Goal: Task Accomplishment & Management: Complete application form

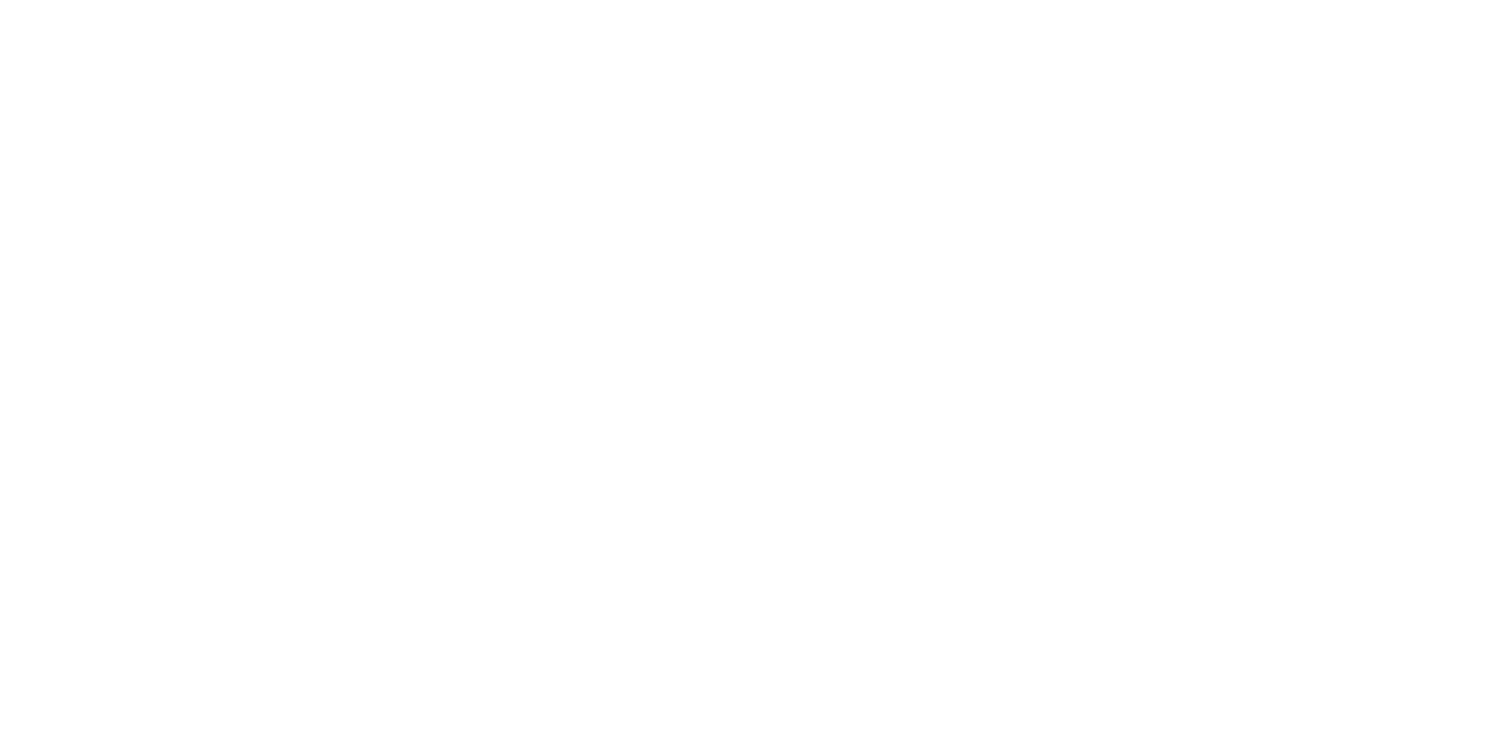
click at [877, 396] on body at bounding box center [753, 374] width 1507 height 748
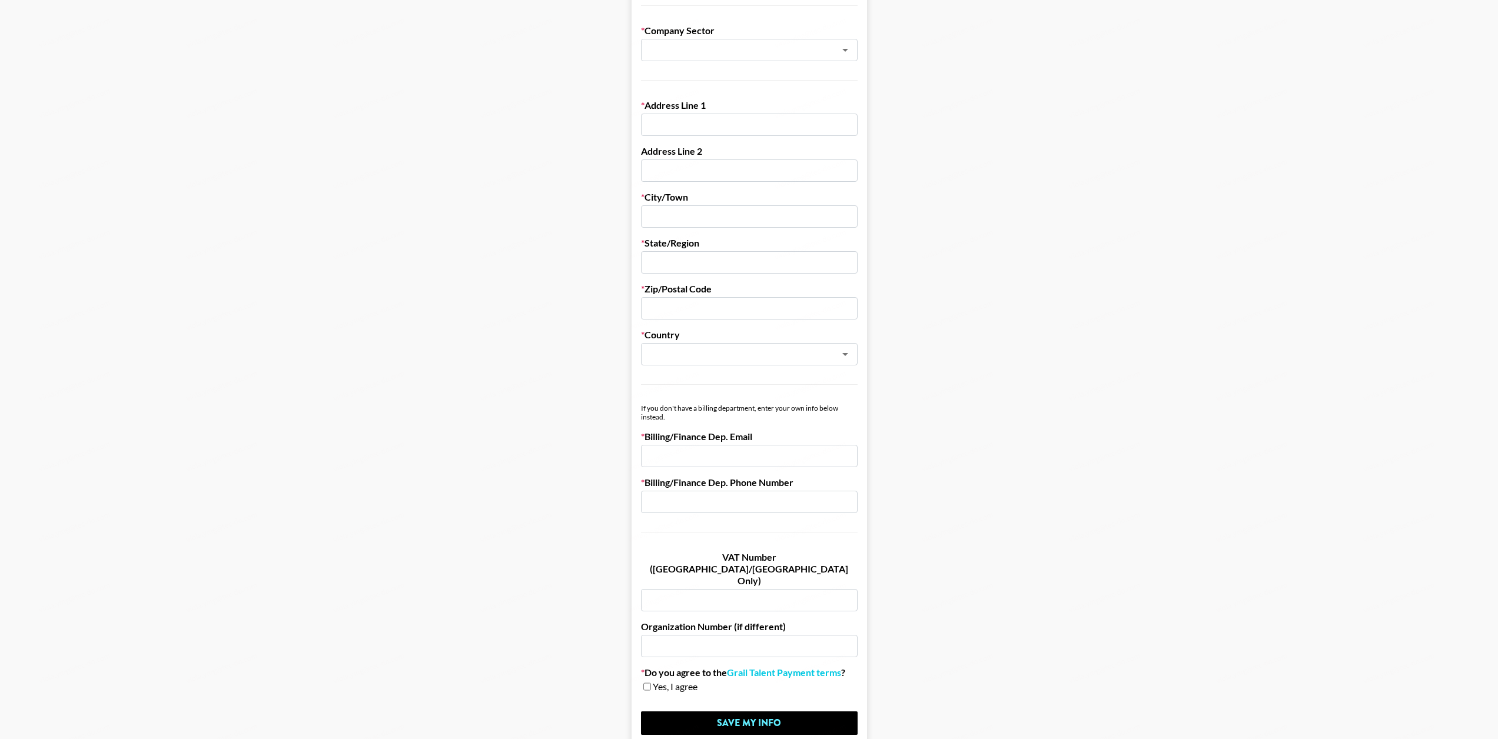
scroll to position [334, 0]
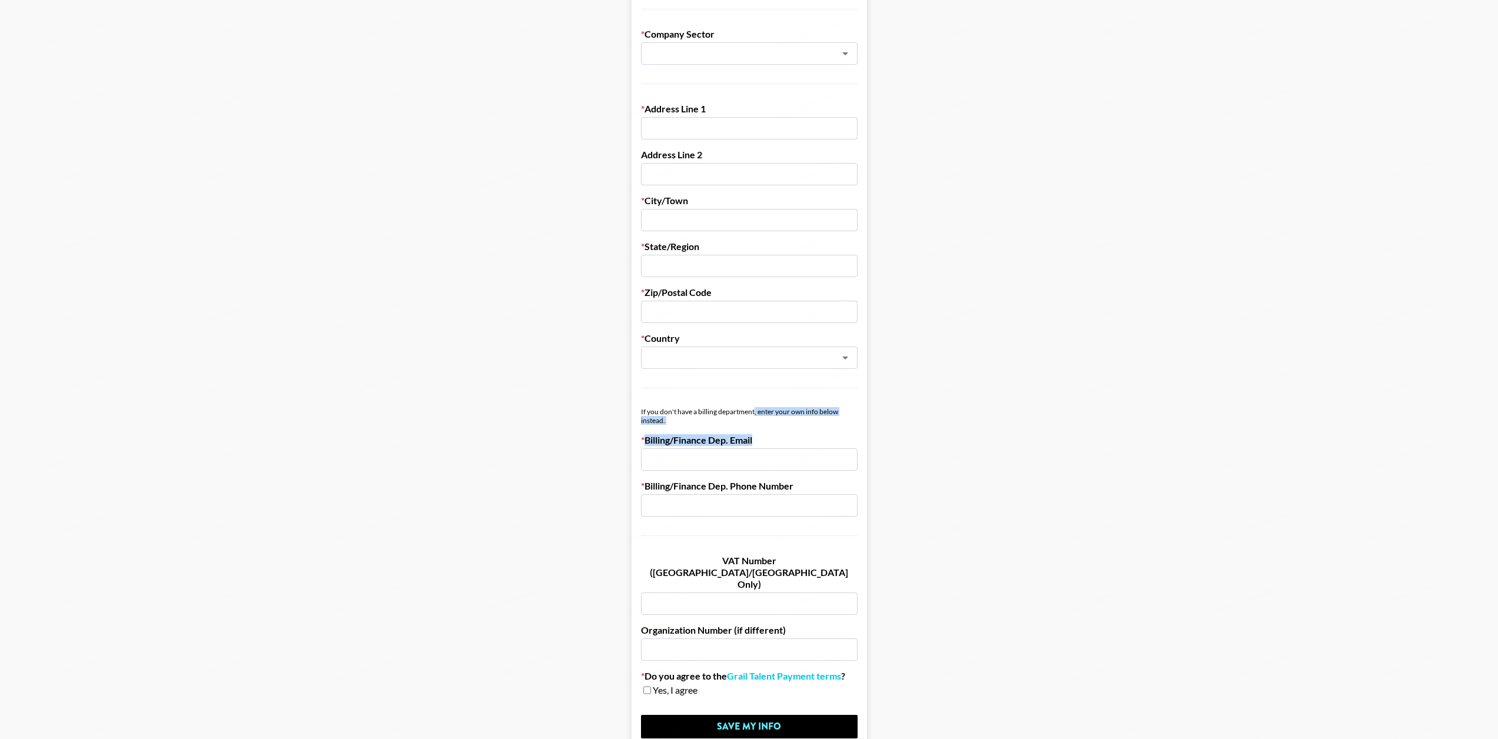
drag, startPoint x: 757, startPoint y: 411, endPoint x: 863, endPoint y: 464, distance: 118.2
click at [863, 464] on form "First Name Last Name Company Name Registered Name (If Different) Trading Name (…" at bounding box center [749, 240] width 235 height 1016
click at [939, 486] on main "First Name Last Name Company Name Registered Name (If Different) Trading Name (…" at bounding box center [748, 240] width 1479 height 1016
click at [841, 459] on input "email" at bounding box center [749, 459] width 217 height 22
click at [835, 510] on input "text" at bounding box center [749, 505] width 217 height 22
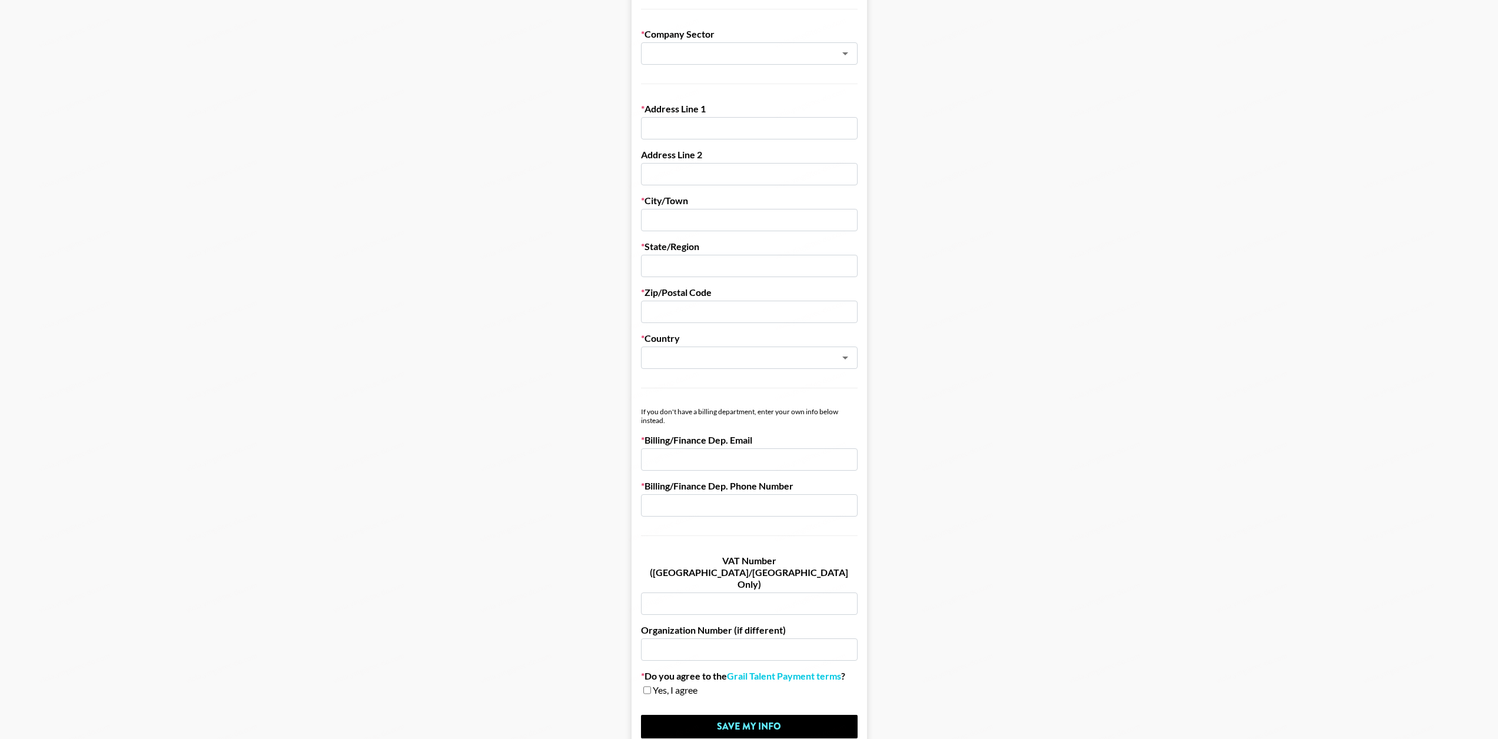
click at [958, 488] on main "First Name Last Name Company Name Registered Name (If Different) Trading Name (…" at bounding box center [748, 240] width 1479 height 1016
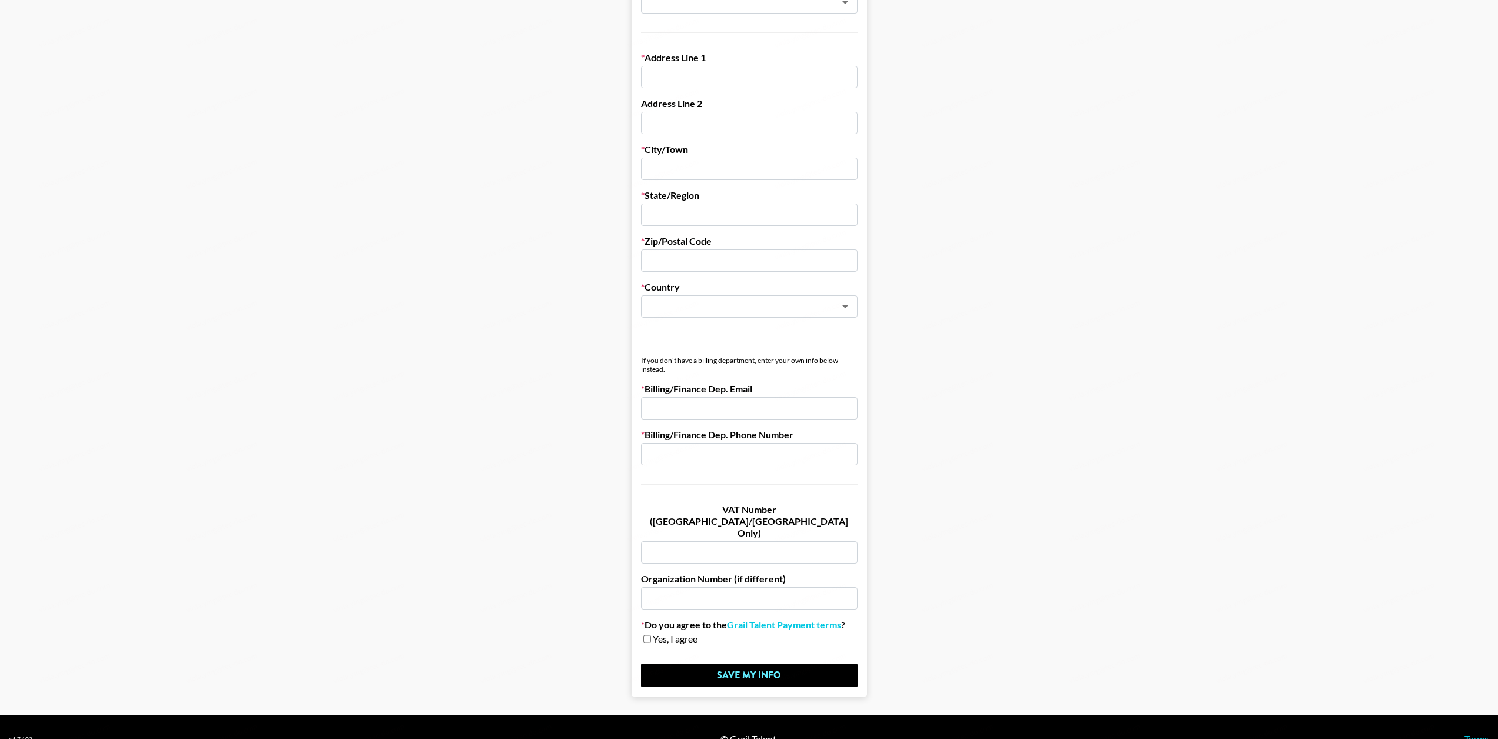
scroll to position [0, 0]
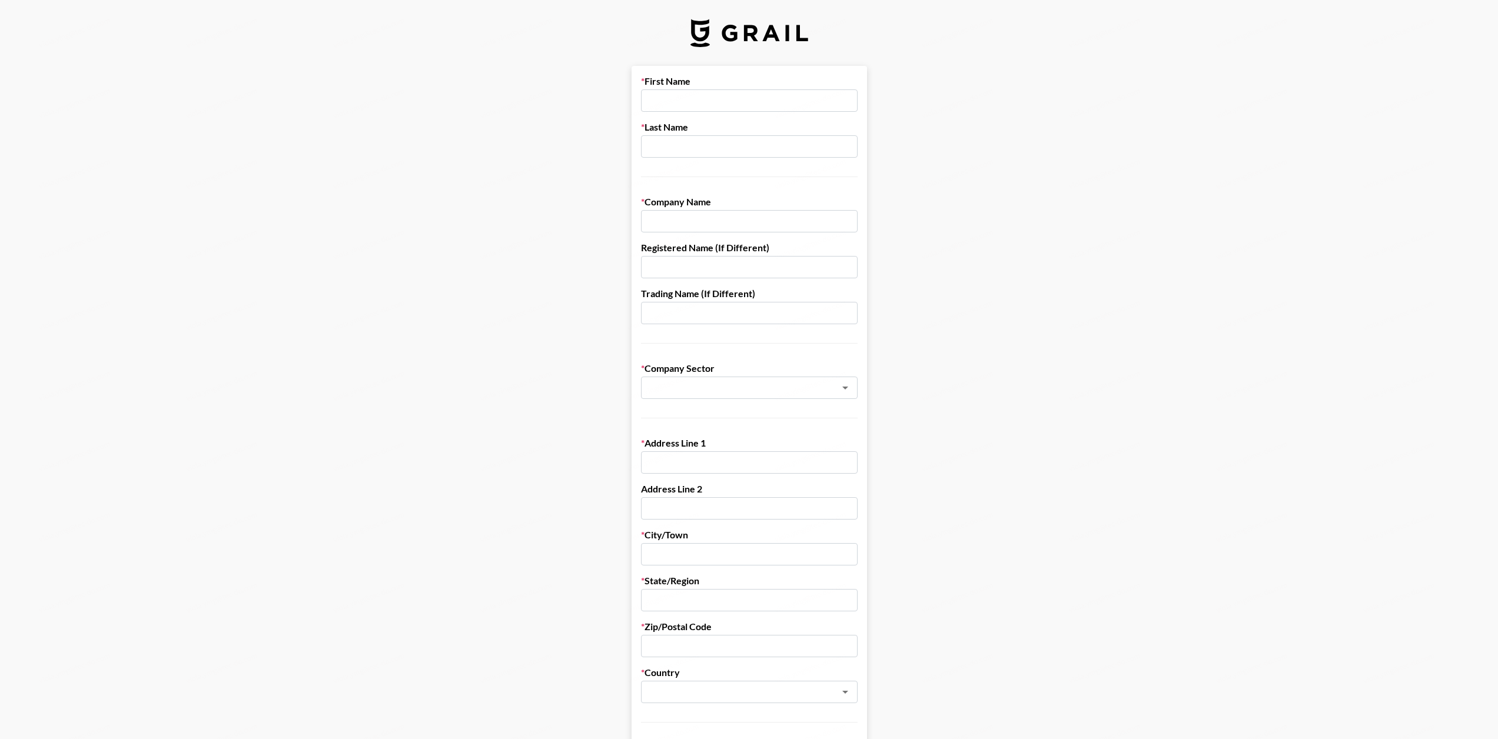
click at [770, 110] on input "text" at bounding box center [749, 100] width 217 height 22
click at [867, 255] on form "First Name Last Name Company Name Registered Name (If Different) Trading Name (…" at bounding box center [749, 574] width 235 height 1016
click at [773, 218] on input "text" at bounding box center [749, 221] width 217 height 22
click at [800, 265] on input "text" at bounding box center [749, 267] width 217 height 22
click at [775, 321] on input "text" at bounding box center [749, 313] width 217 height 22
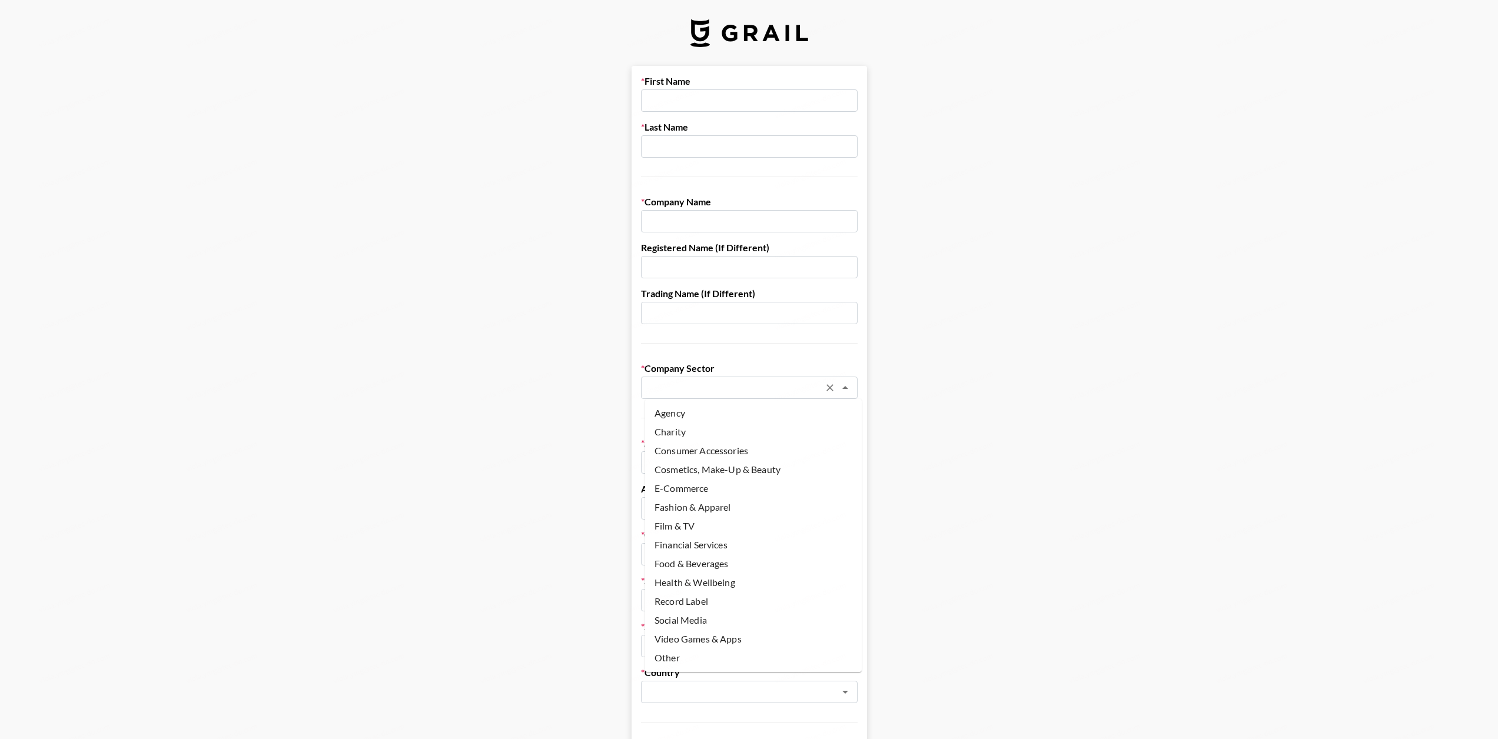
click at [795, 390] on input "text" at bounding box center [733, 388] width 171 height 14
click at [920, 454] on main "First Name Last Name Company Name Registered Name (If Different) Trading Name (…" at bounding box center [748, 574] width 1479 height 1016
click at [772, 457] on input "text" at bounding box center [749, 462] width 217 height 22
click at [760, 505] on input "text" at bounding box center [749, 508] width 217 height 22
click at [737, 556] on input "text" at bounding box center [749, 554] width 217 height 22
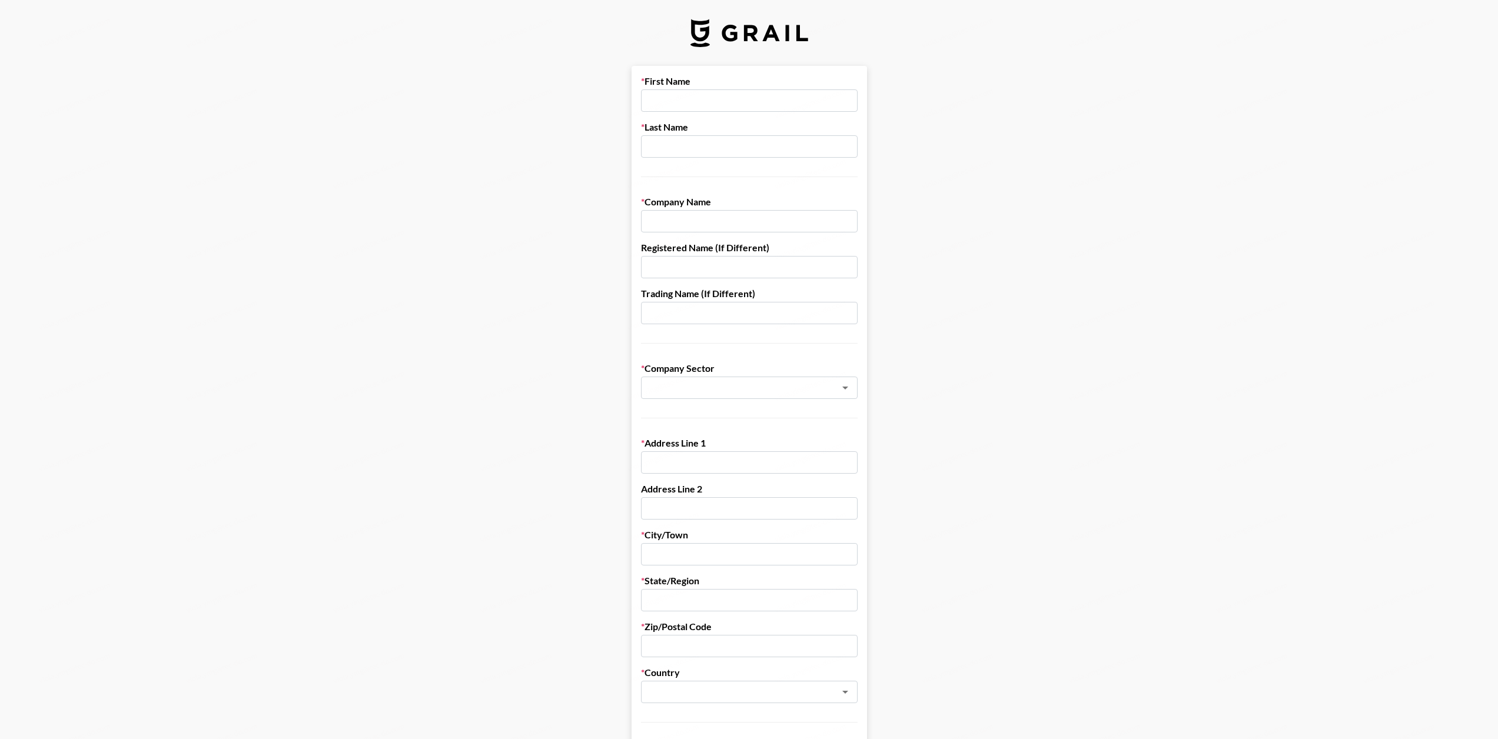
drag, startPoint x: 743, startPoint y: 596, endPoint x: 757, endPoint y: 590, distance: 15.0
click at [743, 597] on input "text" at bounding box center [749, 600] width 217 height 22
click at [749, 96] on input "text" at bounding box center [749, 100] width 217 height 22
click at [753, 160] on div "First Name Last Name" at bounding box center [749, 126] width 217 height 102
click at [759, 85] on label "First Name" at bounding box center [749, 81] width 217 height 12
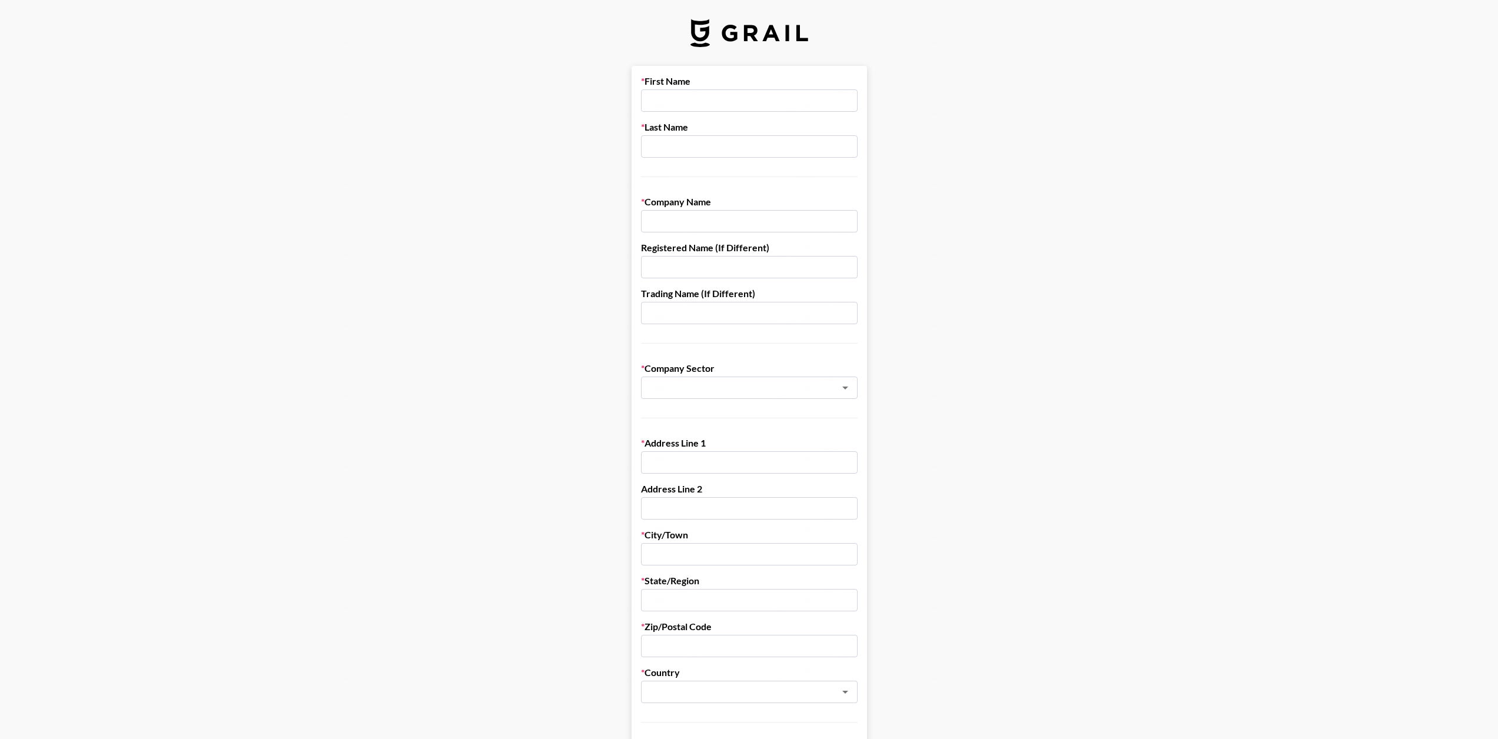
click at [759, 117] on div "First Name Last Name" at bounding box center [749, 126] width 217 height 102
click at [760, 109] on input "text" at bounding box center [749, 100] width 217 height 22
type input "[PERSON_NAME]"
click at [746, 154] on input "text" at bounding box center [749, 146] width 217 height 22
type input "[PERSON_NAME]"
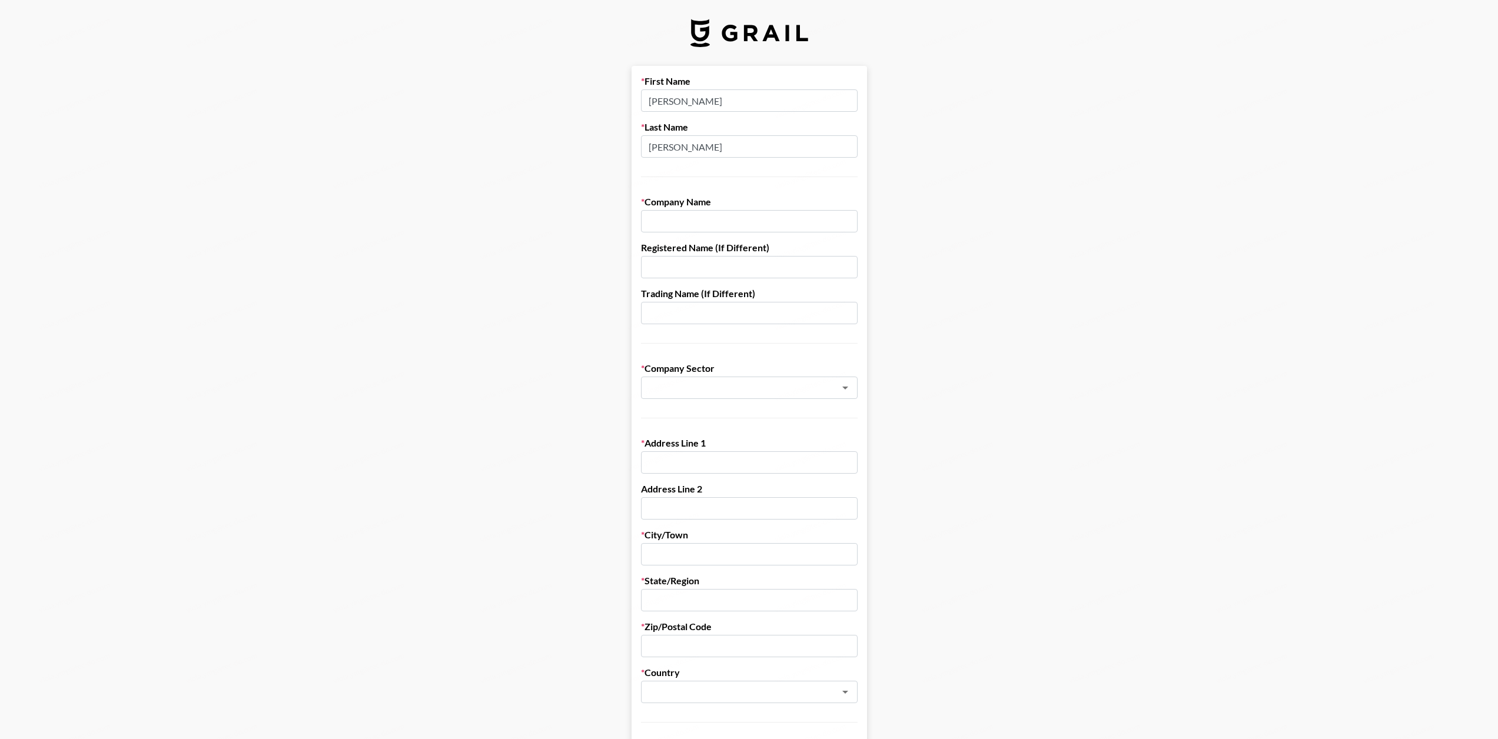
click at [752, 228] on input "text" at bounding box center [749, 221] width 217 height 22
click at [782, 228] on input "text" at bounding box center [749, 221] width 217 height 22
click at [978, 331] on main "First Name [PERSON_NAME] Last Name [PERSON_NAME] Company Name Registered Name (…" at bounding box center [748, 574] width 1479 height 1016
click at [982, 294] on main "First Name [PERSON_NAME] Last Name [PERSON_NAME] Company Name Registered Name (…" at bounding box center [748, 574] width 1479 height 1016
click at [740, 224] on input "text" at bounding box center [749, 221] width 217 height 22
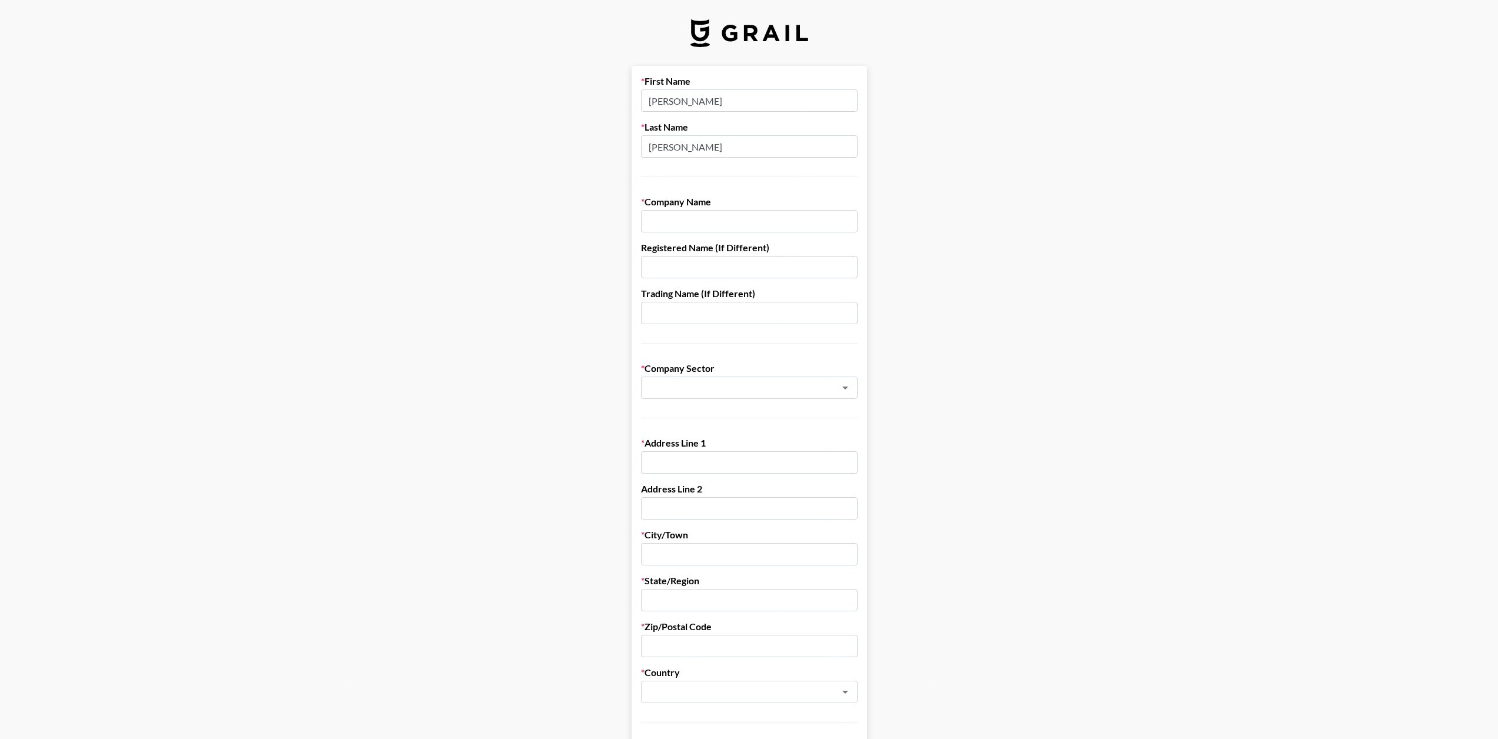
paste input "TECDO HONG KONG LIMITED"
type input "TECDO HONG KONG LIMITED"
click at [999, 353] on main "First Name [PERSON_NAME] Last Name [PERSON_NAME] Company Name TECDO HONG KONG L…" at bounding box center [748, 574] width 1479 height 1016
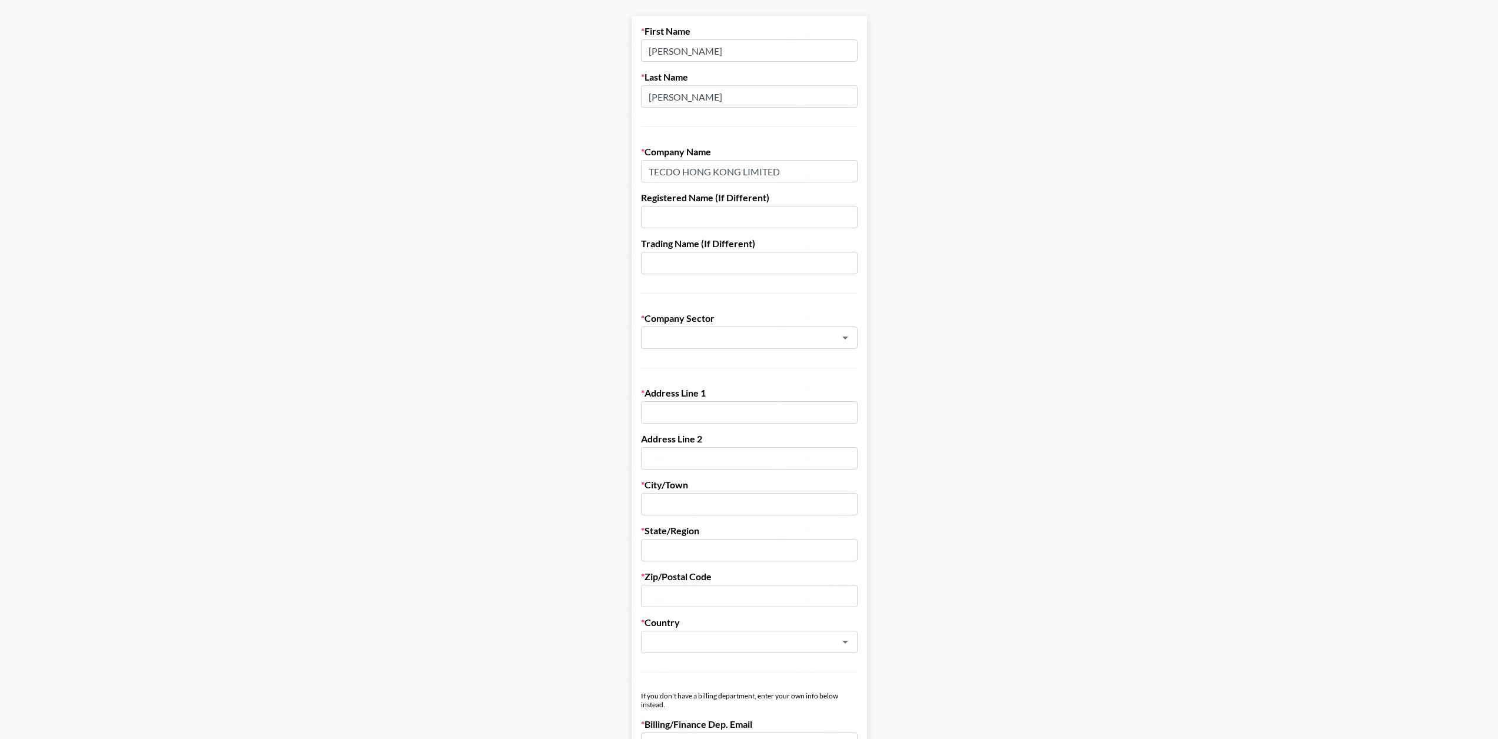
scroll to position [118, 0]
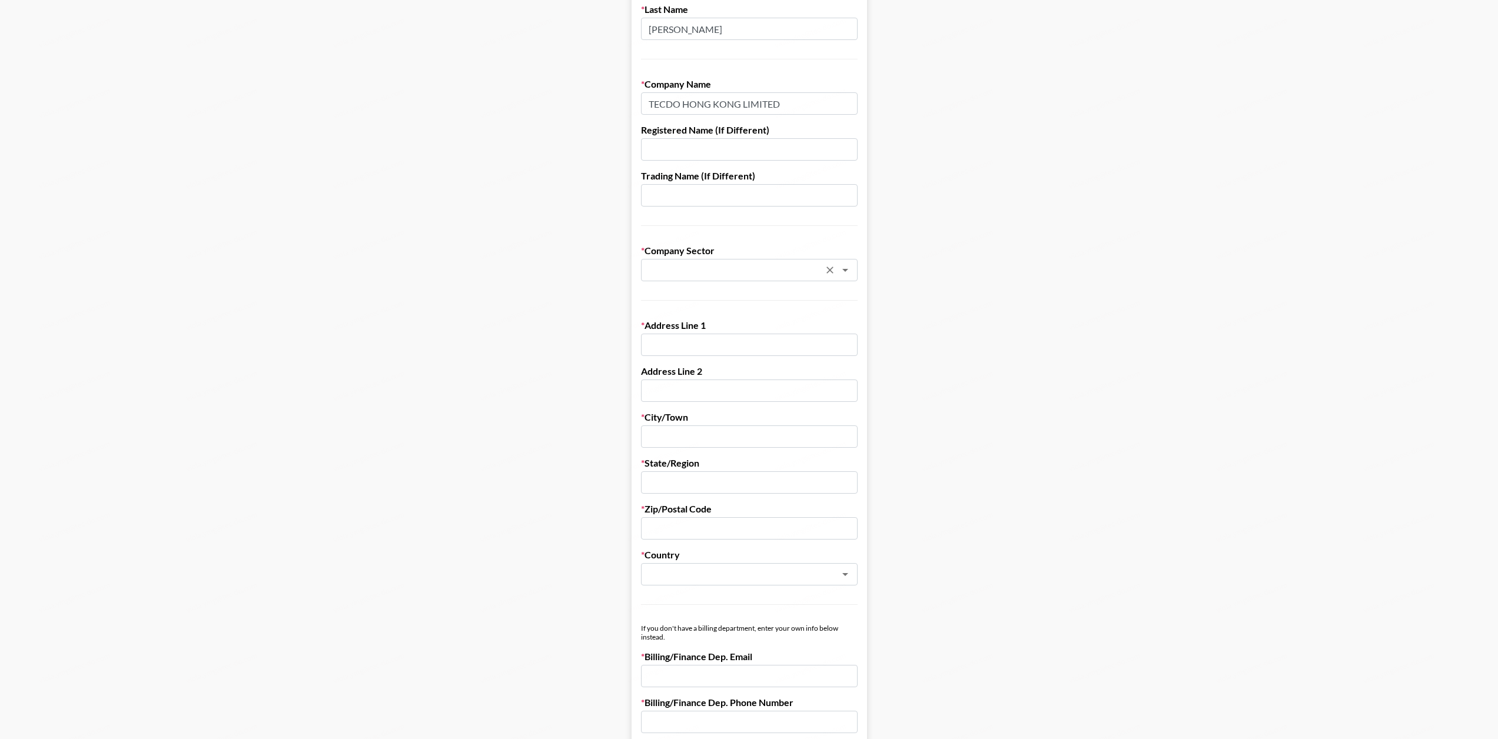
click at [722, 274] on input "text" at bounding box center [733, 271] width 171 height 14
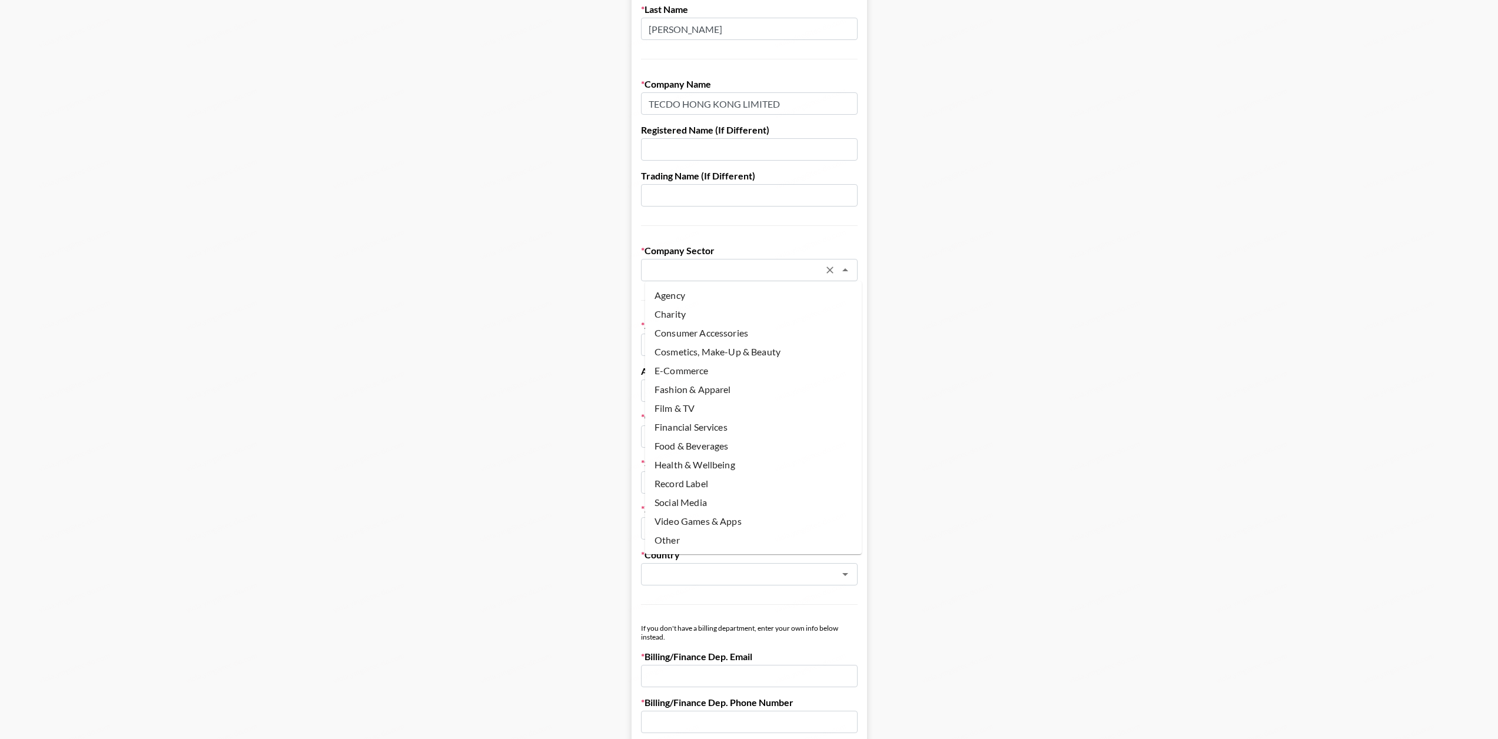
click at [746, 298] on li "Agency" at bounding box center [753, 295] width 217 height 19
type input "Agency"
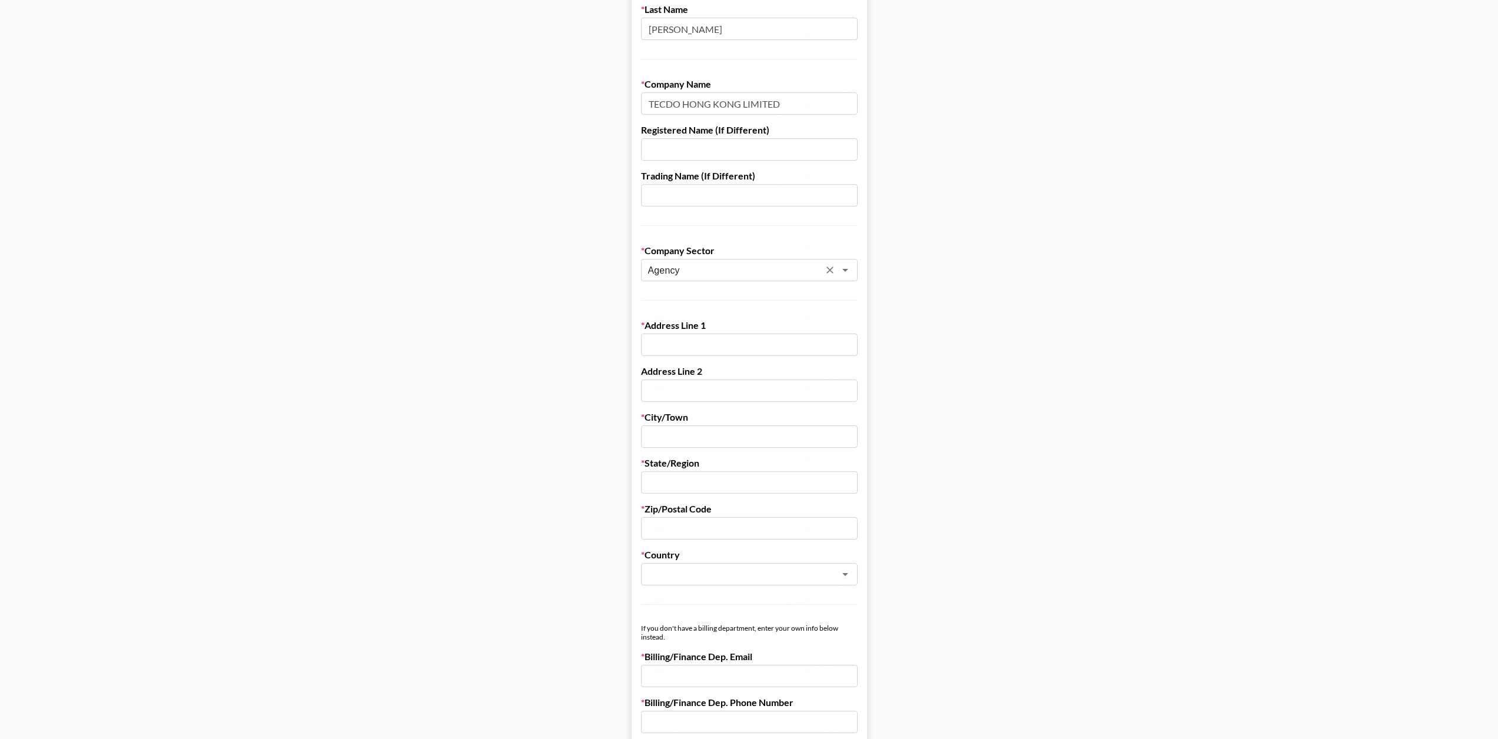
click at [895, 304] on main "First Name [PERSON_NAME] Last Name [PERSON_NAME] Company Name TECDO HONG KONG L…" at bounding box center [748, 456] width 1479 height 1016
click at [740, 346] on input "text" at bounding box center [749, 345] width 217 height 22
click at [712, 337] on input "text" at bounding box center [749, 345] width 217 height 22
paste input "Room [STREET_ADDRESS]"
type input "Room [STREET_ADDRESS]"
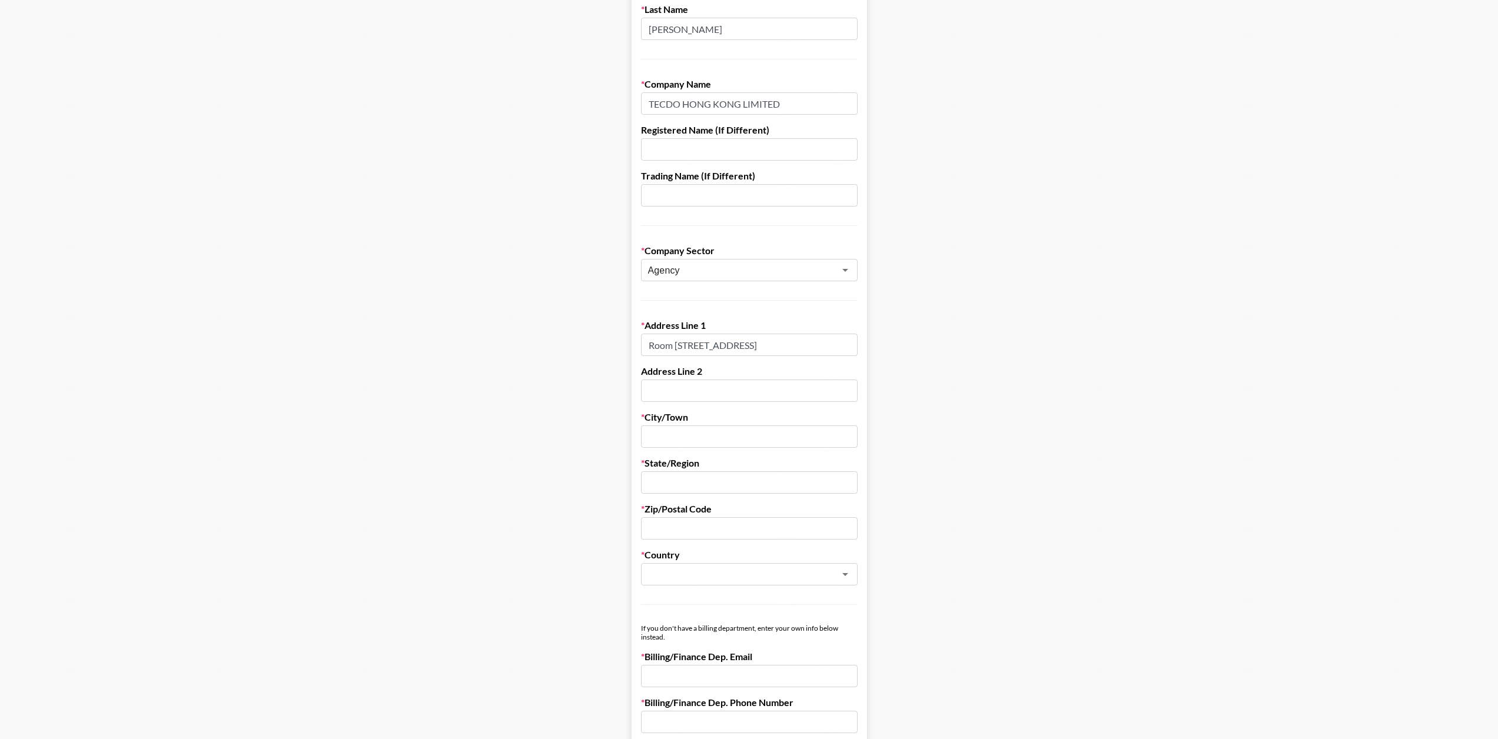
click at [718, 391] on input "text" at bounding box center [749, 391] width 217 height 22
paste input "[STREET_ADDRESS]"
click at [843, 387] on input "[STREET_ADDRESS]" at bounding box center [749, 391] width 217 height 22
paste input "Kowloon, [GEOGRAPHIC_DATA]"
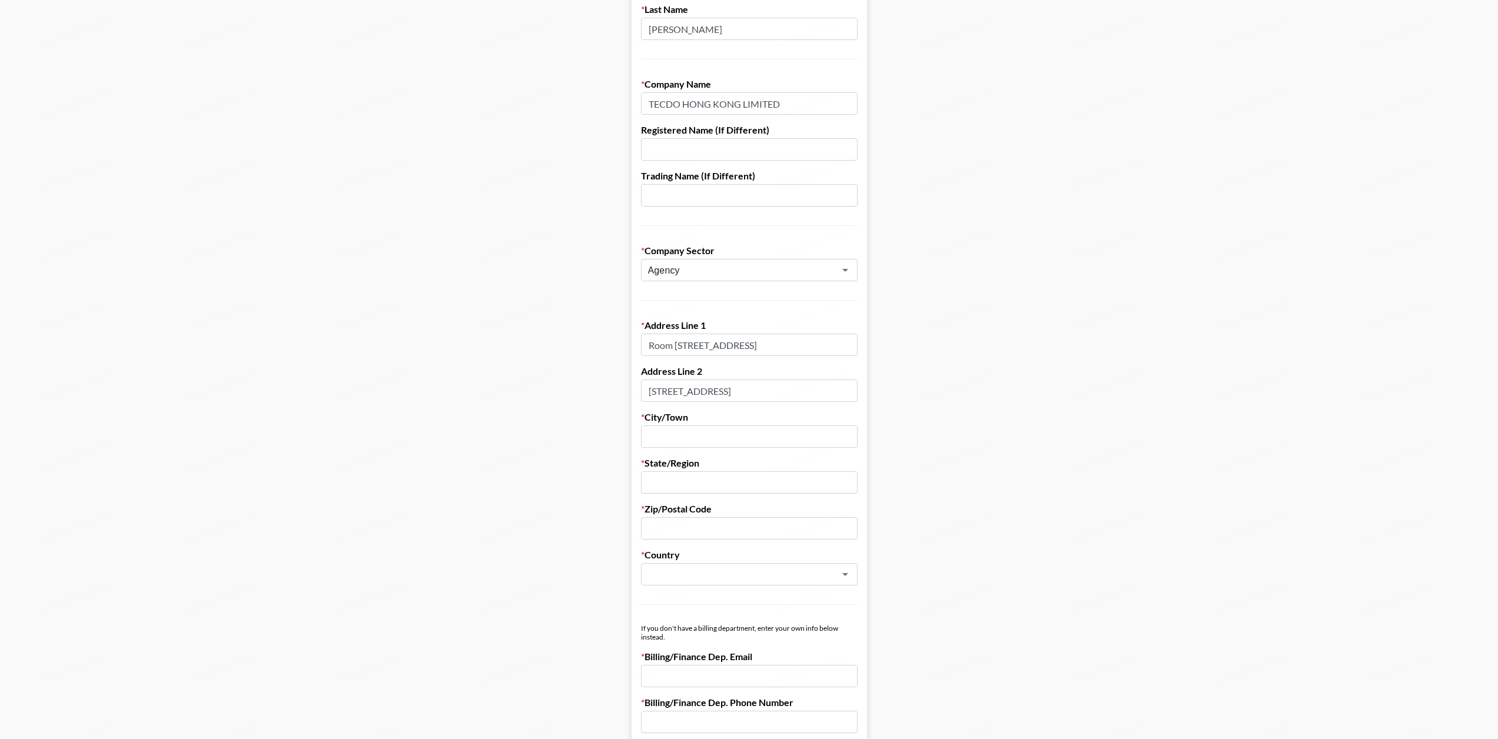
type input "[STREET_ADDRESS]"
click at [912, 391] on main "First Name [PERSON_NAME] Last Name [PERSON_NAME] Company Name TECDO HONG KONG L…" at bounding box center [748, 456] width 1479 height 1016
click at [710, 440] on input "text" at bounding box center [749, 437] width 217 height 22
drag, startPoint x: 810, startPoint y: 390, endPoint x: 922, endPoint y: 390, distance: 111.2
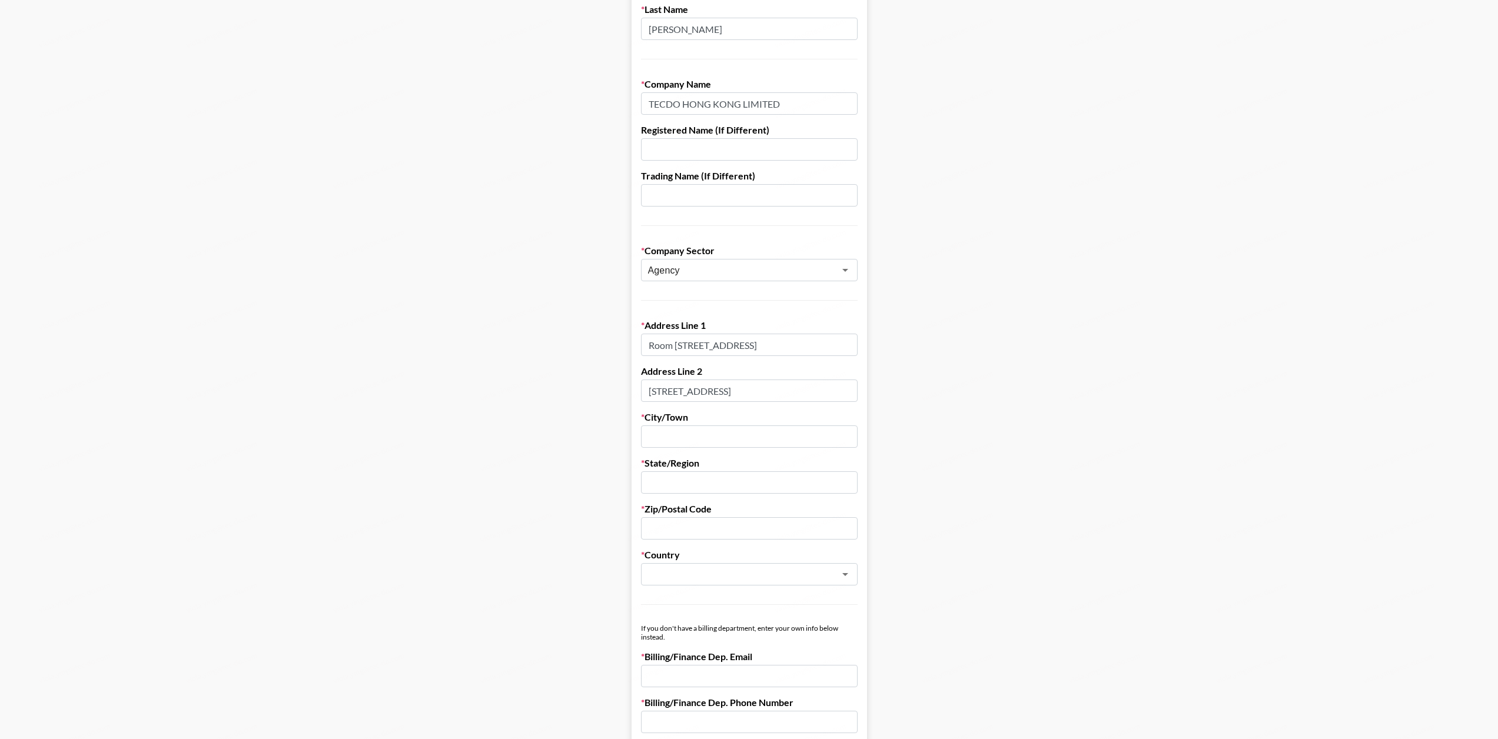
click at [922, 390] on main "First Name [PERSON_NAME] Last Name [PERSON_NAME] Company Name TECDO HONG KONG L…" at bounding box center [748, 456] width 1479 height 1016
click at [823, 391] on input "[STREET_ADDRESS]" at bounding box center [749, 391] width 217 height 22
drag, startPoint x: 796, startPoint y: 390, endPoint x: 1006, endPoint y: 394, distance: 210.8
click at [1006, 394] on main "First Name [PERSON_NAME] Last Name [PERSON_NAME] Company Name TECDO HONG KONG L…" at bounding box center [748, 456] width 1479 height 1016
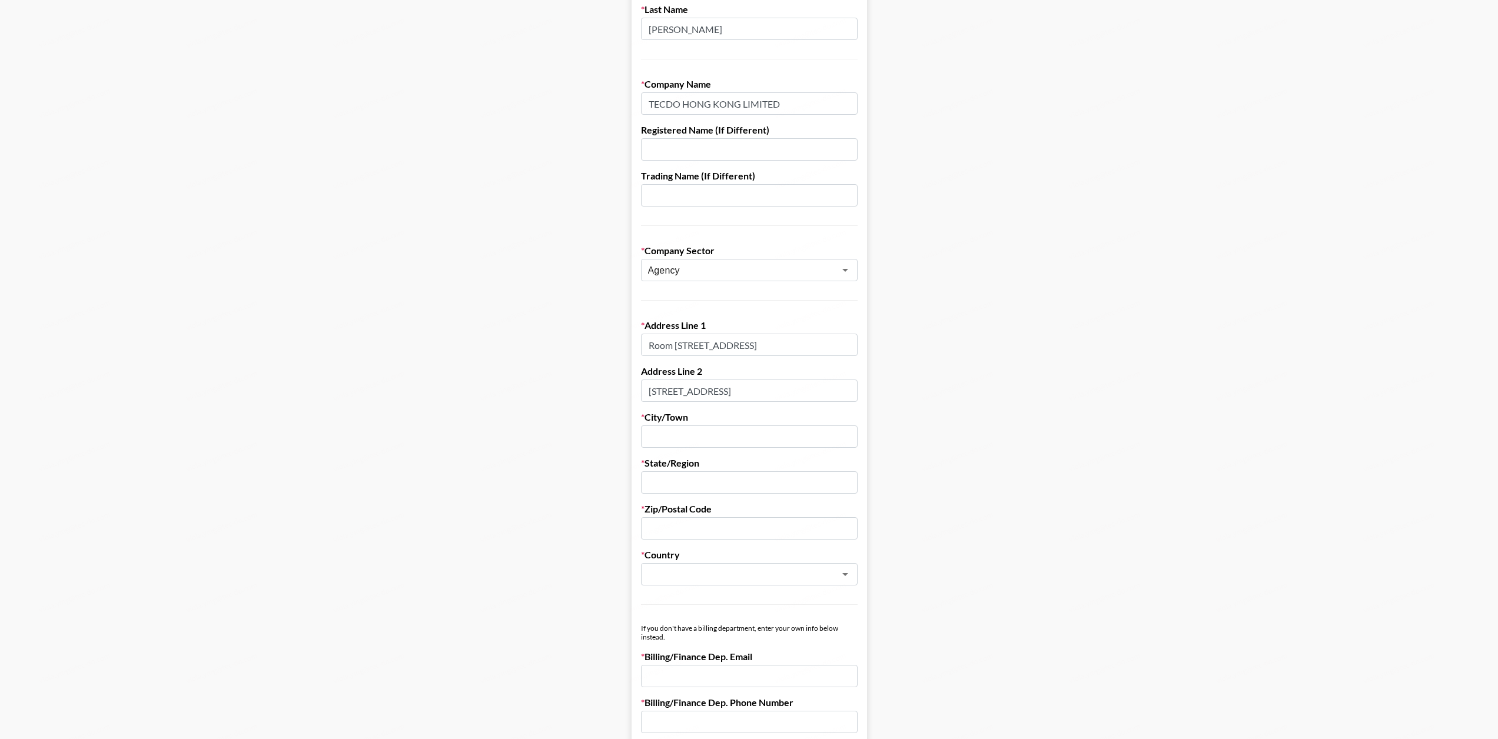
drag, startPoint x: 830, startPoint y: 393, endPoint x: 812, endPoint y: 392, distance: 17.7
click at [829, 392] on input "[STREET_ADDRESS]" at bounding box center [749, 391] width 217 height 22
click at [803, 388] on input "[STREET_ADDRESS]" at bounding box center [749, 391] width 217 height 22
drag, startPoint x: 798, startPoint y: 391, endPoint x: 1011, endPoint y: 391, distance: 213.1
click at [1011, 391] on main "First Name [PERSON_NAME] Last Name [PERSON_NAME] Company Name TECDO HONG KONG L…" at bounding box center [748, 456] width 1479 height 1016
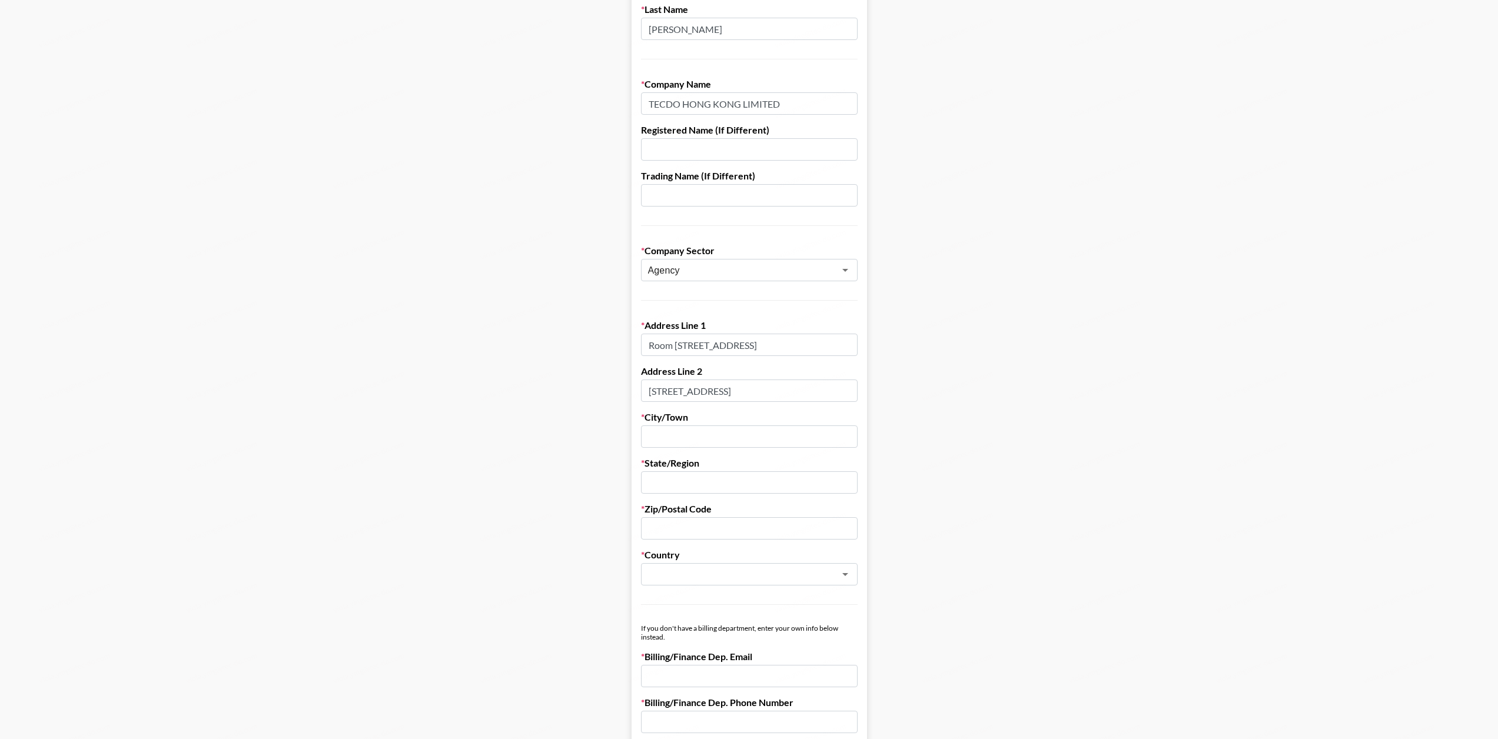
click at [743, 444] on input "text" at bounding box center [749, 437] width 217 height 22
paste input "[GEOGRAPHIC_DATA]"
type input "[GEOGRAPHIC_DATA]"
click at [744, 477] on input "text" at bounding box center [749, 482] width 217 height 22
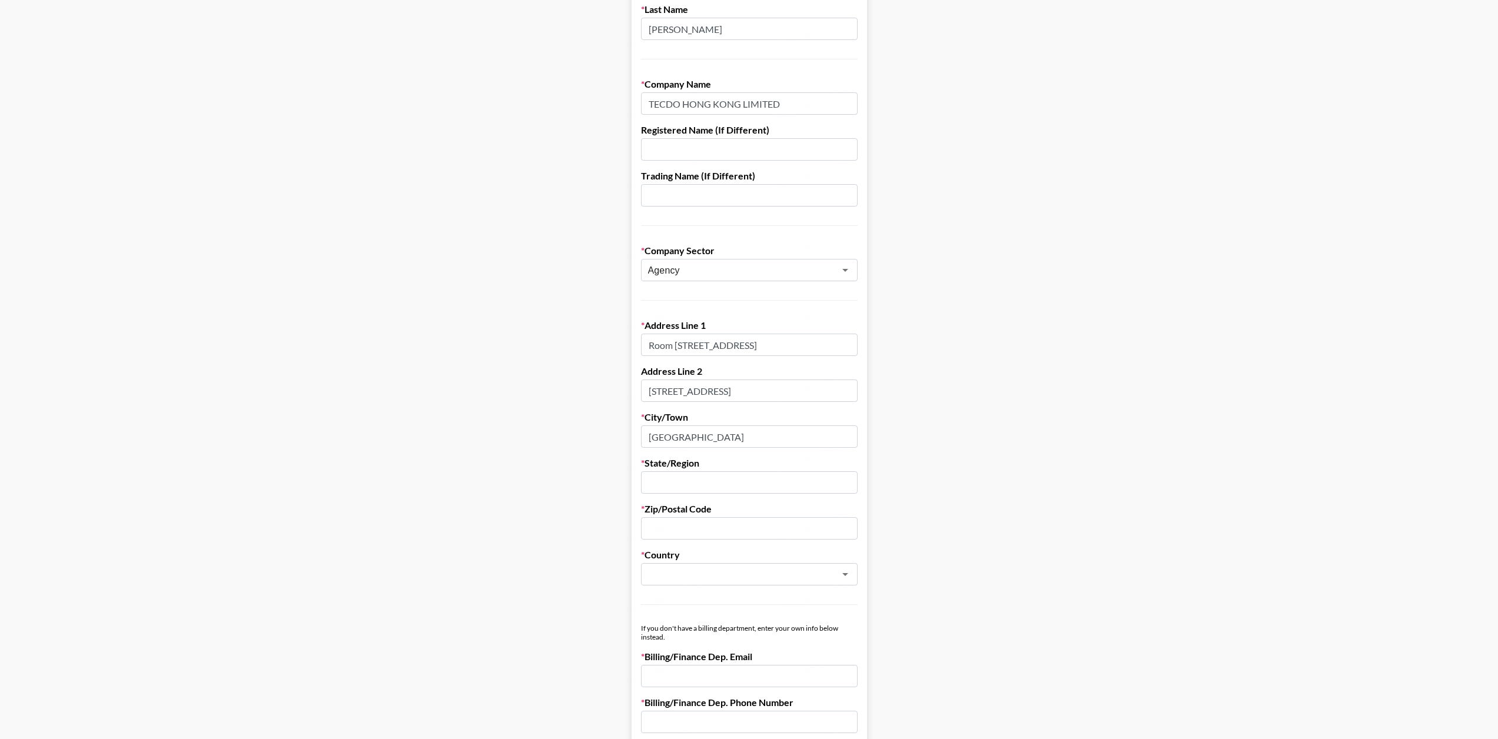
click at [772, 483] on input "text" at bounding box center [749, 482] width 217 height 22
paste input "[GEOGRAPHIC_DATA]"
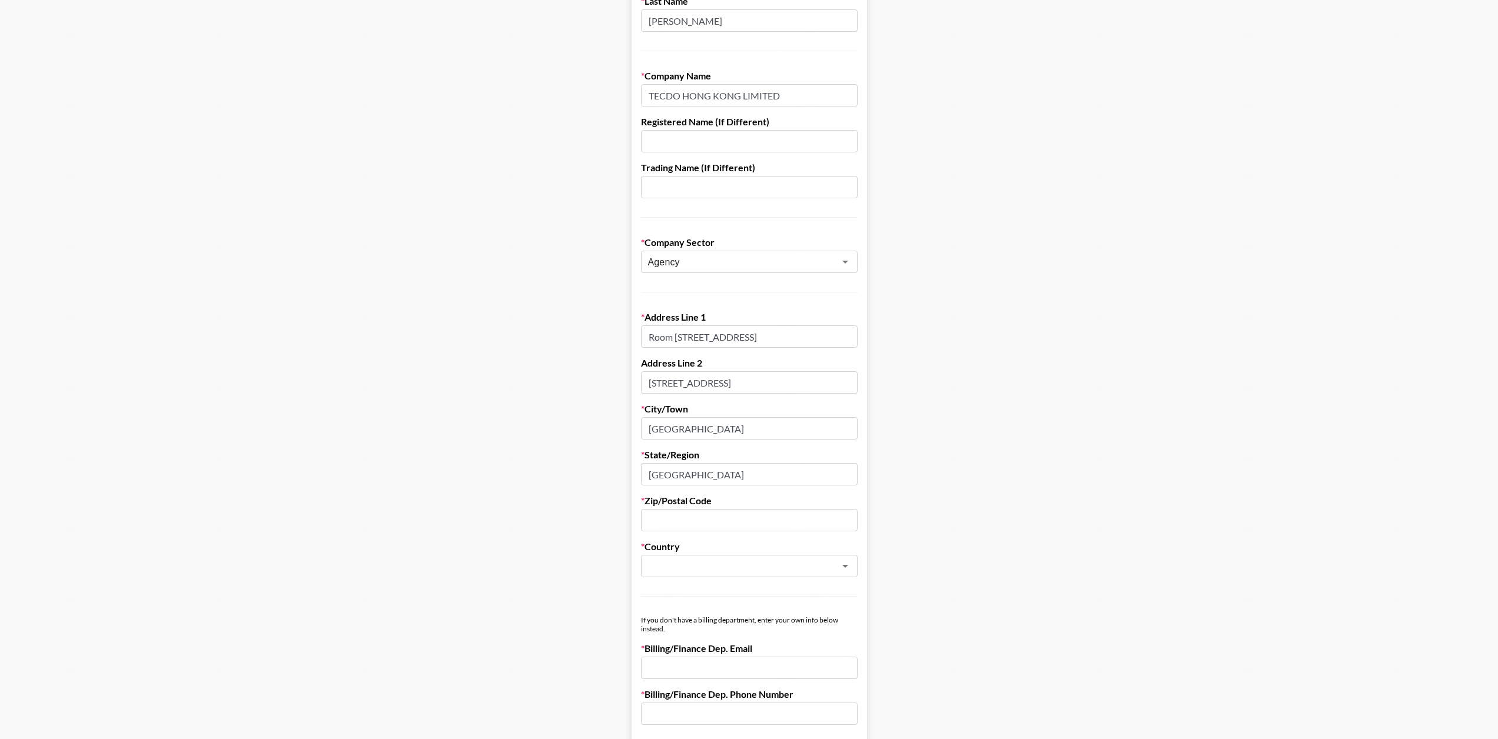
scroll to position [177, 0]
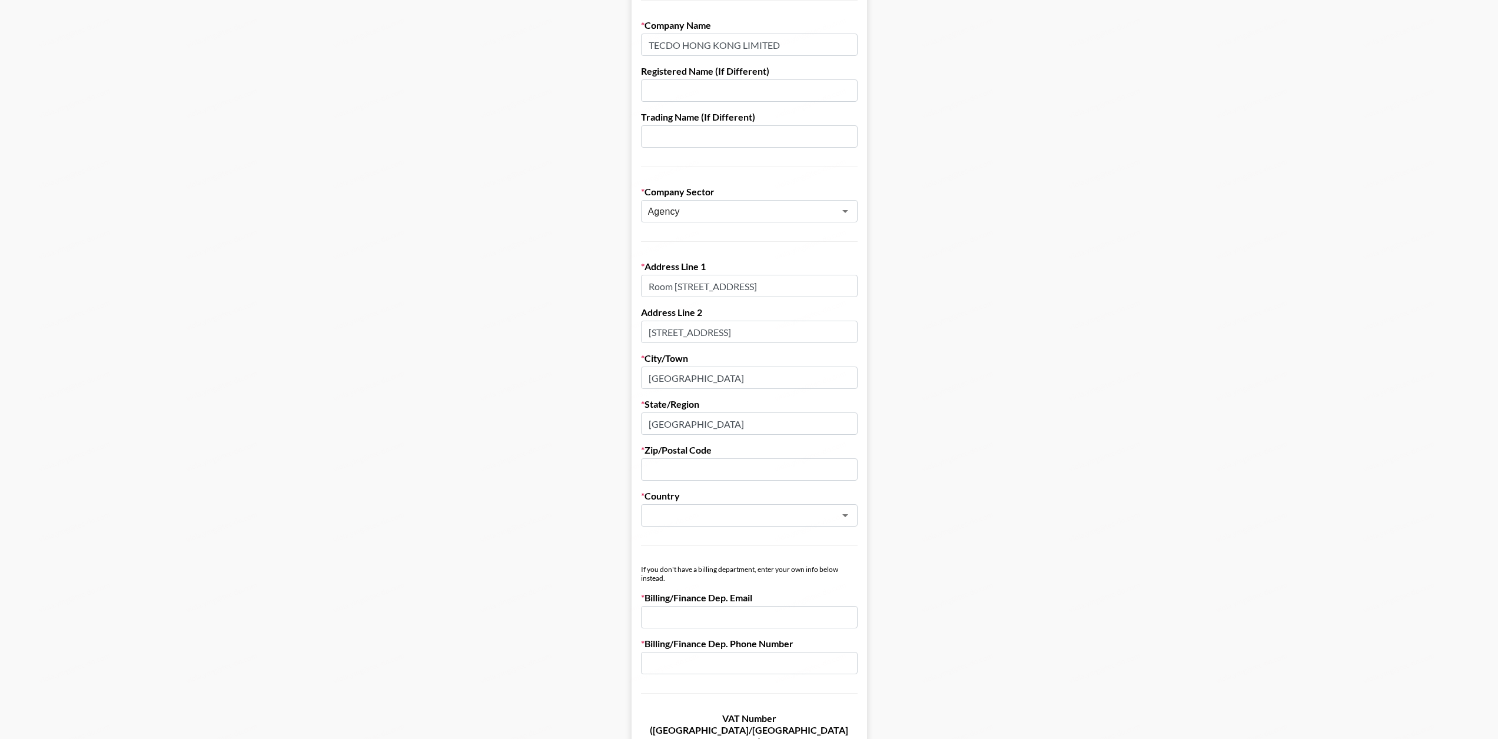
type input "[GEOGRAPHIC_DATA]"
click at [755, 476] on input "text" at bounding box center [749, 469] width 217 height 22
click at [755, 373] on input "[GEOGRAPHIC_DATA]" at bounding box center [749, 378] width 217 height 22
drag, startPoint x: 795, startPoint y: 334, endPoint x: 956, endPoint y: 338, distance: 161.9
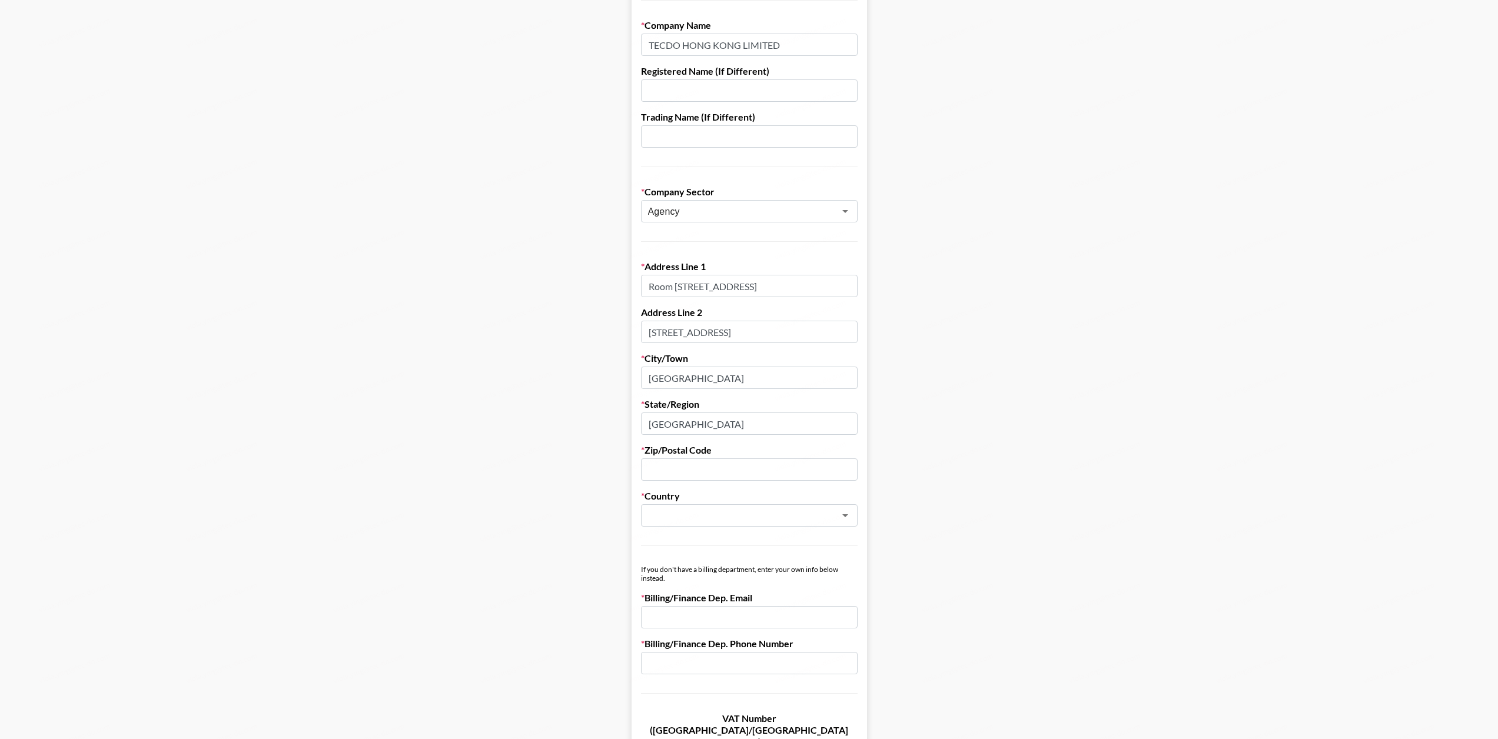
click at [956, 338] on main "First Name [PERSON_NAME] Last Name [PERSON_NAME] Company Name TECDO HONG KONG L…" at bounding box center [748, 397] width 1479 height 1016
click at [834, 335] on input "[STREET_ADDRESS]" at bounding box center [749, 332] width 217 height 22
drag, startPoint x: 827, startPoint y: 331, endPoint x: 1046, endPoint y: 333, distance: 219.0
click at [1048, 333] on main "First Name [PERSON_NAME] Last Name [PERSON_NAME] Company Name TECDO HONG KONG L…" at bounding box center [748, 397] width 1479 height 1016
click at [849, 333] on input "[STREET_ADDRESS]" at bounding box center [749, 332] width 217 height 22
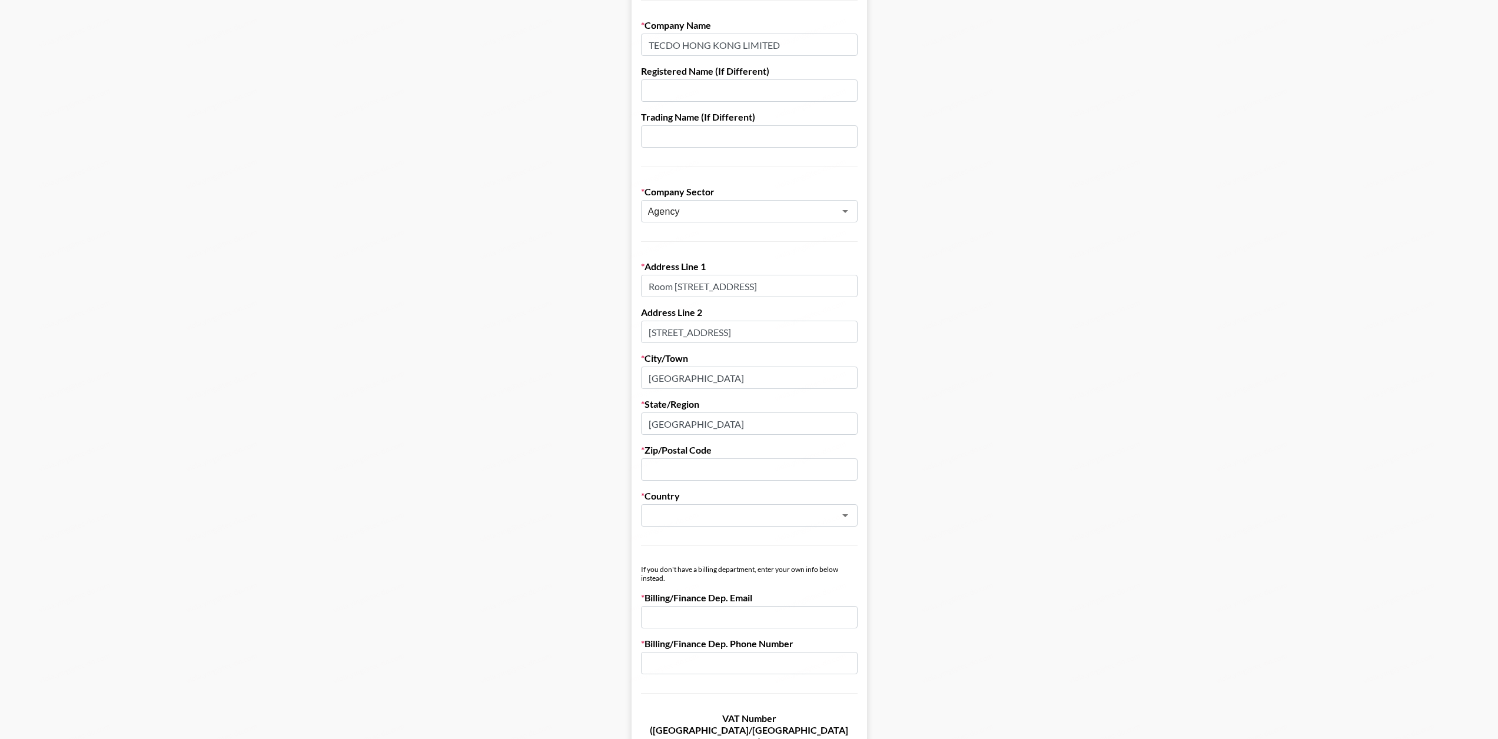
click at [756, 426] on input "[GEOGRAPHIC_DATA]" at bounding box center [749, 424] width 217 height 22
drag, startPoint x: 737, startPoint y: 427, endPoint x: 493, endPoint y: 427, distance: 244.3
click at [493, 427] on main "First Name [PERSON_NAME] Last Name [PERSON_NAME] Company Name TECDO HONG KONG L…" at bounding box center [748, 397] width 1479 height 1016
click at [734, 428] on input "text" at bounding box center [749, 424] width 217 height 22
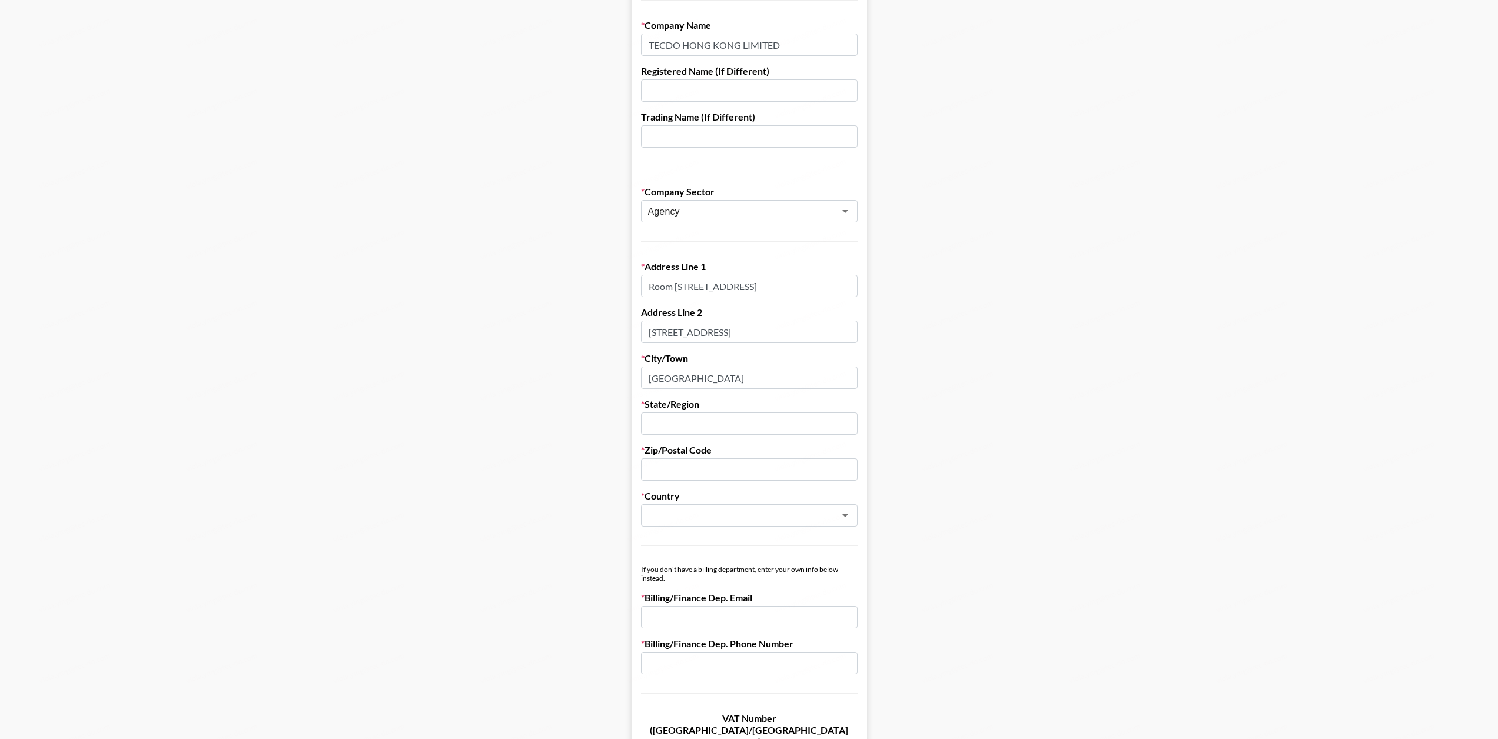
click at [740, 425] on input "text" at bounding box center [749, 424] width 217 height 22
click at [761, 370] on input "[GEOGRAPHIC_DATA]" at bounding box center [749, 378] width 217 height 22
drag, startPoint x: 733, startPoint y: 374, endPoint x: 620, endPoint y: 380, distance: 112.6
click at [620, 380] on main "First Name [PERSON_NAME] Last Name [PERSON_NAME] Company Name TECDO HONG KONG L…" at bounding box center [748, 397] width 1479 height 1016
click at [722, 379] on input "[GEOGRAPHIC_DATA]" at bounding box center [749, 378] width 217 height 22
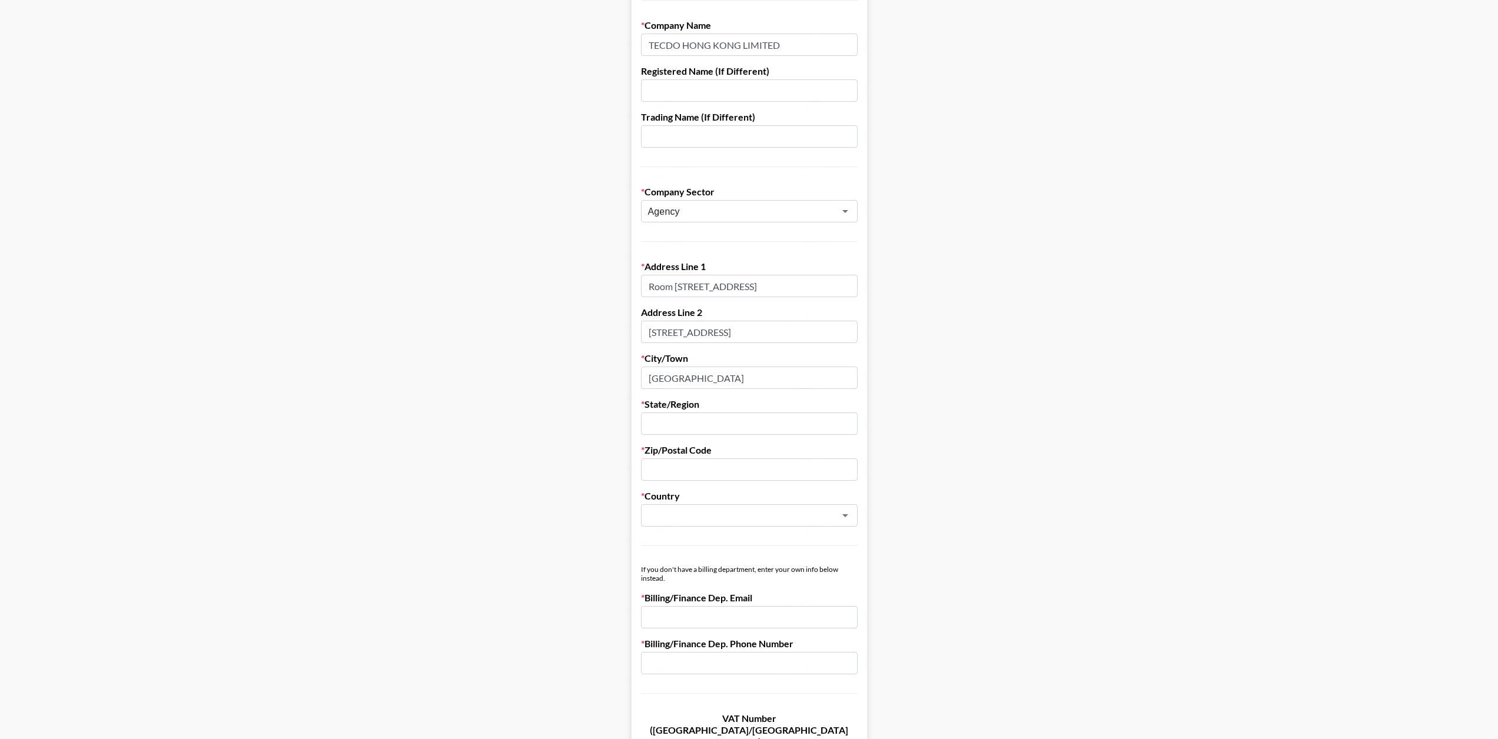
click at [700, 418] on input "text" at bounding box center [749, 424] width 217 height 22
drag, startPoint x: 745, startPoint y: 368, endPoint x: 718, endPoint y: 390, distance: 34.7
click at [745, 368] on input "[GEOGRAPHIC_DATA]" at bounding box center [749, 378] width 217 height 22
drag, startPoint x: 723, startPoint y: 379, endPoint x: 609, endPoint y: 382, distance: 114.8
click at [609, 382] on main "First Name [PERSON_NAME] Last Name [PERSON_NAME] Company Name TECDO HONG KONG L…" at bounding box center [748, 397] width 1479 height 1016
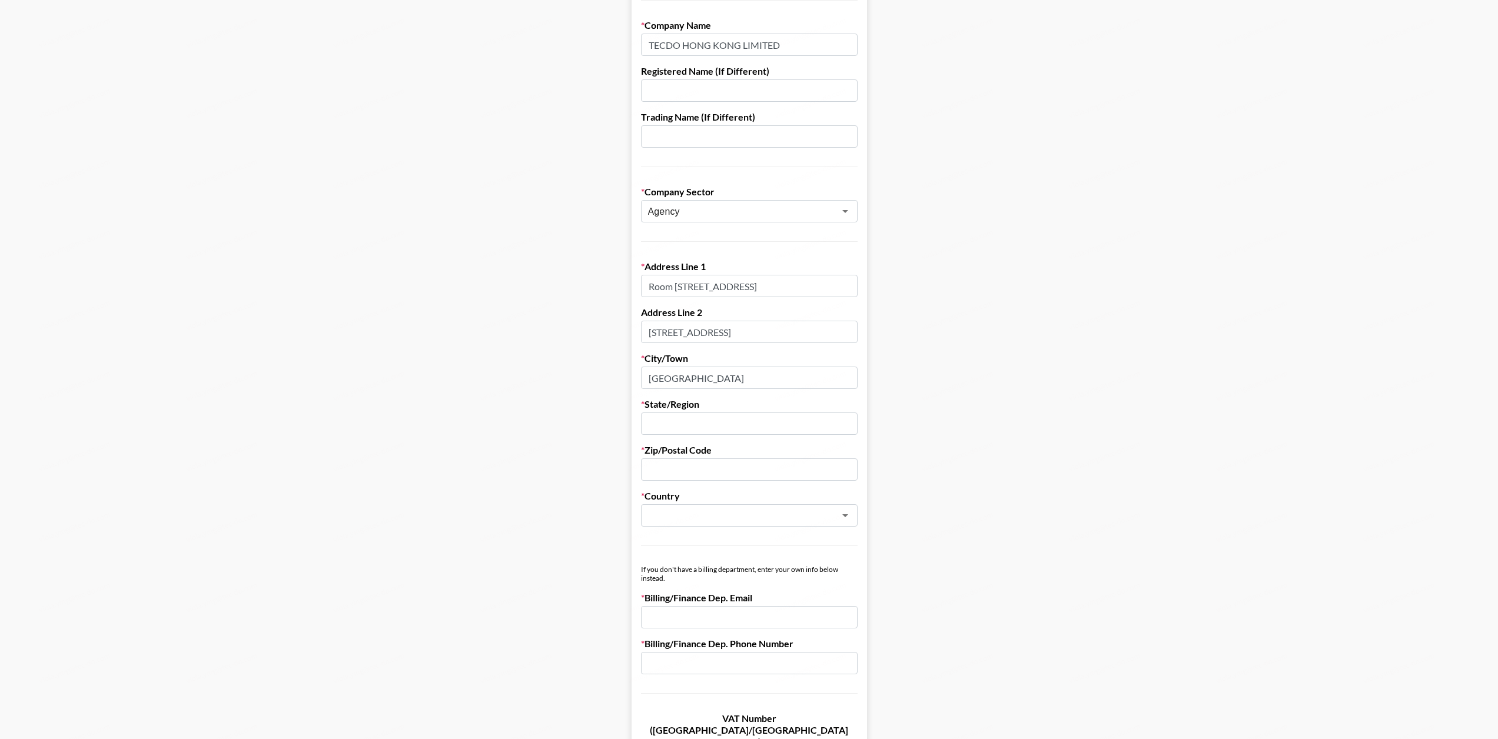
click at [705, 426] on input "text" at bounding box center [749, 424] width 217 height 22
paste input "[GEOGRAPHIC_DATA]"
type input "[GEOGRAPHIC_DATA]"
click at [708, 465] on input "text" at bounding box center [749, 469] width 217 height 22
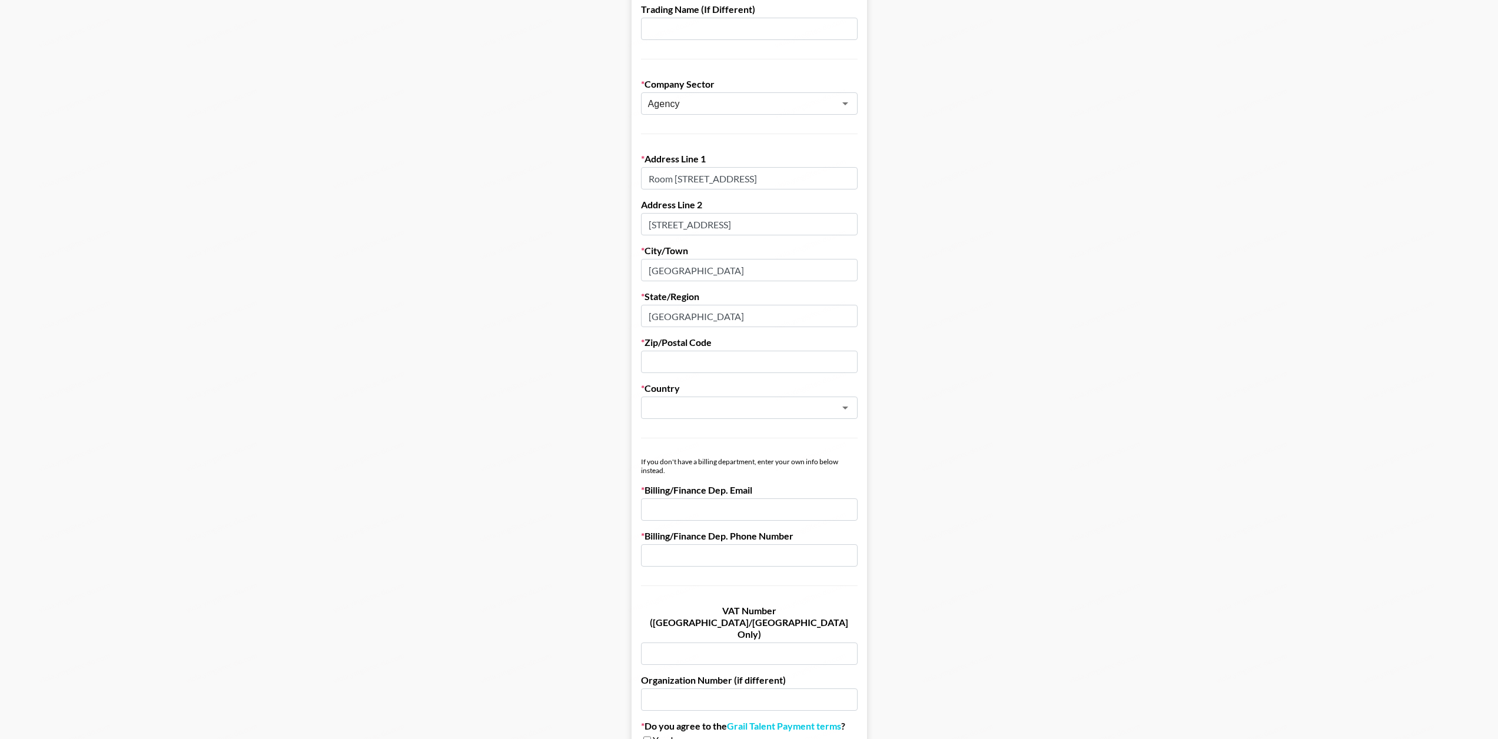
scroll to position [294, 0]
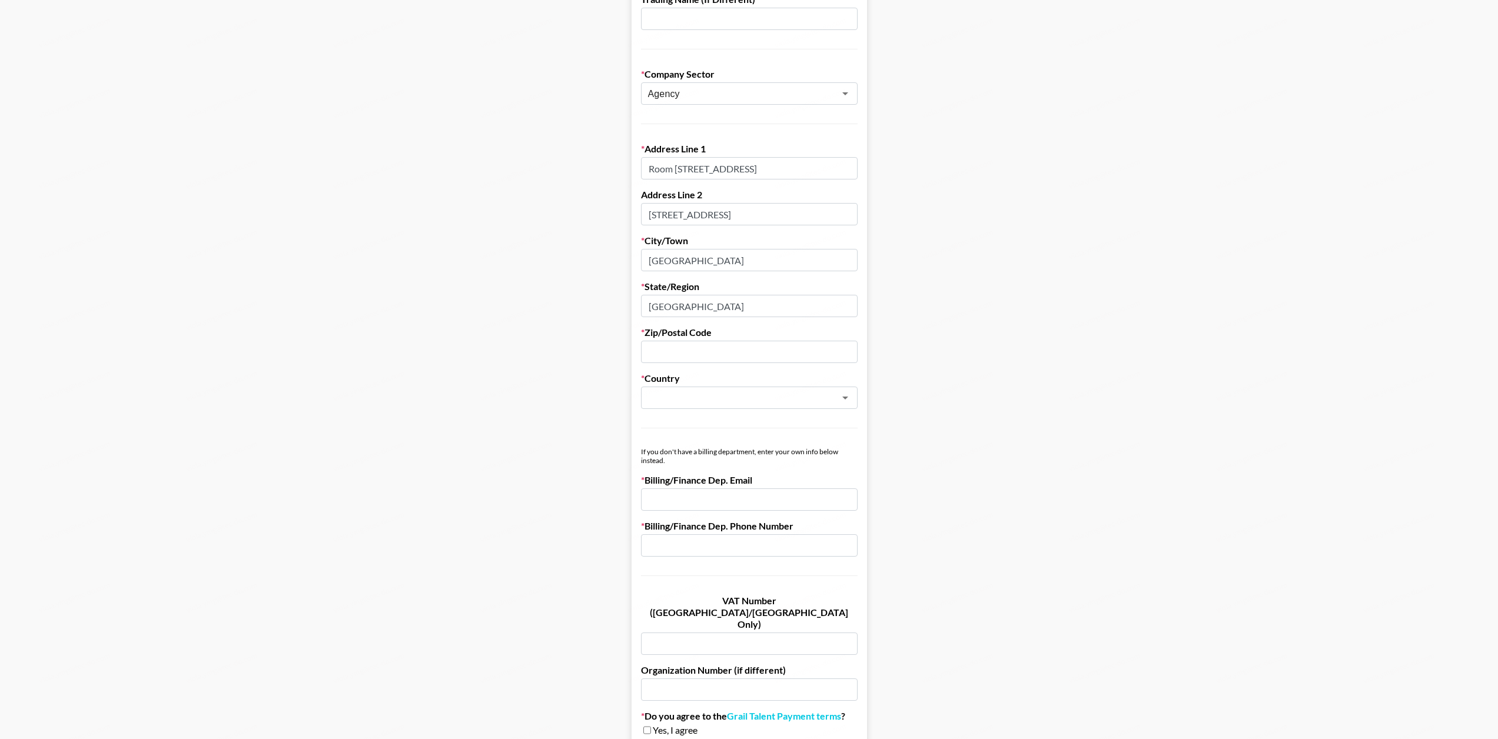
click at [709, 353] on input "text" at bounding box center [749, 352] width 217 height 22
drag, startPoint x: 670, startPoint y: 329, endPoint x: 769, endPoint y: 333, distance: 98.4
click at [799, 331] on label "Zip/Postal Code" at bounding box center [749, 333] width 217 height 12
click at [737, 334] on label "Zip/Postal Code" at bounding box center [749, 333] width 217 height 12
click at [712, 355] on input "text" at bounding box center [749, 352] width 217 height 22
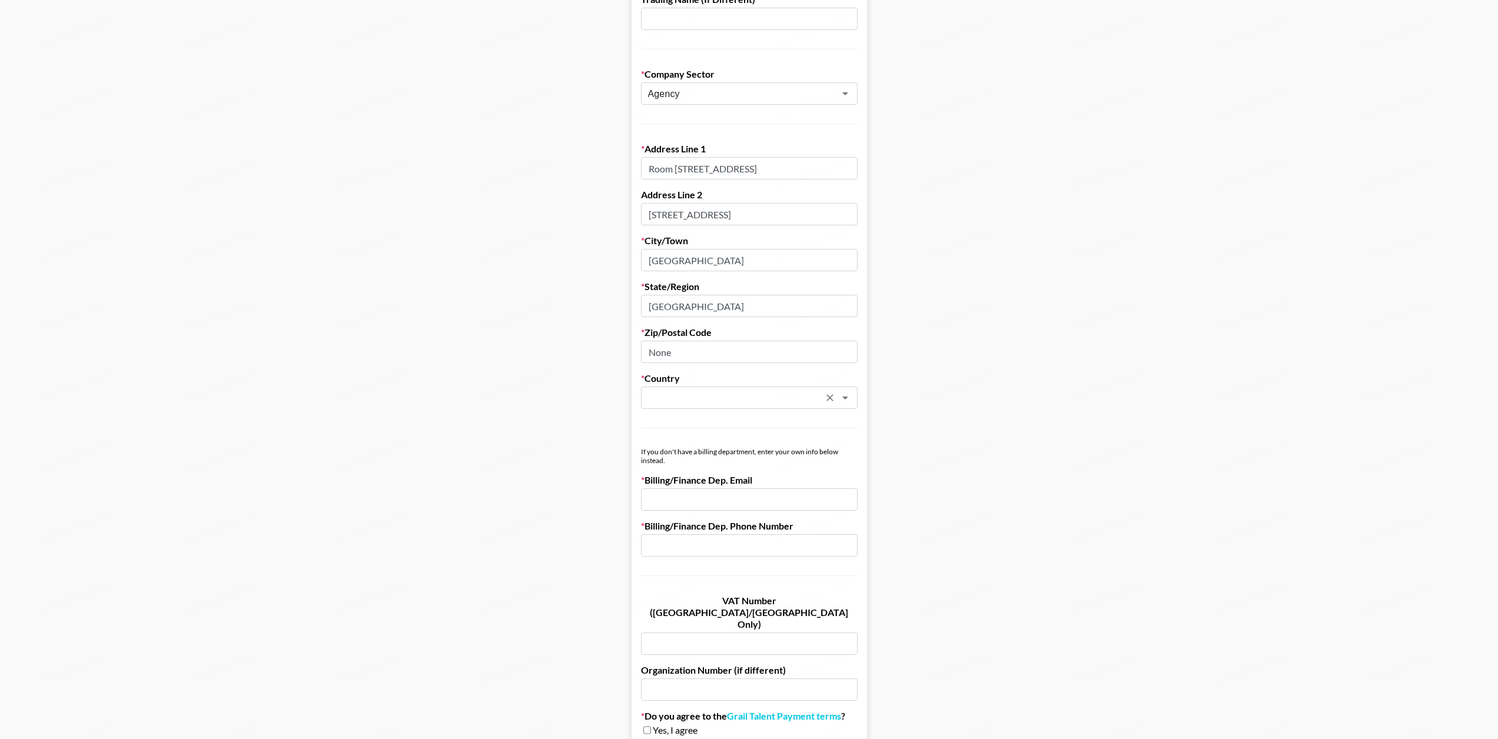
type input "None"
click at [717, 394] on input "text" at bounding box center [733, 398] width 171 height 14
click at [729, 420] on li "[GEOGRAPHIC_DATA]" at bounding box center [753, 423] width 217 height 19
type input "[GEOGRAPHIC_DATA]"
click at [962, 406] on main "First Name [PERSON_NAME] Last Name [PERSON_NAME] Company Name TECDO HONG KONG L…" at bounding box center [748, 280] width 1479 height 1016
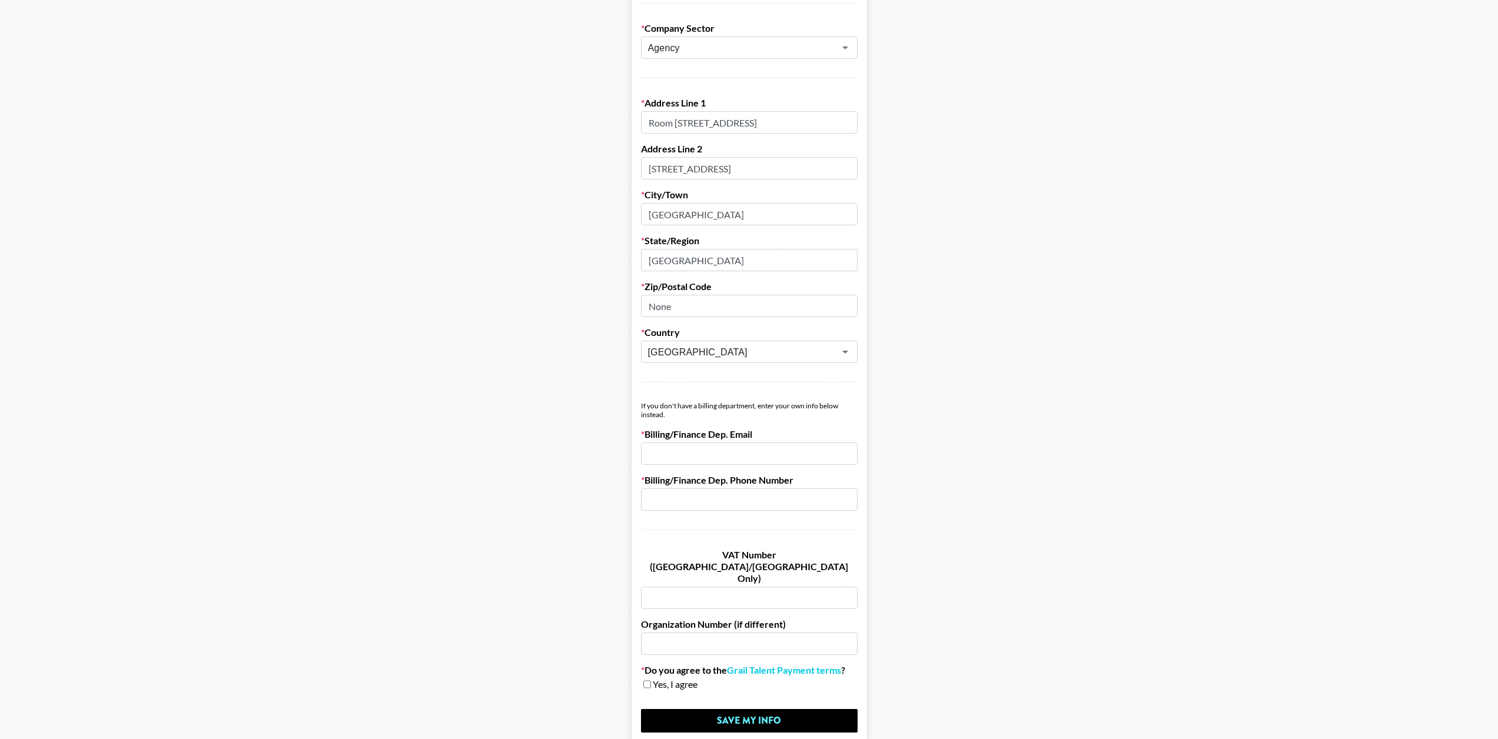
scroll to position [386, 0]
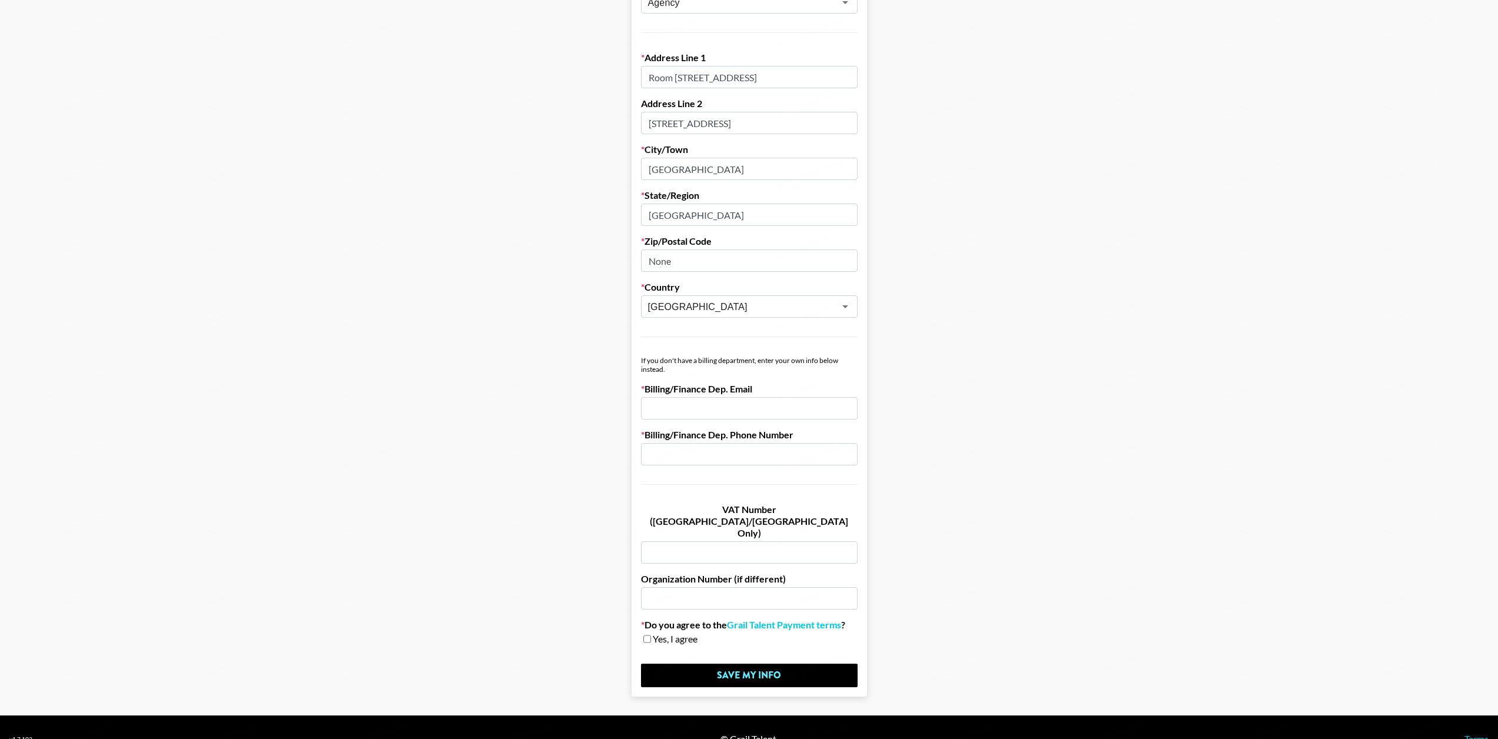
click at [815, 413] on input "email" at bounding box center [749, 408] width 217 height 22
click at [799, 410] on input "email" at bounding box center [749, 408] width 217 height 22
drag, startPoint x: 687, startPoint y: 358, endPoint x: 869, endPoint y: 376, distance: 182.8
click at [867, 376] on form "First Name [PERSON_NAME] Last Name [PERSON_NAME] Company Name TECDO HONG KONG L…" at bounding box center [749, 188] width 235 height 1016
click at [795, 370] on div "If you don't have a billing department, enter your own info below instead." at bounding box center [749, 365] width 217 height 18
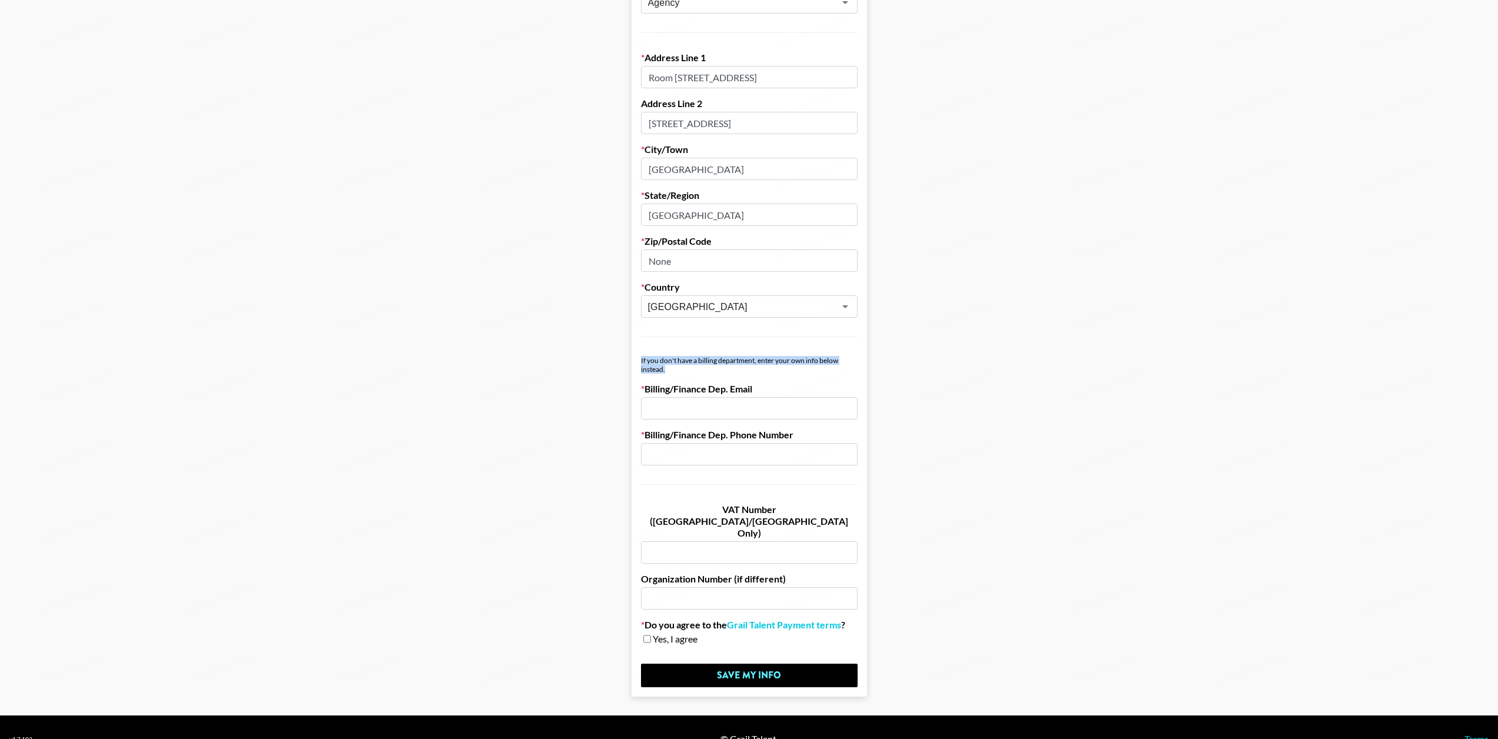
drag, startPoint x: 792, startPoint y: 370, endPoint x: 627, endPoint y: 357, distance: 165.9
click at [626, 357] on main "First Name [PERSON_NAME] Last Name [PERSON_NAME] Company Name TECDO HONG KONG L…" at bounding box center [748, 188] width 1479 height 1016
click at [752, 369] on div "If you don't have a billing department, enter your own info below instead." at bounding box center [749, 365] width 217 height 18
click at [806, 451] on input "text" at bounding box center [749, 454] width 217 height 22
click at [807, 415] on input "email" at bounding box center [749, 408] width 217 height 22
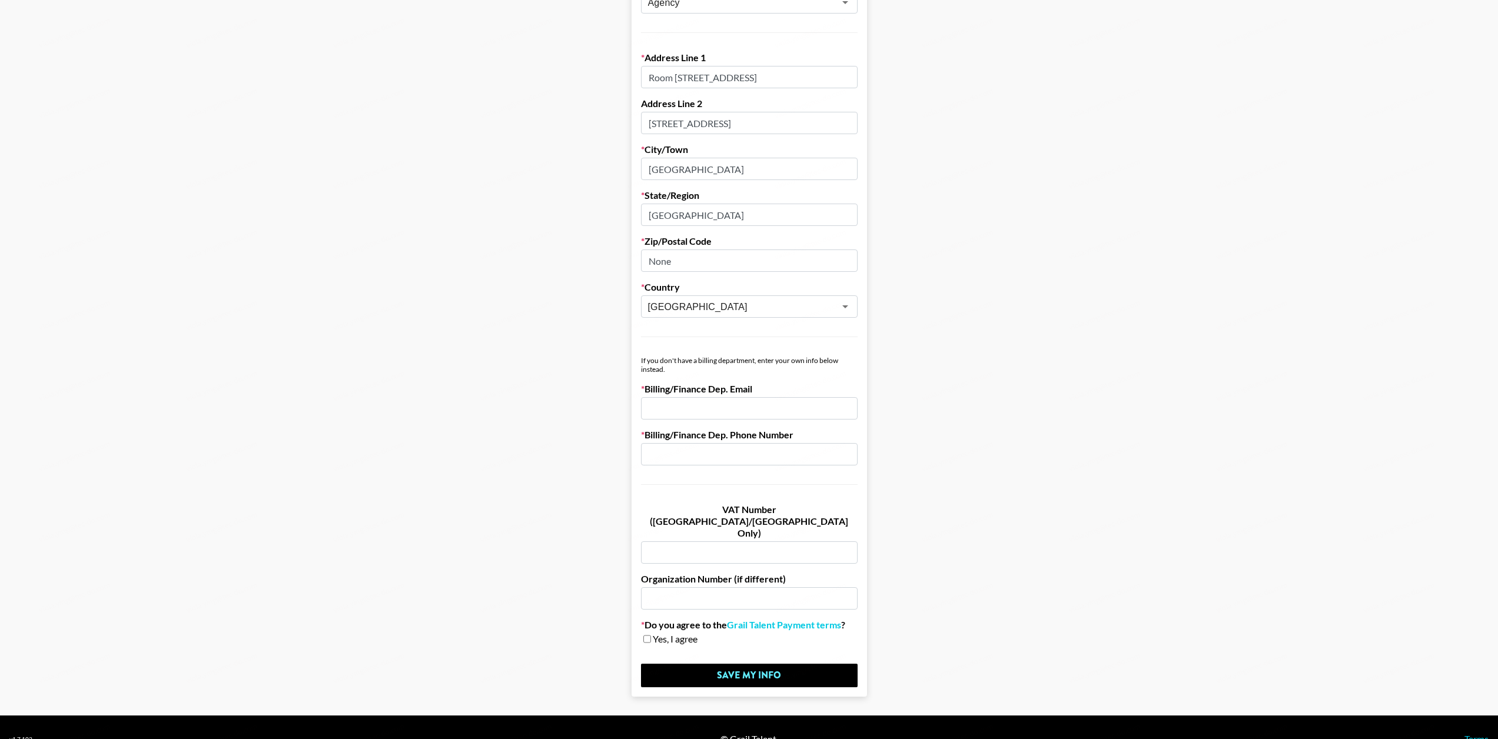
click at [790, 467] on form "First Name [PERSON_NAME] Last Name [PERSON_NAME] Company Name TECDO HONG KONG L…" at bounding box center [749, 188] width 235 height 1016
click at [792, 453] on input "text" at bounding box center [749, 454] width 217 height 22
click at [793, 422] on form "First Name [PERSON_NAME] Last Name [PERSON_NAME] Company Name TECDO HONG KONG L…" at bounding box center [749, 188] width 235 height 1016
click at [795, 411] on input "email" at bounding box center [749, 408] width 217 height 22
click at [754, 447] on input "text" at bounding box center [749, 454] width 217 height 22
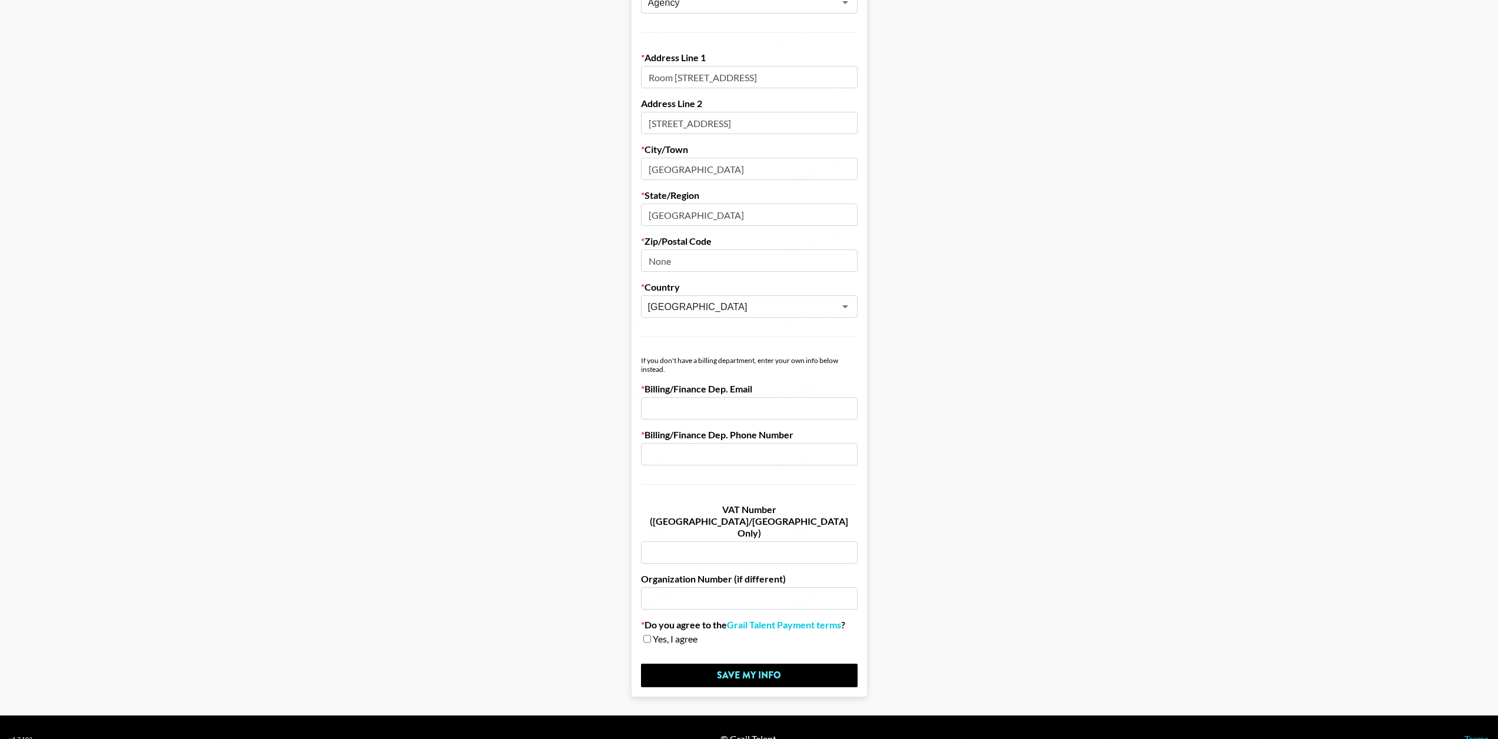
click at [743, 406] on input "email" at bounding box center [749, 408] width 217 height 22
drag, startPoint x: 648, startPoint y: 387, endPoint x: 802, endPoint y: 387, distance: 153.6
click at [802, 387] on label "Billing/Finance Dep. Email" at bounding box center [749, 389] width 217 height 12
click at [786, 387] on label "Billing/Finance Dep. Email" at bounding box center [749, 389] width 217 height 12
drag, startPoint x: 763, startPoint y: 387, endPoint x: 756, endPoint y: 391, distance: 7.9
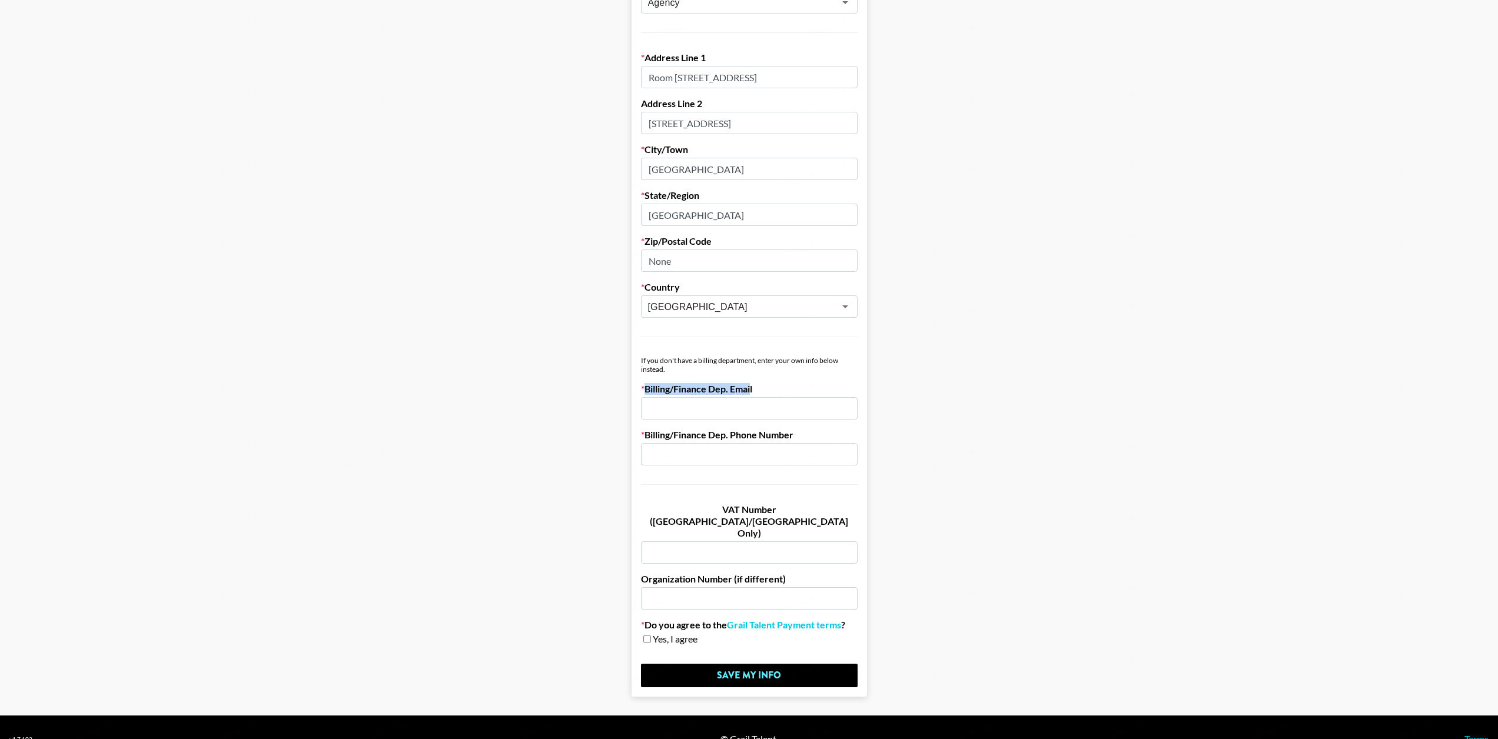
click at [756, 391] on label "Billing/Finance Dep. Email" at bounding box center [749, 389] width 217 height 12
click at [802, 403] on input "email" at bounding box center [749, 408] width 217 height 22
drag, startPoint x: 770, startPoint y: 462, endPoint x: 766, endPoint y: 388, distance: 73.7
click at [770, 460] on input "text" at bounding box center [749, 454] width 217 height 22
click at [766, 387] on label "Billing/Finance Dep. Email" at bounding box center [749, 389] width 217 height 12
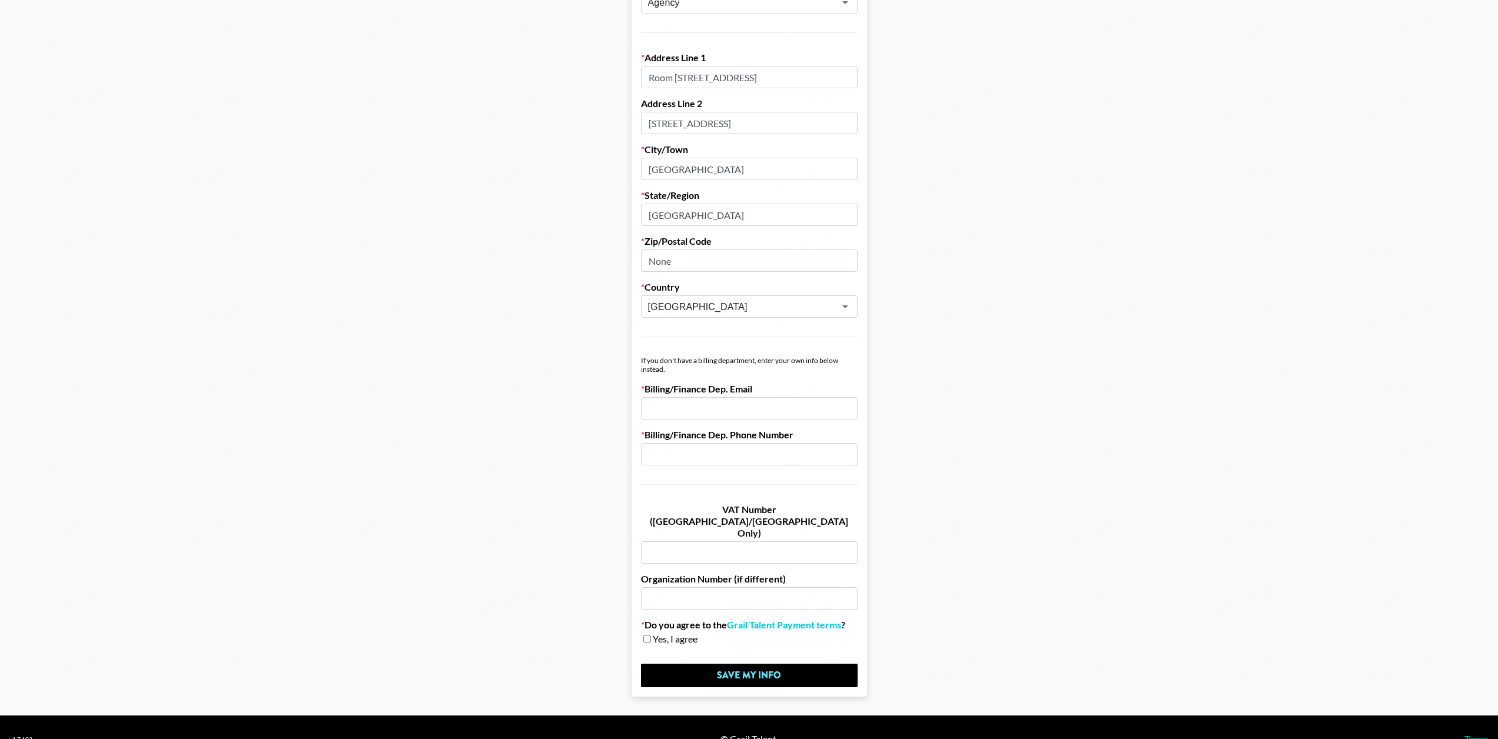
click at [770, 399] on input "email" at bounding box center [749, 408] width 217 height 22
drag, startPoint x: 747, startPoint y: 386, endPoint x: 797, endPoint y: 388, distance: 50.1
click at [797, 388] on label "Billing/Finance Dep. Email" at bounding box center [749, 389] width 217 height 12
click at [780, 390] on label "Billing/Finance Dep. Email" at bounding box center [749, 389] width 217 height 12
click at [768, 409] on input "email" at bounding box center [749, 408] width 217 height 22
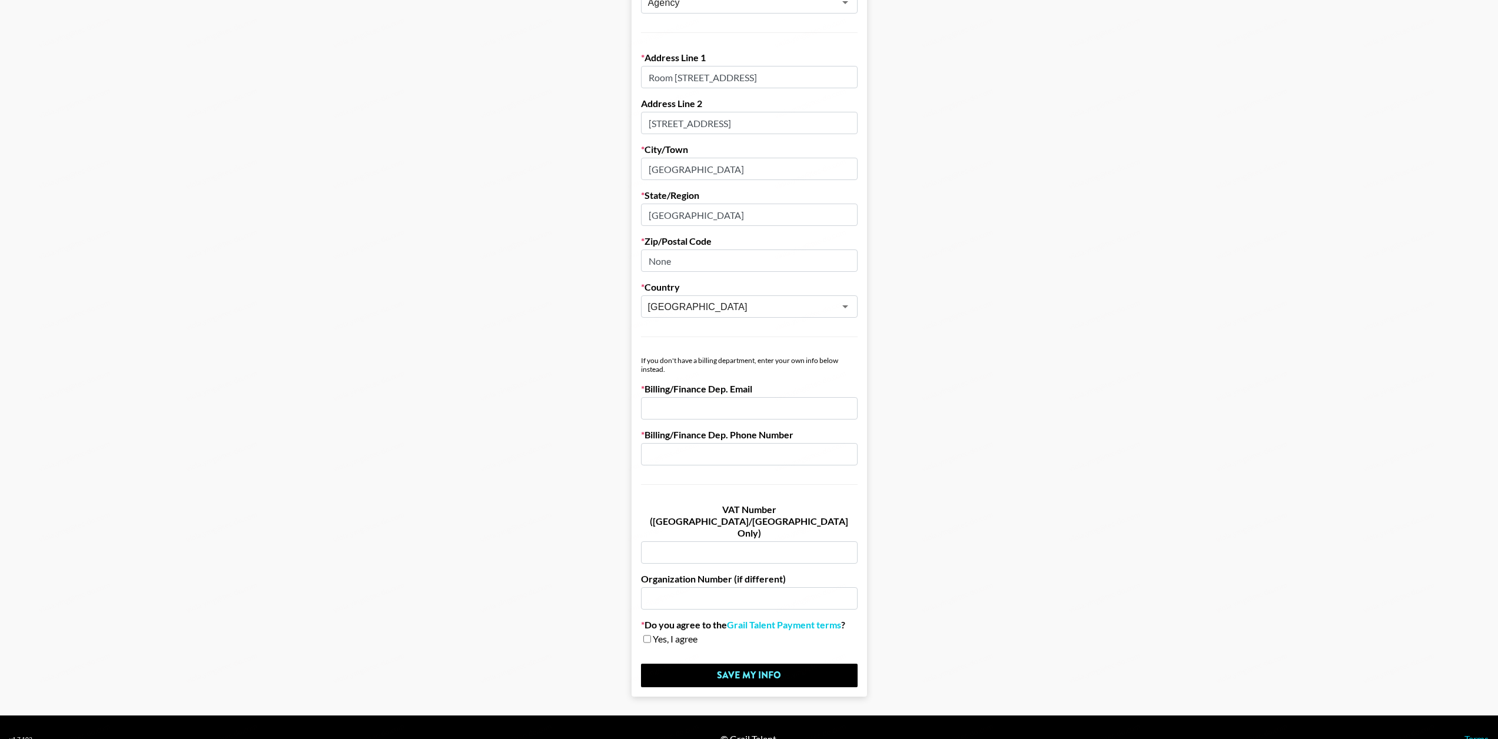
click at [772, 411] on input "email" at bounding box center [749, 408] width 217 height 22
type input "[PERSON_NAME][EMAIL_ADDRESS][PERSON_NAME][DOMAIN_NAME]"
click at [748, 457] on input "text" at bounding box center [749, 454] width 217 height 22
click at [605, 408] on main "First Name [PERSON_NAME] Last Name [PERSON_NAME] Company Name TECDO HONG KONG L…" at bounding box center [748, 188] width 1479 height 1016
drag, startPoint x: 776, startPoint y: 408, endPoint x: 768, endPoint y: 418, distance: 13.1
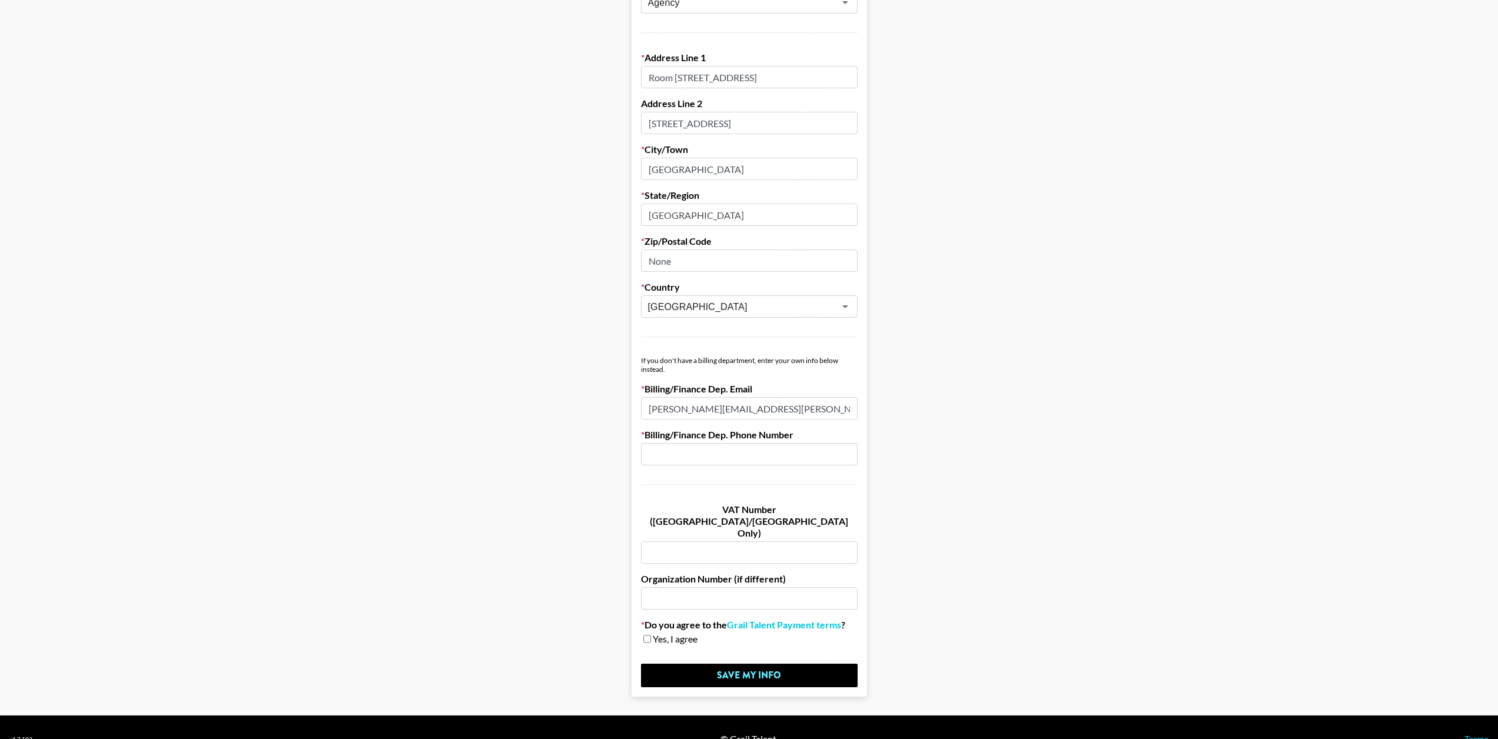
click at [776, 408] on input "[PERSON_NAME][EMAIL_ADDRESS][PERSON_NAME][DOMAIN_NAME]" at bounding box center [749, 408] width 217 height 22
click at [753, 451] on input "text" at bounding box center [749, 454] width 217 height 22
click at [789, 408] on input "[PERSON_NAME][EMAIL_ADDRESS][PERSON_NAME][DOMAIN_NAME]" at bounding box center [749, 408] width 217 height 22
click at [782, 455] on input "text" at bounding box center [749, 454] width 217 height 22
type input "[PHONE_NUMBER]"
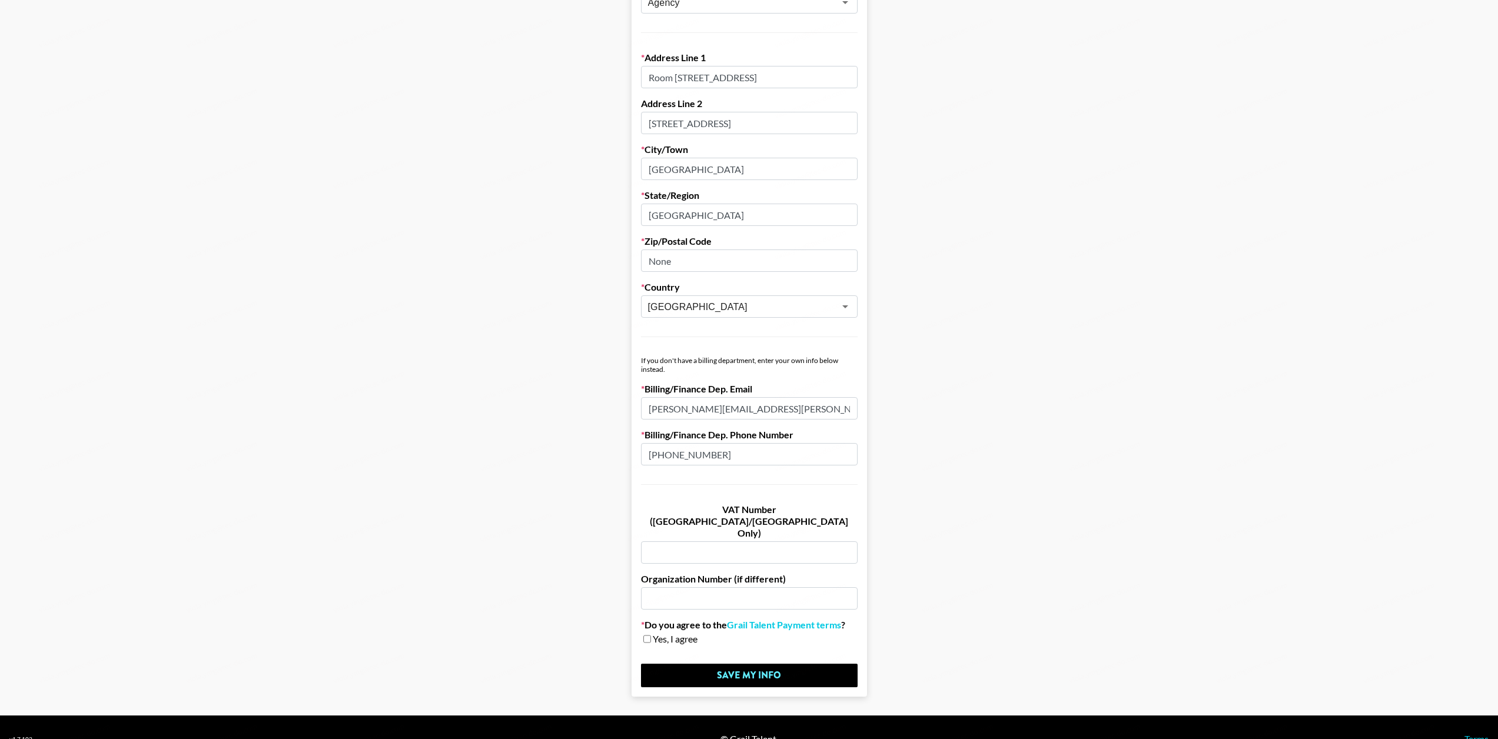
drag, startPoint x: 650, startPoint y: 614, endPoint x: 684, endPoint y: 594, distance: 39.1
click at [650, 635] on input "checkbox" at bounding box center [647, 639] width 8 height 8
checkbox input "true"
drag, startPoint x: 780, startPoint y: 411, endPoint x: 613, endPoint y: 411, distance: 167.7
click at [544, 411] on main "First Name [PERSON_NAME] Last Name [PERSON_NAME] Company Name TECDO HONG KONG L…" at bounding box center [748, 188] width 1479 height 1016
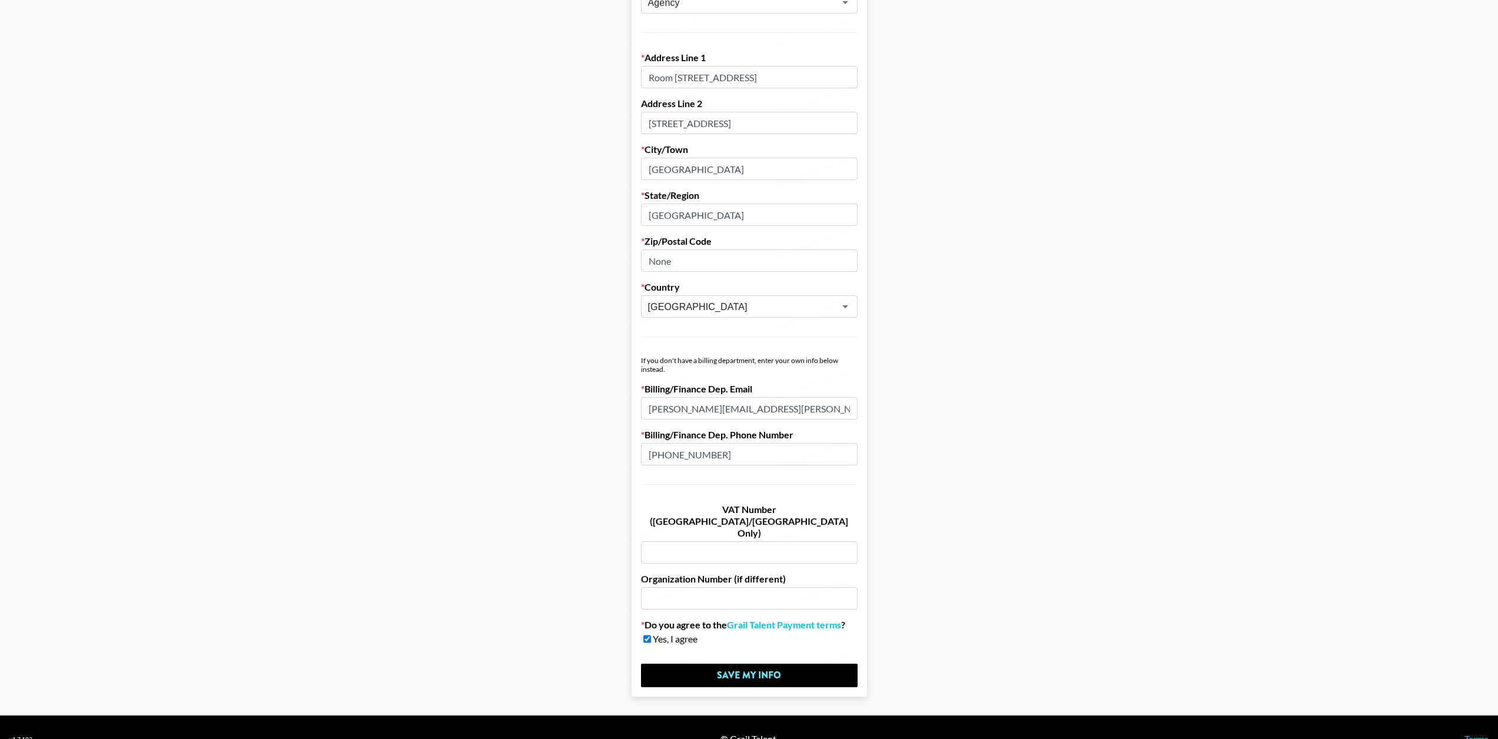
click at [818, 411] on input "[PERSON_NAME][EMAIL_ADDRESS][PERSON_NAME][DOMAIN_NAME]" at bounding box center [749, 408] width 217 height 22
drag, startPoint x: 782, startPoint y: 454, endPoint x: 599, endPoint y: 454, distance: 183.0
click at [603, 454] on main "First Name [PERSON_NAME] Last Name [PERSON_NAME] Company Name TECDO HONG KONG L…" at bounding box center [748, 188] width 1479 height 1016
click at [779, 454] on input "[PHONE_NUMBER]" at bounding box center [749, 454] width 217 height 22
drag, startPoint x: 680, startPoint y: 455, endPoint x: 775, endPoint y: 455, distance: 94.2
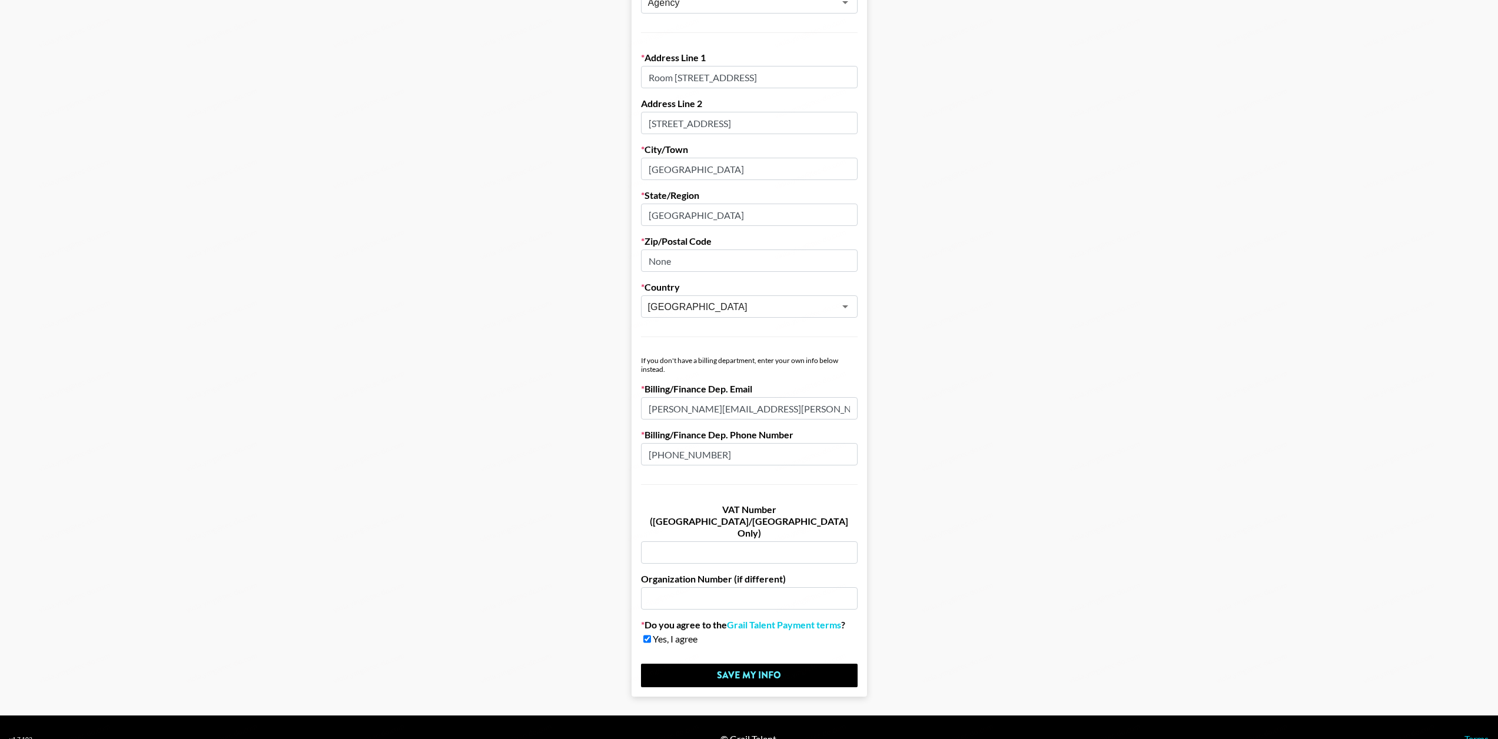
click at [799, 455] on input "[PHONE_NUMBER]" at bounding box center [749, 454] width 217 height 22
click at [761, 455] on input "[PHONE_NUMBER]" at bounding box center [749, 454] width 217 height 22
drag, startPoint x: 746, startPoint y: 453, endPoint x: 586, endPoint y: 453, distance: 160.1
click at [586, 453] on main "First Name [PERSON_NAME] Last Name [PERSON_NAME] Company Name TECDO HONG KONG L…" at bounding box center [748, 188] width 1479 height 1016
click at [745, 453] on input "[PHONE_NUMBER]" at bounding box center [749, 454] width 217 height 22
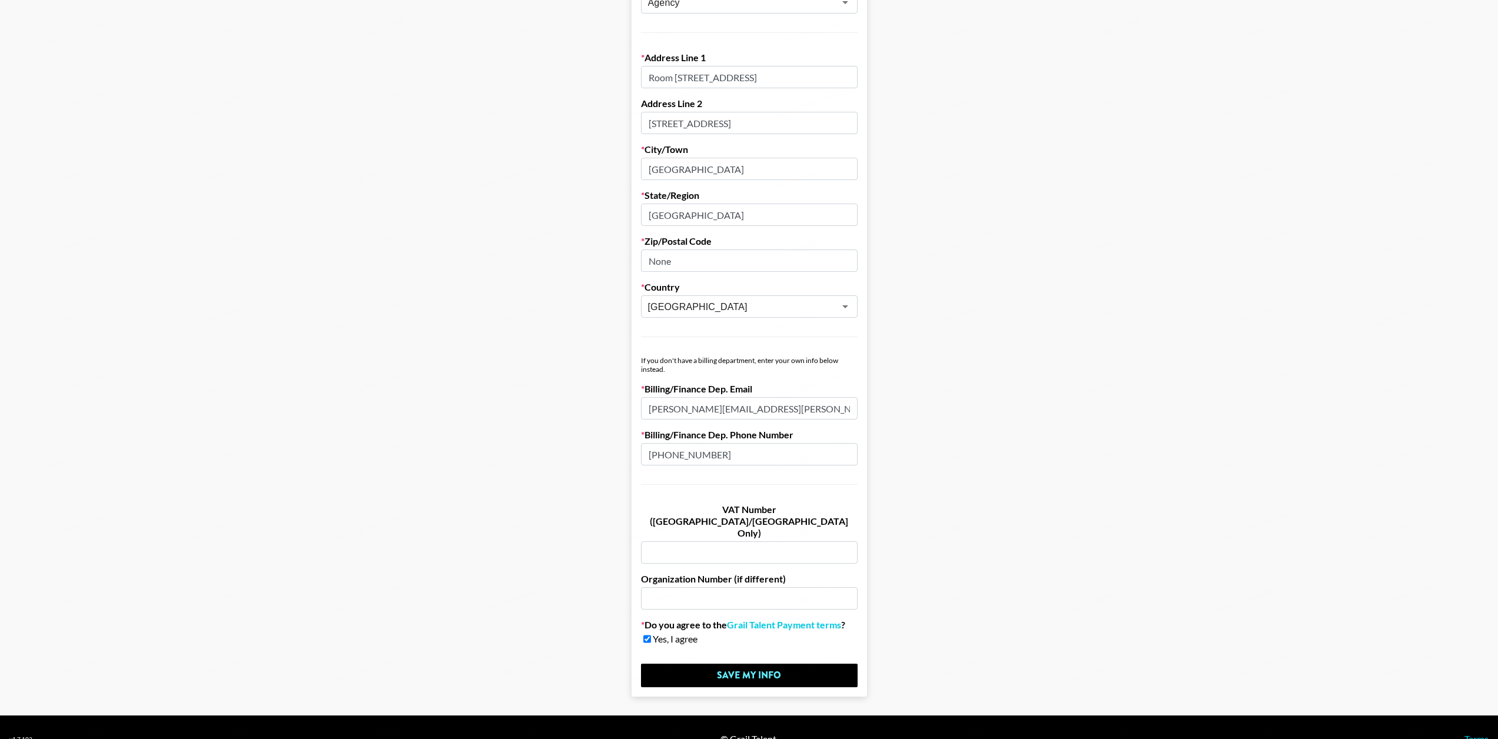
click at [790, 403] on input "[PERSON_NAME][EMAIL_ADDRESS][PERSON_NAME][DOMAIN_NAME]" at bounding box center [749, 408] width 217 height 22
drag, startPoint x: 782, startPoint y: 461, endPoint x: 798, endPoint y: 411, distance: 52.7
click at [782, 461] on input "[PHONE_NUMBER]" at bounding box center [749, 454] width 217 height 22
drag, startPoint x: 798, startPoint y: 411, endPoint x: 922, endPoint y: 458, distance: 132.1
click at [798, 411] on input "[PERSON_NAME][EMAIL_ADDRESS][PERSON_NAME][DOMAIN_NAME]" at bounding box center [749, 408] width 217 height 22
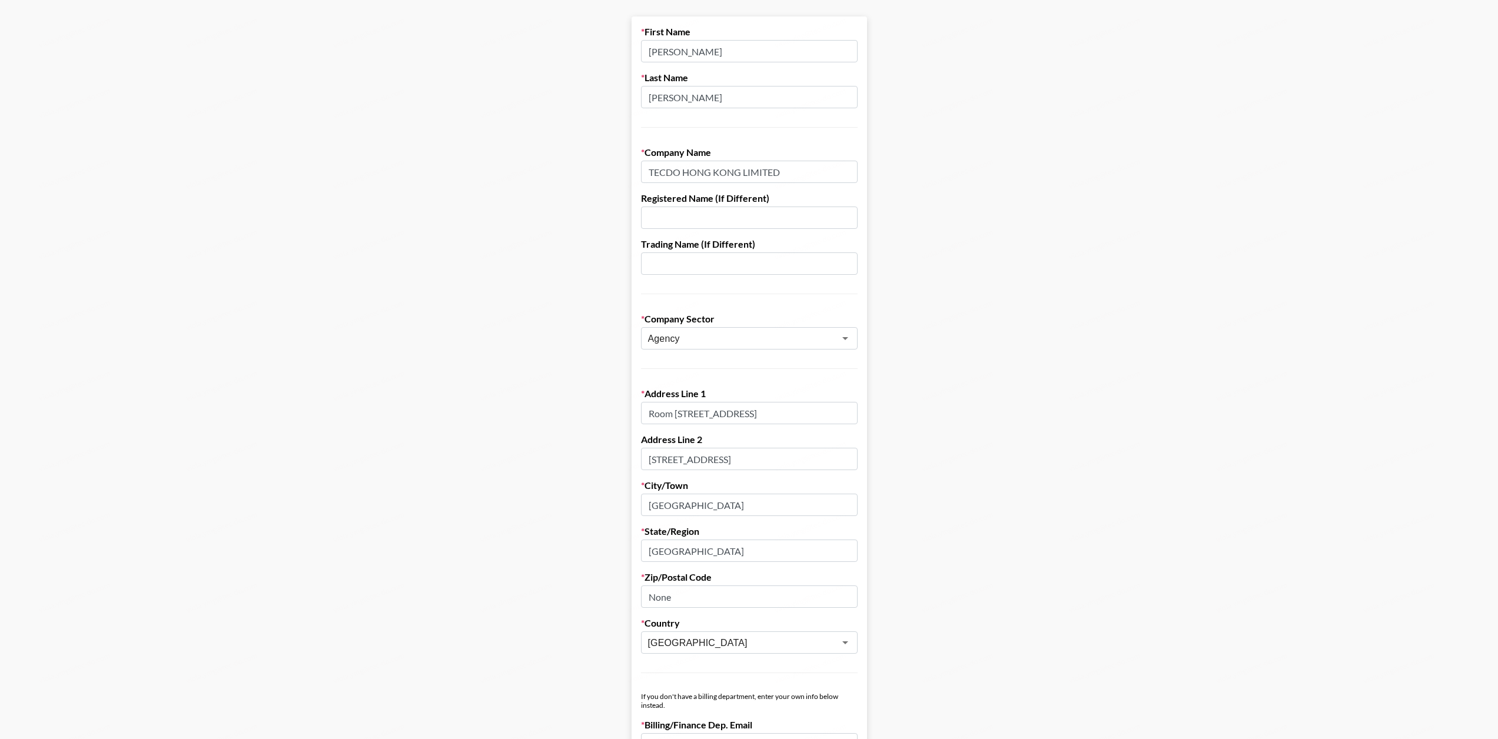
scroll to position [0, 0]
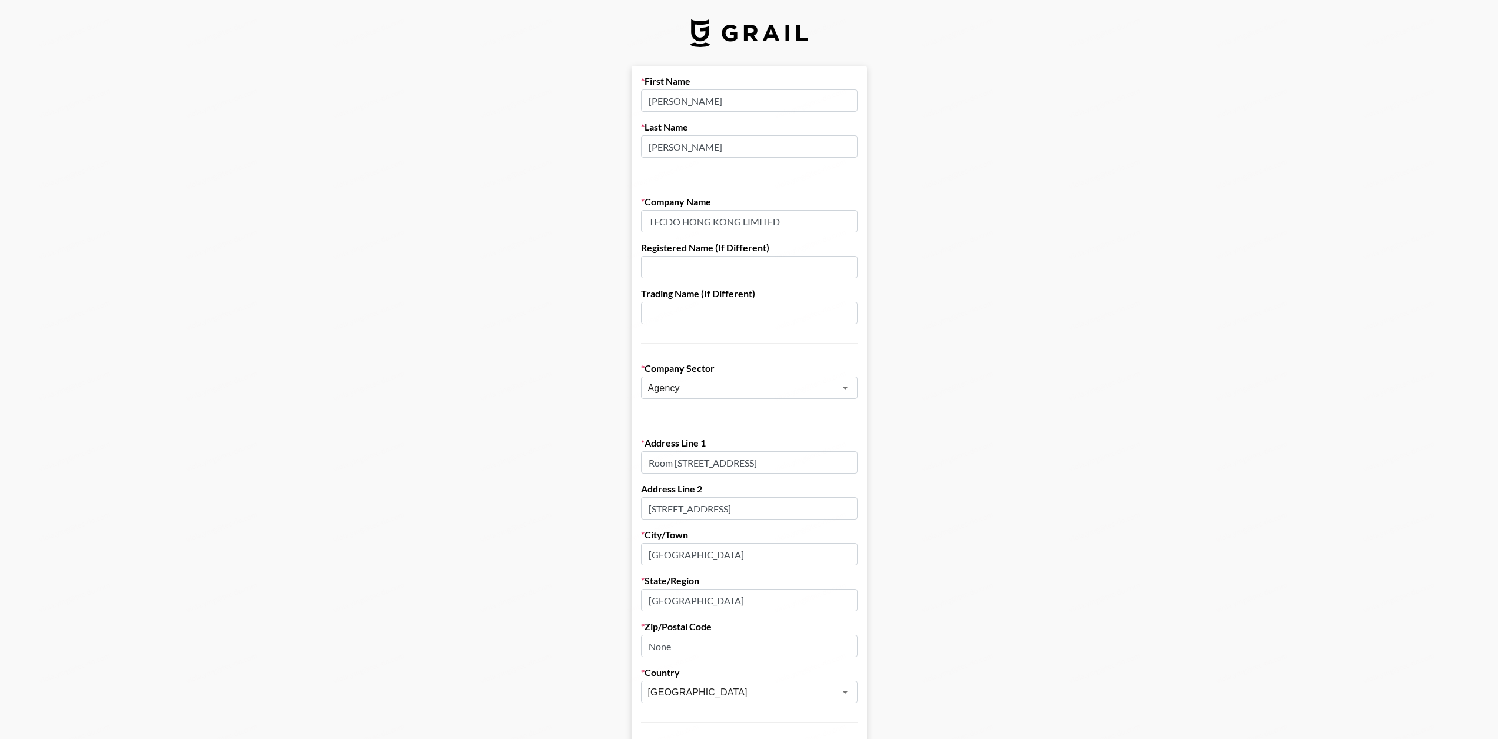
click at [755, 102] on input "[PERSON_NAME]" at bounding box center [749, 100] width 217 height 22
drag, startPoint x: 741, startPoint y: 141, endPoint x: 744, endPoint y: 158, distance: 17.3
click at [741, 141] on input "[PERSON_NAME]" at bounding box center [749, 146] width 217 height 22
drag, startPoint x: 813, startPoint y: 227, endPoint x: 801, endPoint y: 228, distance: 12.5
click at [813, 227] on input "TECDO HONG KONG LIMITED" at bounding box center [749, 221] width 217 height 22
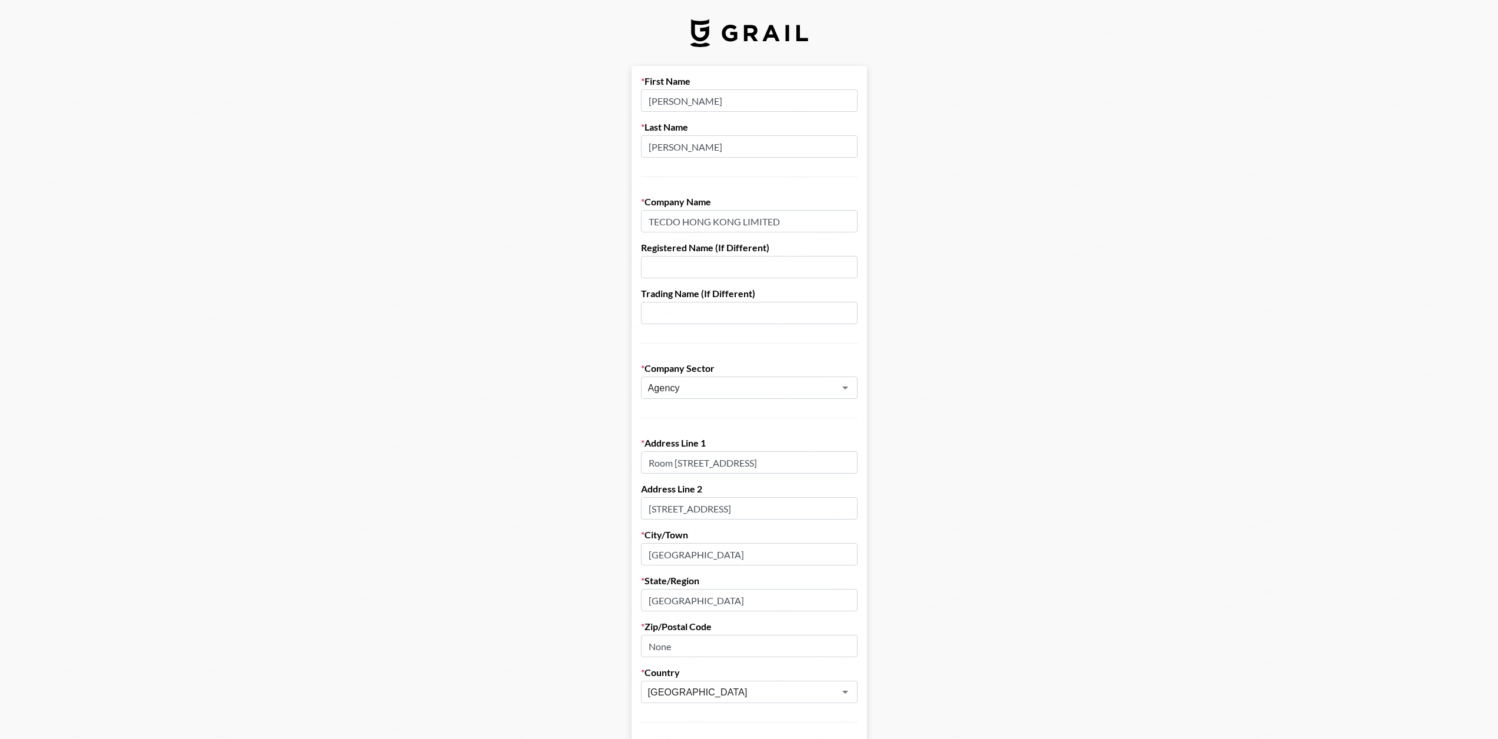
drag, startPoint x: 778, startPoint y: 223, endPoint x: 647, endPoint y: 223, distance: 130.7
click at [598, 223] on main "First Name [PERSON_NAME] Last Name [PERSON_NAME] Company Name TECDO HONG KONG L…" at bounding box center [748, 574] width 1479 height 1016
click at [813, 220] on input "TECDO HONG KONG LIMITED" at bounding box center [749, 221] width 217 height 22
click at [773, 390] on input "Agency" at bounding box center [733, 388] width 171 height 14
click at [1005, 437] on main "First Name [PERSON_NAME] Last Name [PERSON_NAME] Company Name TECDO HONG KONG L…" at bounding box center [748, 574] width 1479 height 1016
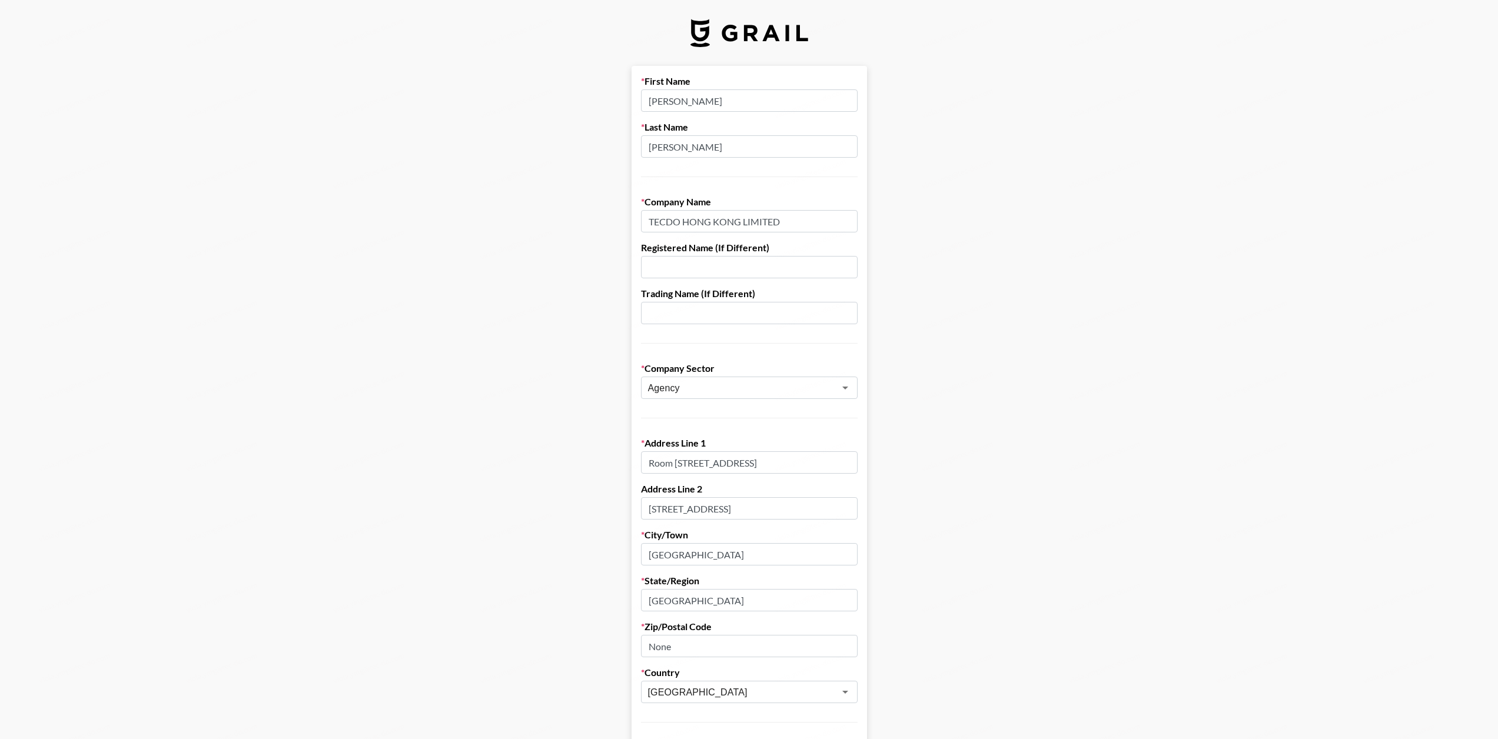
click at [760, 463] on input "Room [STREET_ADDRESS]" at bounding box center [749, 462] width 217 height 22
drag, startPoint x: 735, startPoint y: 462, endPoint x: 1055, endPoint y: 466, distance: 320.2
click at [1055, 466] on main "First Name [PERSON_NAME] Last Name [PERSON_NAME] Company Name TECDO HONG KONG L…" at bounding box center [748, 574] width 1479 height 1016
click at [843, 466] on input "Room [STREET_ADDRESS]" at bounding box center [749, 462] width 217 height 22
drag, startPoint x: 735, startPoint y: 512, endPoint x: 713, endPoint y: 513, distance: 21.2
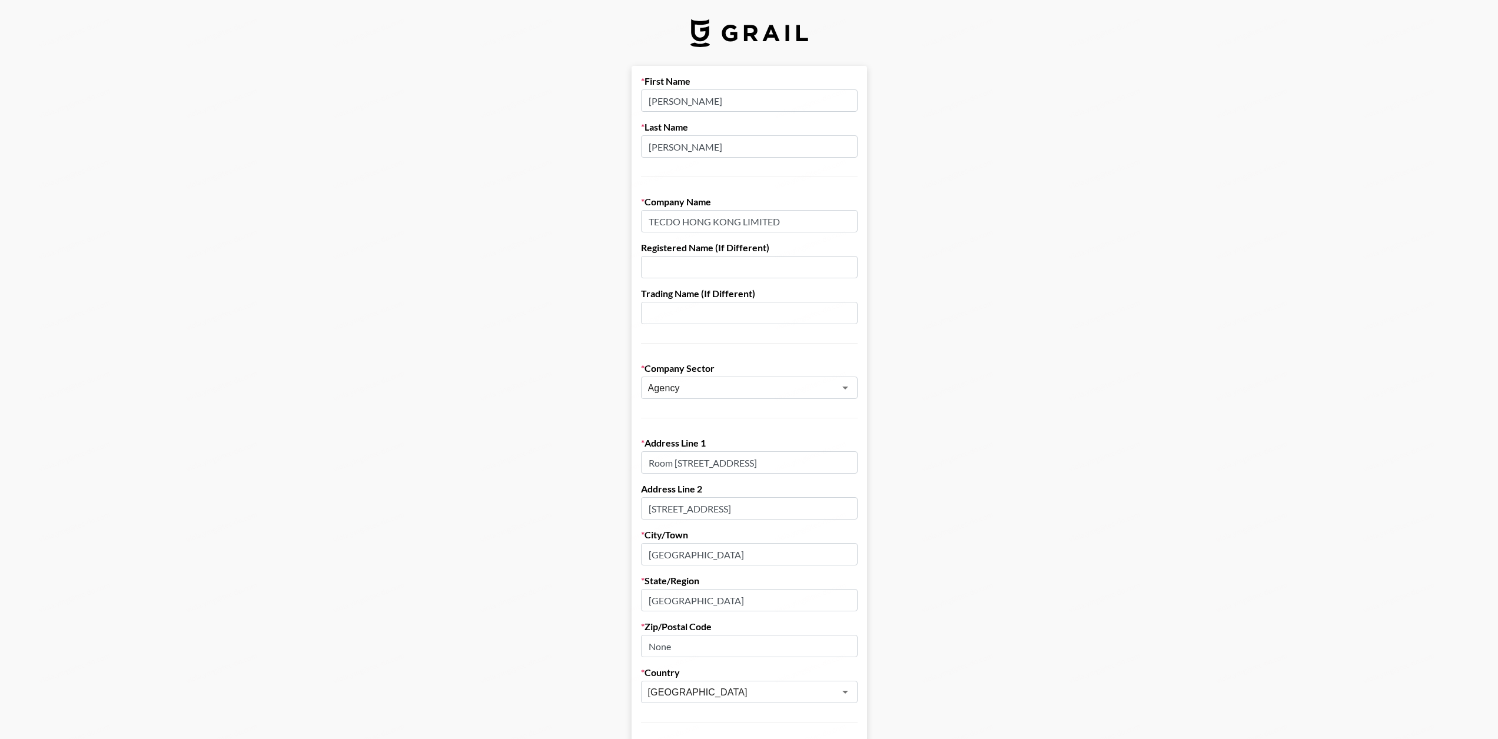
click at [735, 512] on input "[STREET_ADDRESS]" at bounding box center [749, 508] width 217 height 22
drag, startPoint x: 685, startPoint y: 509, endPoint x: 983, endPoint y: 509, distance: 298.4
click at [1024, 509] on main "First Name [PERSON_NAME] Last Name [PERSON_NAME] Company Name TECDO HONG KONG L…" at bounding box center [748, 574] width 1479 height 1016
click at [849, 509] on input "[STREET_ADDRESS]" at bounding box center [749, 508] width 217 height 22
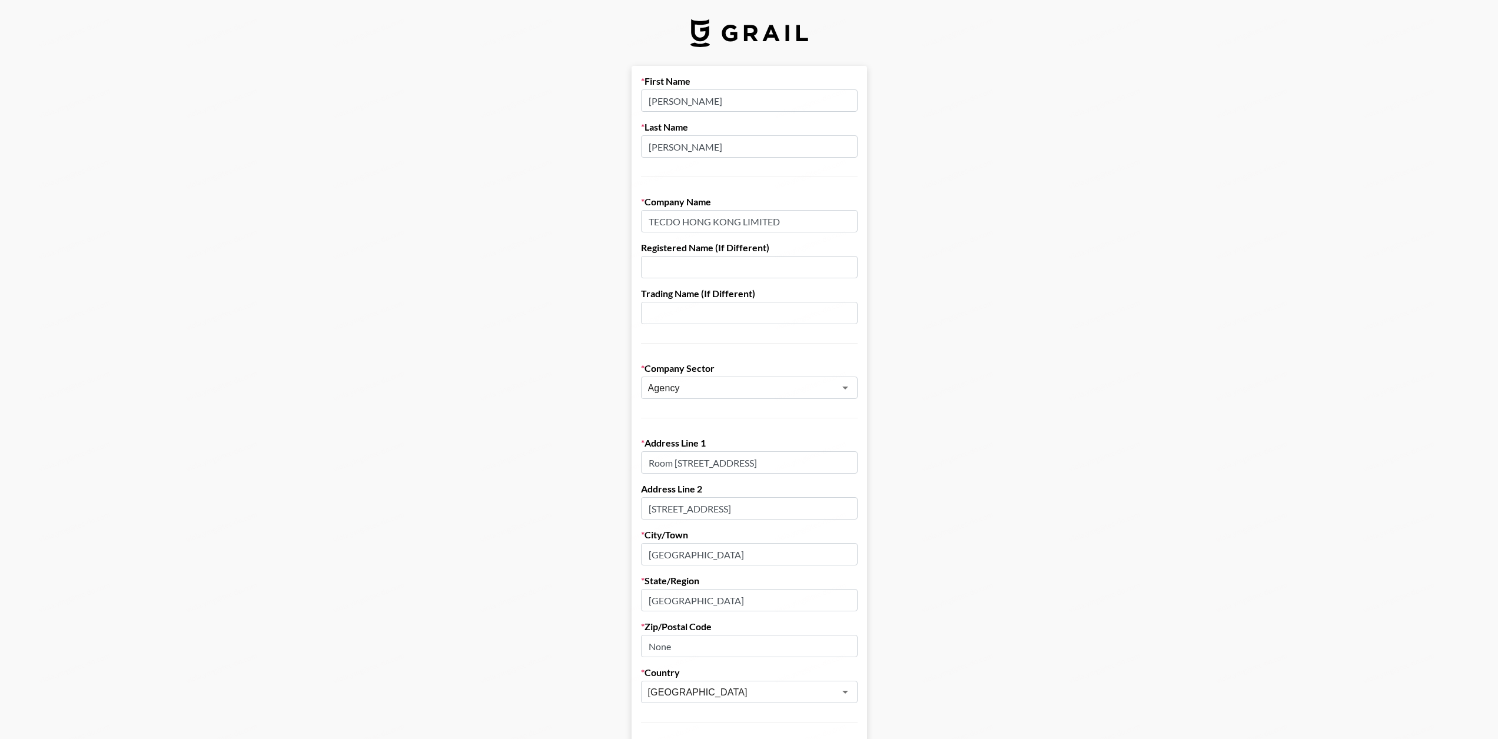
drag, startPoint x: 863, startPoint y: 510, endPoint x: 1001, endPoint y: 510, distance: 137.1
click at [1009, 510] on main "First Name [PERSON_NAME] Last Name [PERSON_NAME] Company Name TECDO HONG KONG L…" at bounding box center [748, 574] width 1479 height 1016
click at [830, 510] on input "[STREET_ADDRESS]" at bounding box center [749, 508] width 217 height 22
click at [967, 516] on main "First Name [PERSON_NAME] Last Name [PERSON_NAME] Company Name TECDO HONG KONG L…" at bounding box center [748, 574] width 1479 height 1016
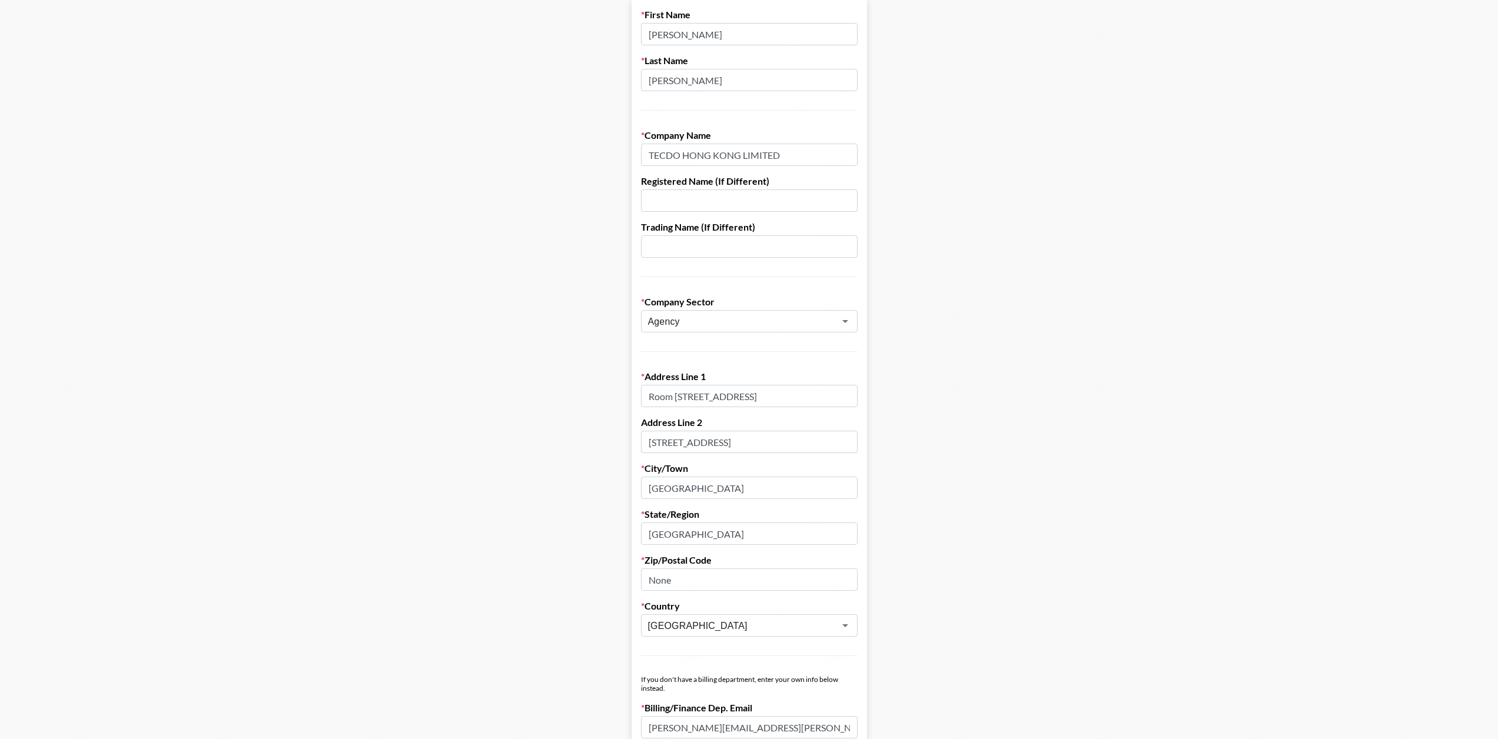
scroll to position [177, 0]
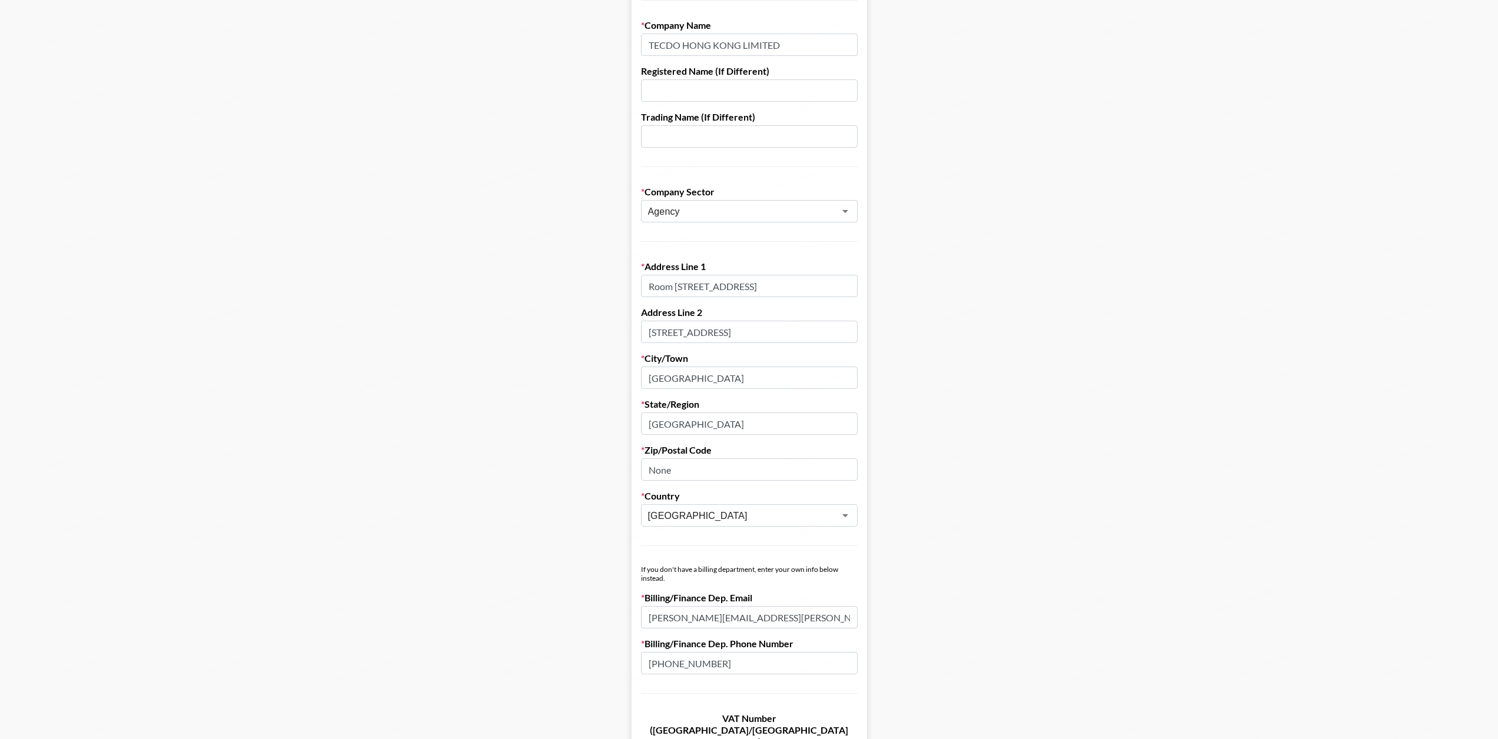
drag, startPoint x: 759, startPoint y: 419, endPoint x: 762, endPoint y: 408, distance: 10.9
click at [759, 420] on input "[GEOGRAPHIC_DATA]" at bounding box center [749, 424] width 217 height 22
click at [762, 380] on input "[GEOGRAPHIC_DATA]" at bounding box center [749, 378] width 217 height 22
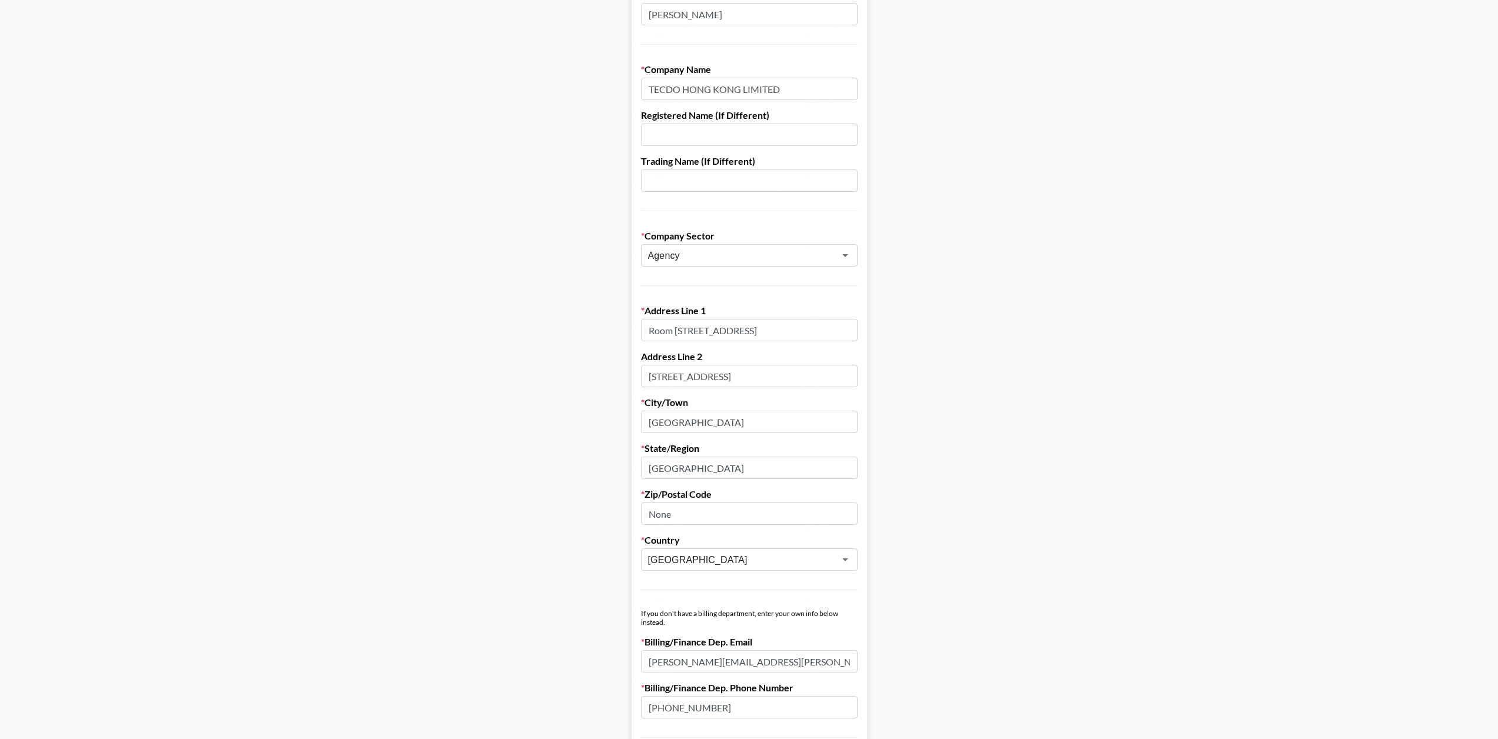
scroll to position [59, 0]
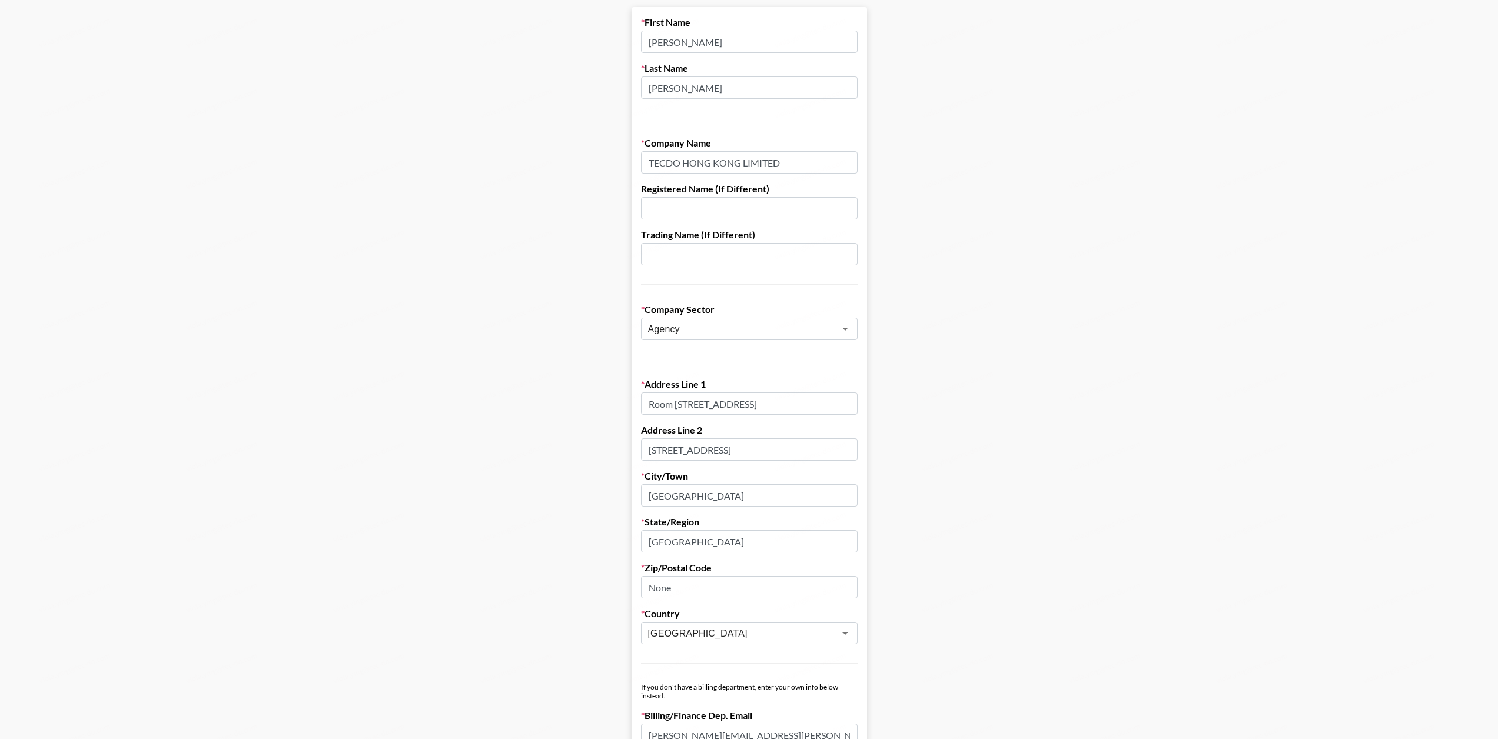
drag, startPoint x: 715, startPoint y: 493, endPoint x: 588, endPoint y: 493, distance: 126.5
click at [588, 493] on main "First Name [PERSON_NAME] Last Name [PERSON_NAME] Company Name TECDO HONG KONG L…" at bounding box center [748, 515] width 1479 height 1016
click at [739, 500] on input "[GEOGRAPHIC_DATA]" at bounding box center [749, 495] width 217 height 22
click at [726, 551] on input "[GEOGRAPHIC_DATA]" at bounding box center [749, 541] width 217 height 22
drag, startPoint x: 749, startPoint y: 547, endPoint x: 607, endPoint y: 539, distance: 142.1
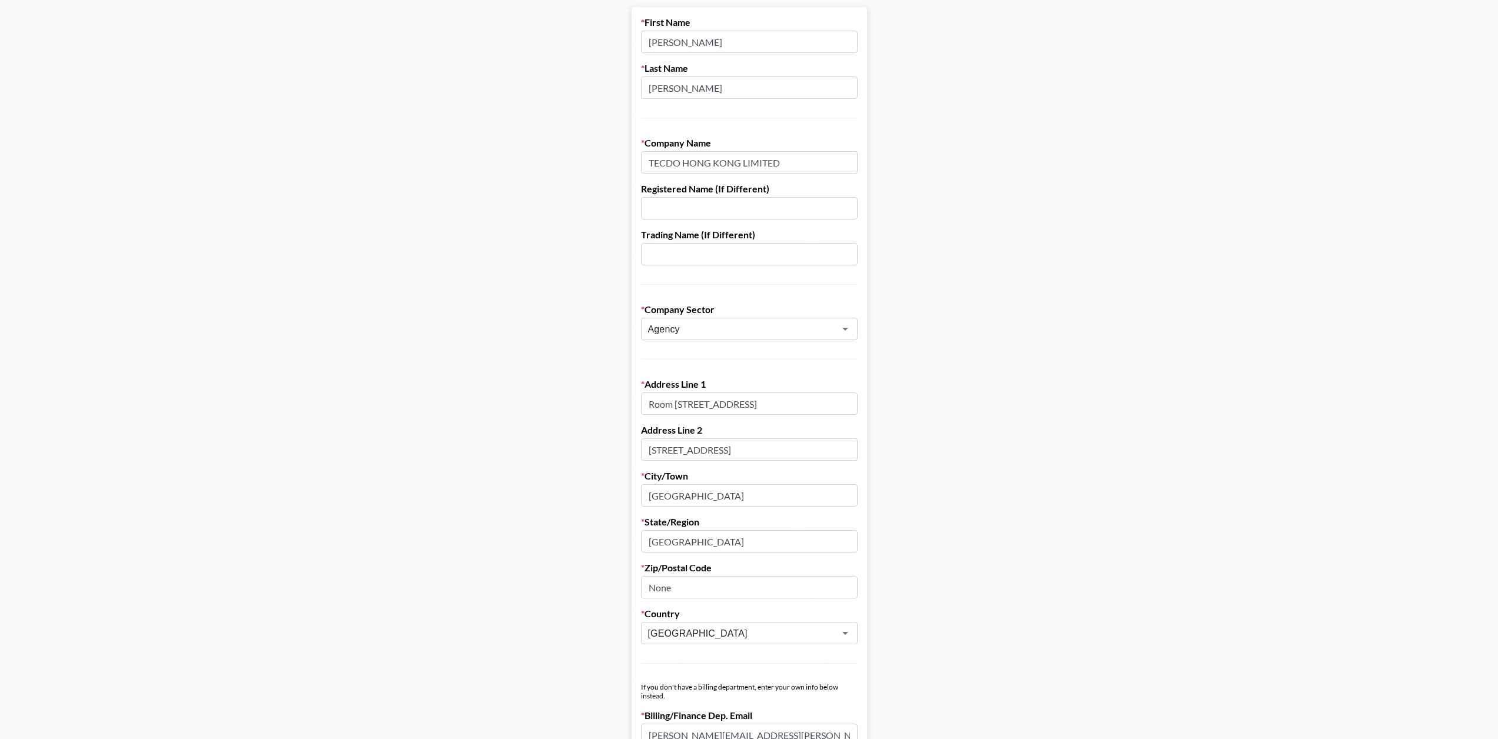
click at [613, 540] on main "First Name [PERSON_NAME] Last Name [PERSON_NAME] Company Name TECDO HONG KONG L…" at bounding box center [748, 515] width 1479 height 1016
click at [739, 547] on input "[GEOGRAPHIC_DATA]" at bounding box center [749, 541] width 217 height 22
click at [733, 493] on input "[GEOGRAPHIC_DATA]" at bounding box center [749, 495] width 217 height 22
drag, startPoint x: 625, startPoint y: 494, endPoint x: 599, endPoint y: 494, distance: 26.5
click at [599, 494] on main "First Name [PERSON_NAME] Last Name [PERSON_NAME] Company Name TECDO HONG KONG L…" at bounding box center [748, 515] width 1479 height 1016
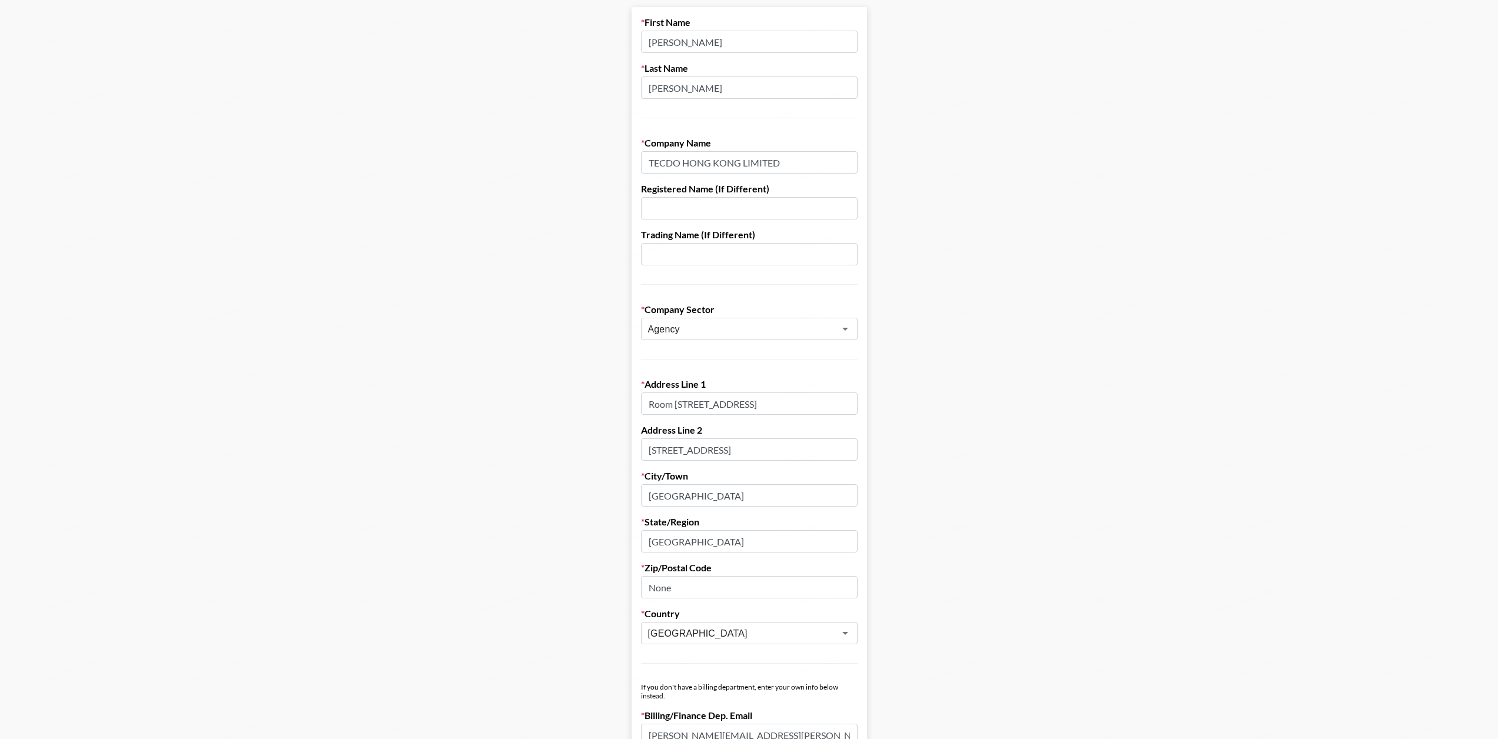
click at [727, 533] on input "[GEOGRAPHIC_DATA]" at bounding box center [749, 541] width 217 height 22
drag, startPoint x: 725, startPoint y: 546, endPoint x: 564, endPoint y: 542, distance: 161.3
click at [556, 542] on main "First Name [PERSON_NAME] Last Name [PERSON_NAME] Company Name TECDO HONG KONG L…" at bounding box center [748, 515] width 1479 height 1016
click at [723, 541] on input "[GEOGRAPHIC_DATA]" at bounding box center [749, 541] width 217 height 22
click at [720, 501] on input "[GEOGRAPHIC_DATA]" at bounding box center [749, 495] width 217 height 22
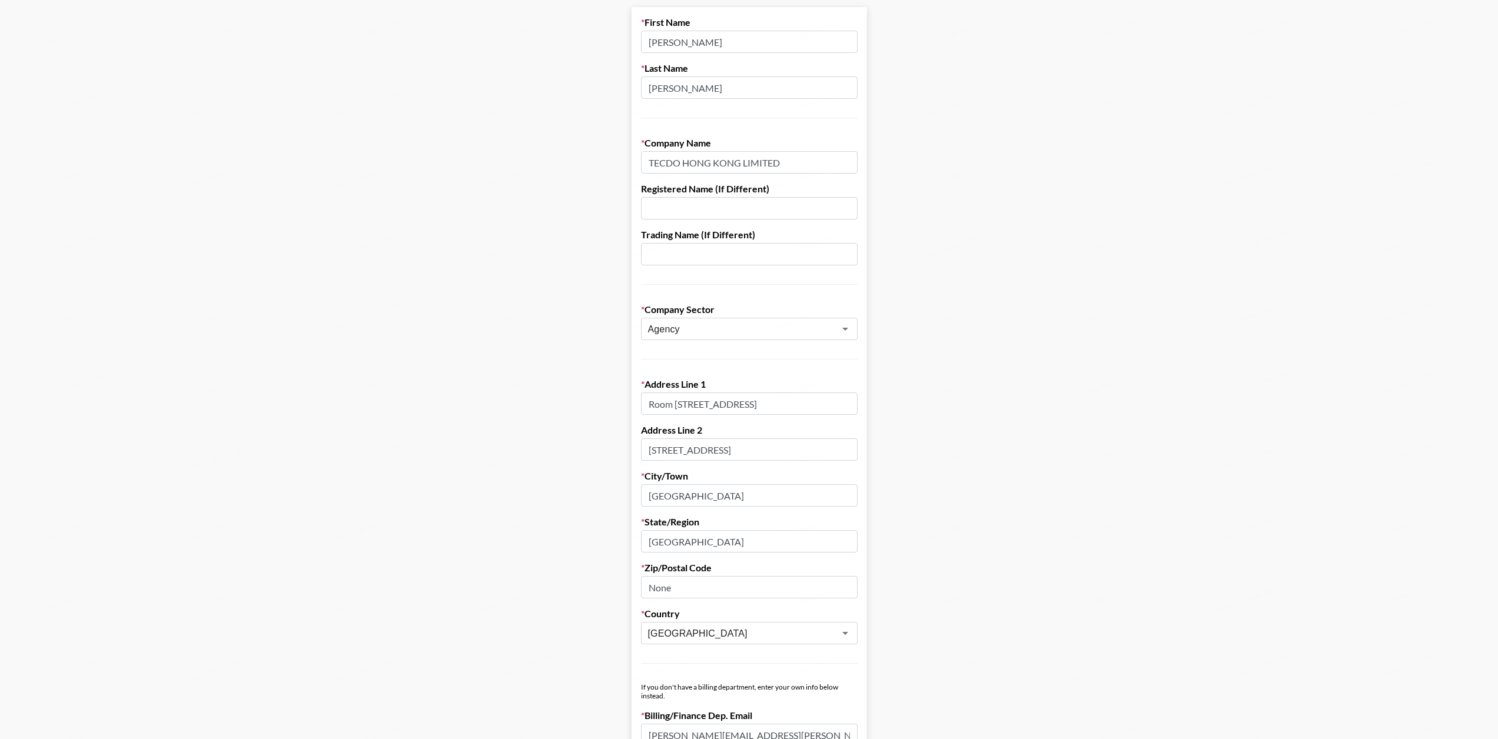
scroll to position [0, 71]
drag, startPoint x: 794, startPoint y: 448, endPoint x: 959, endPoint y: 448, distance: 164.8
click at [999, 448] on main "First Name [PERSON_NAME] Last Name [PERSON_NAME] Company Name TECDO HONG KONG L…" at bounding box center [748, 515] width 1479 height 1016
click at [848, 448] on input "[STREET_ADDRESS]" at bounding box center [749, 449] width 217 height 22
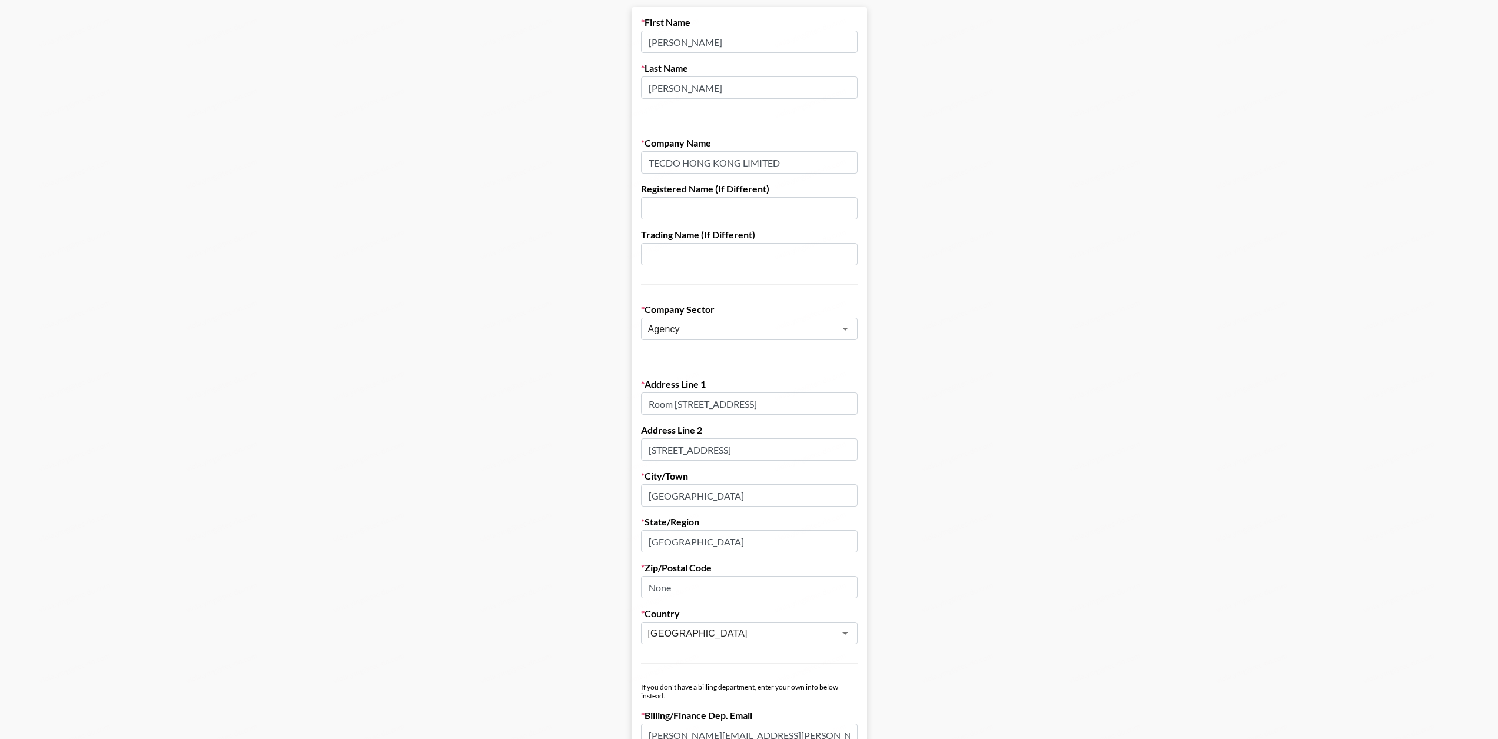
drag, startPoint x: 775, startPoint y: 504, endPoint x: 770, endPoint y: 516, distance: 12.5
click at [775, 504] on input "[GEOGRAPHIC_DATA]" at bounding box center [749, 495] width 217 height 22
drag, startPoint x: 763, startPoint y: 537, endPoint x: 871, endPoint y: 520, distance: 109.1
click at [763, 537] on input "[GEOGRAPHIC_DATA]" at bounding box center [749, 541] width 217 height 22
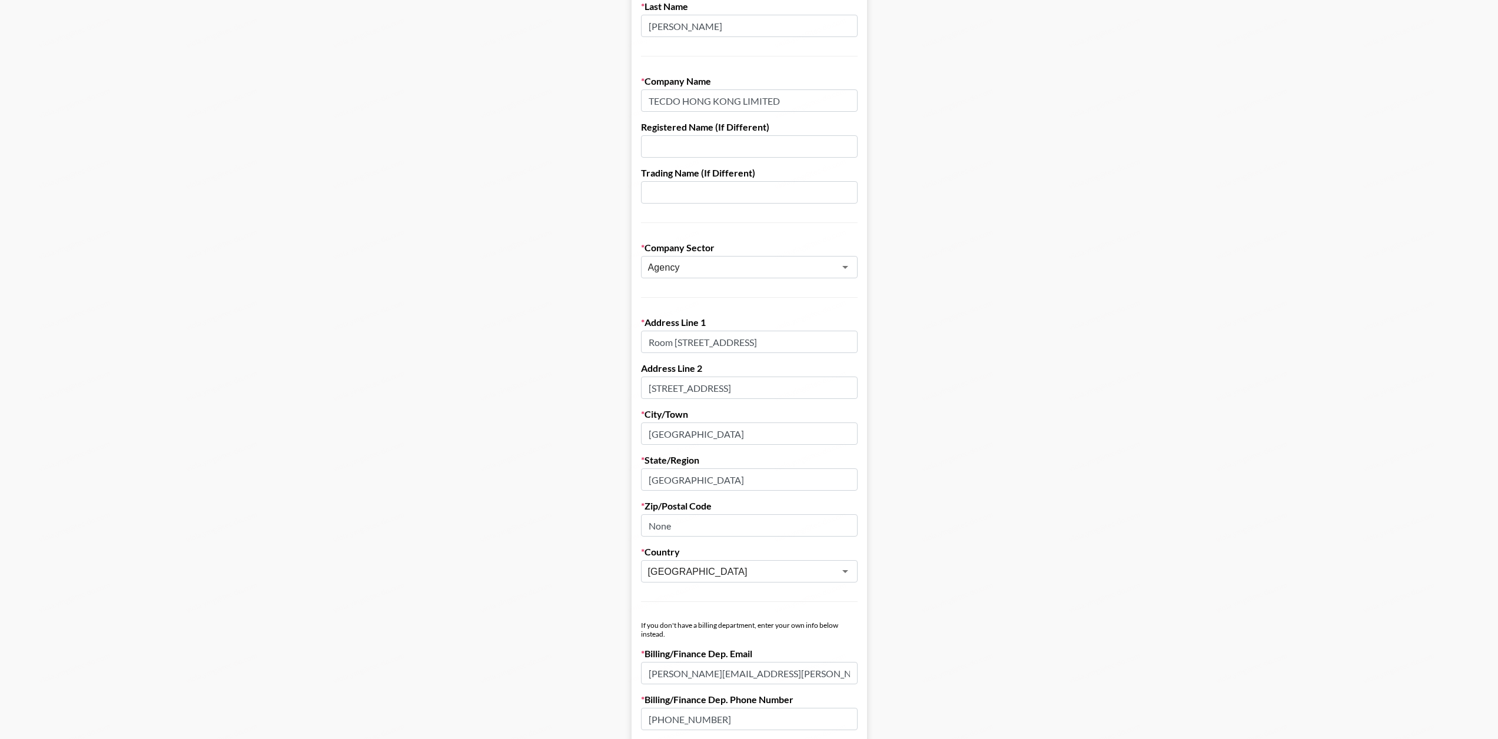
scroll to position [119, 0]
click at [800, 437] on input "[GEOGRAPHIC_DATA]" at bounding box center [749, 435] width 217 height 22
click at [790, 494] on form "First Name [PERSON_NAME] Last Name [PERSON_NAME] Company Name TECDO HONG KONG L…" at bounding box center [749, 454] width 235 height 1016
click at [813, 479] on input "[GEOGRAPHIC_DATA]" at bounding box center [749, 481] width 217 height 22
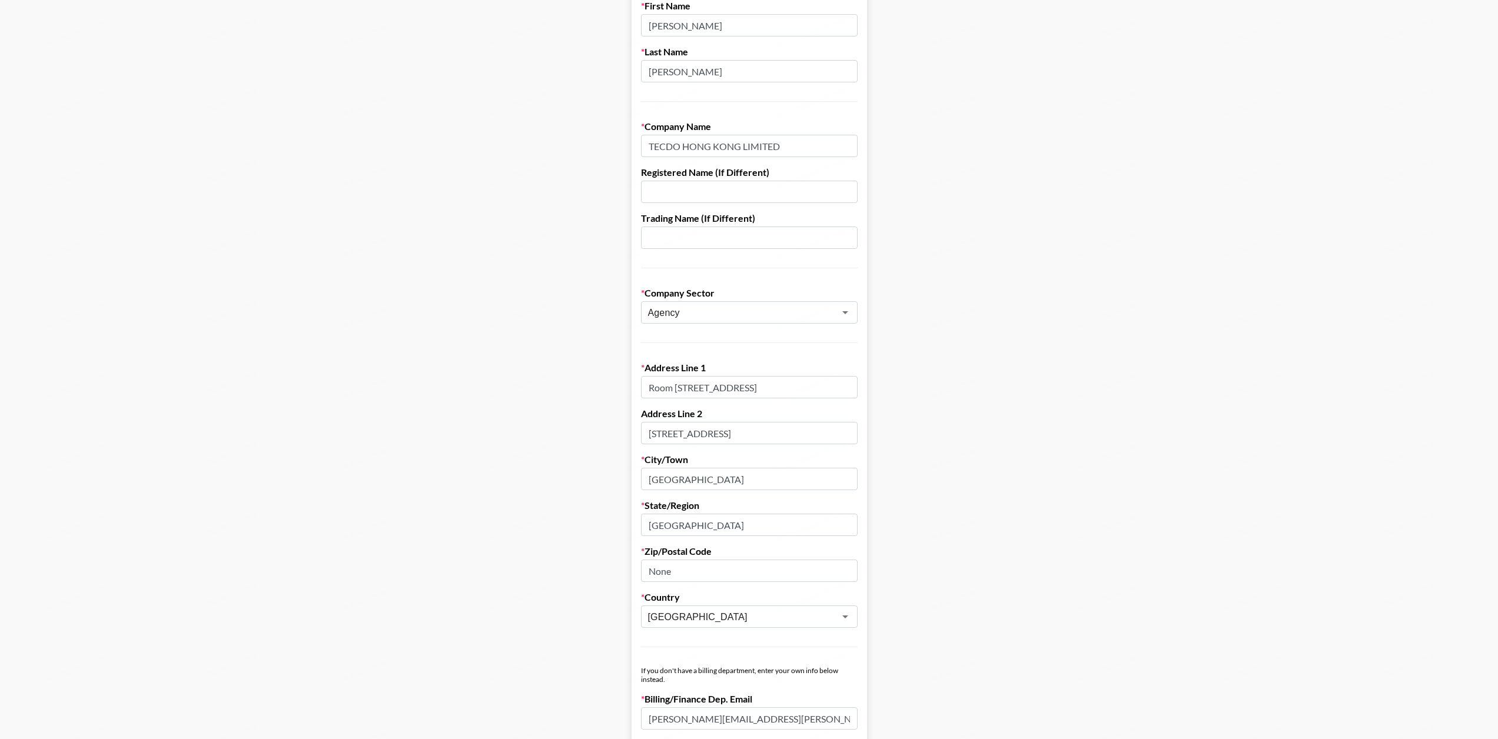
scroll to position [0, 0]
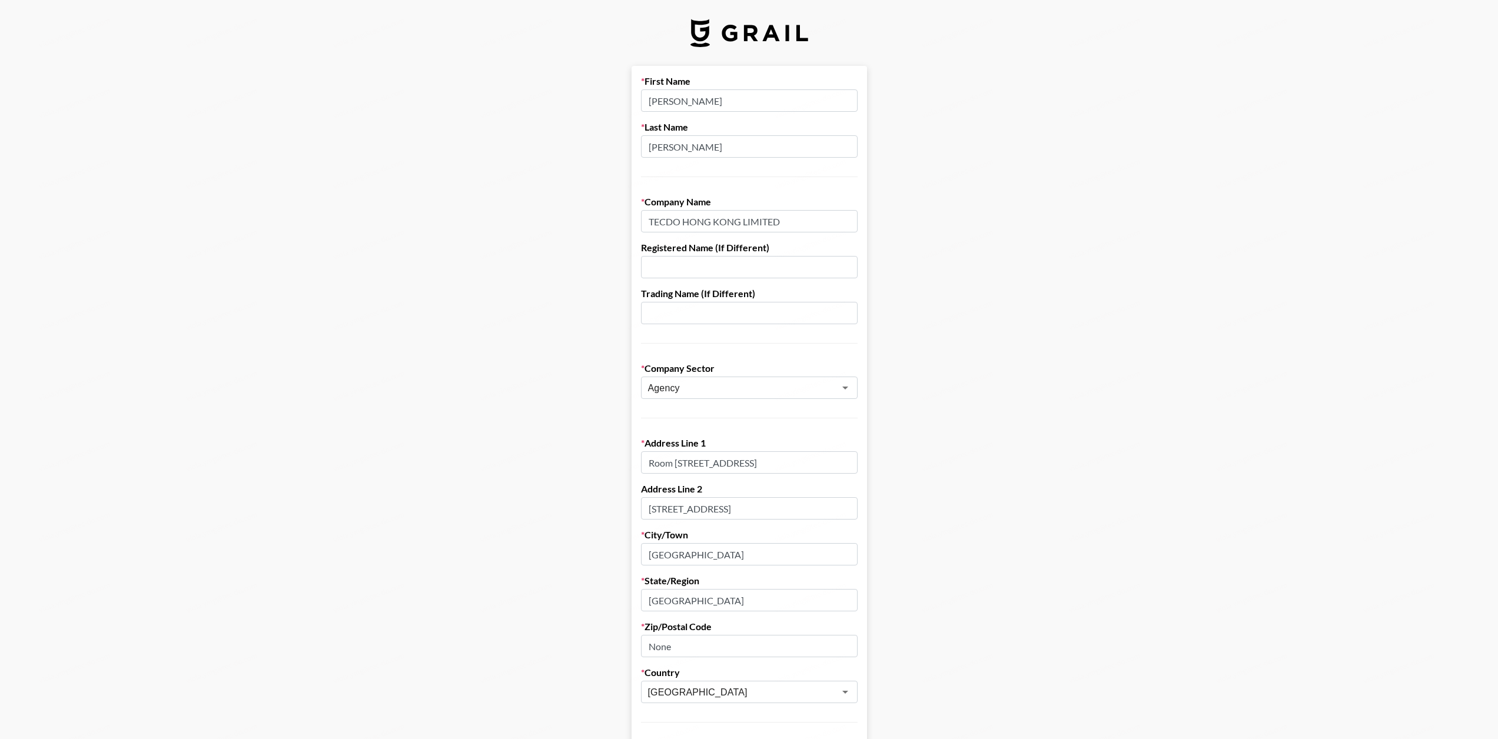
click at [818, 215] on input "TECDO HONG KONG LIMITED" at bounding box center [749, 221] width 217 height 22
click at [805, 265] on input "text" at bounding box center [749, 267] width 217 height 22
drag, startPoint x: 804, startPoint y: 309, endPoint x: 889, endPoint y: 341, distance: 90.5
click at [804, 310] on input "text" at bounding box center [749, 313] width 217 height 22
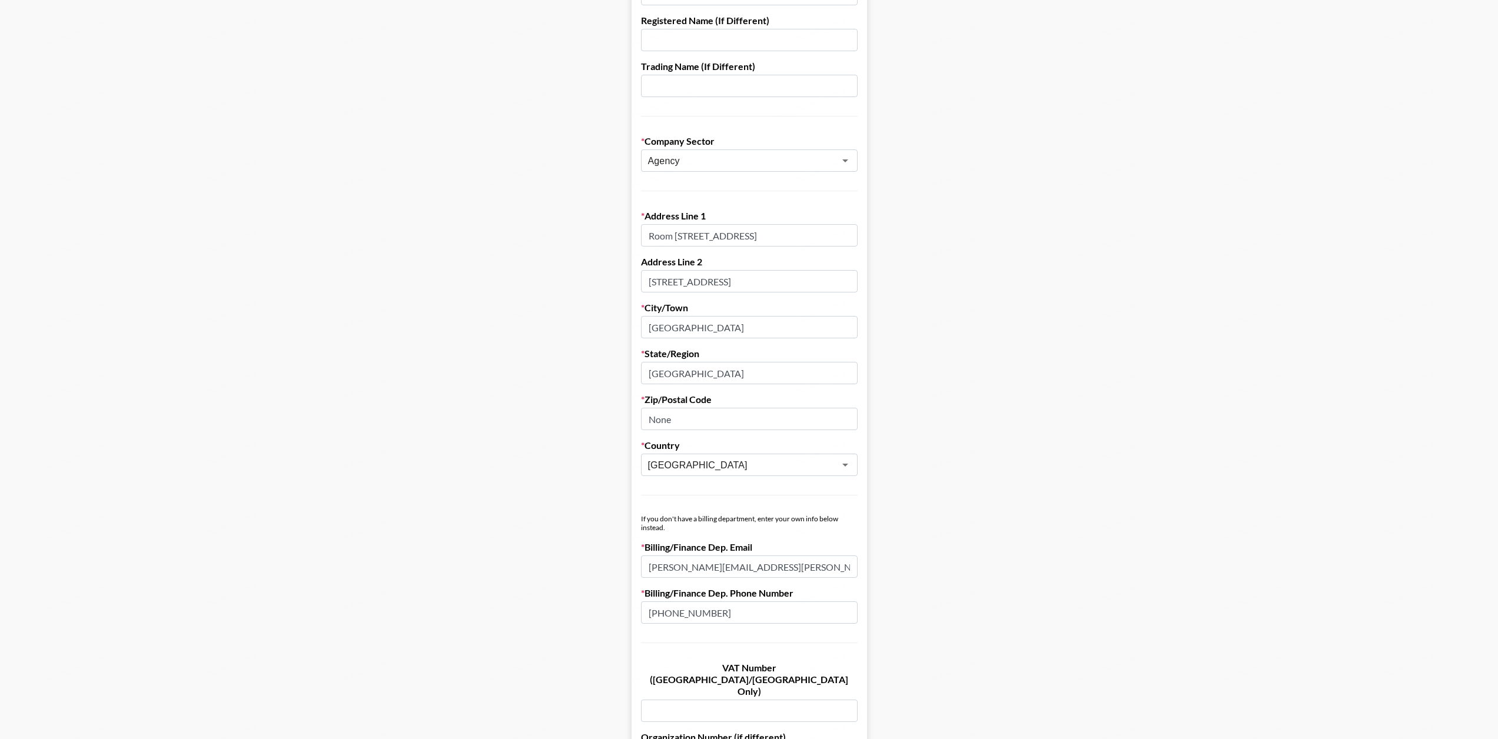
scroll to position [386, 0]
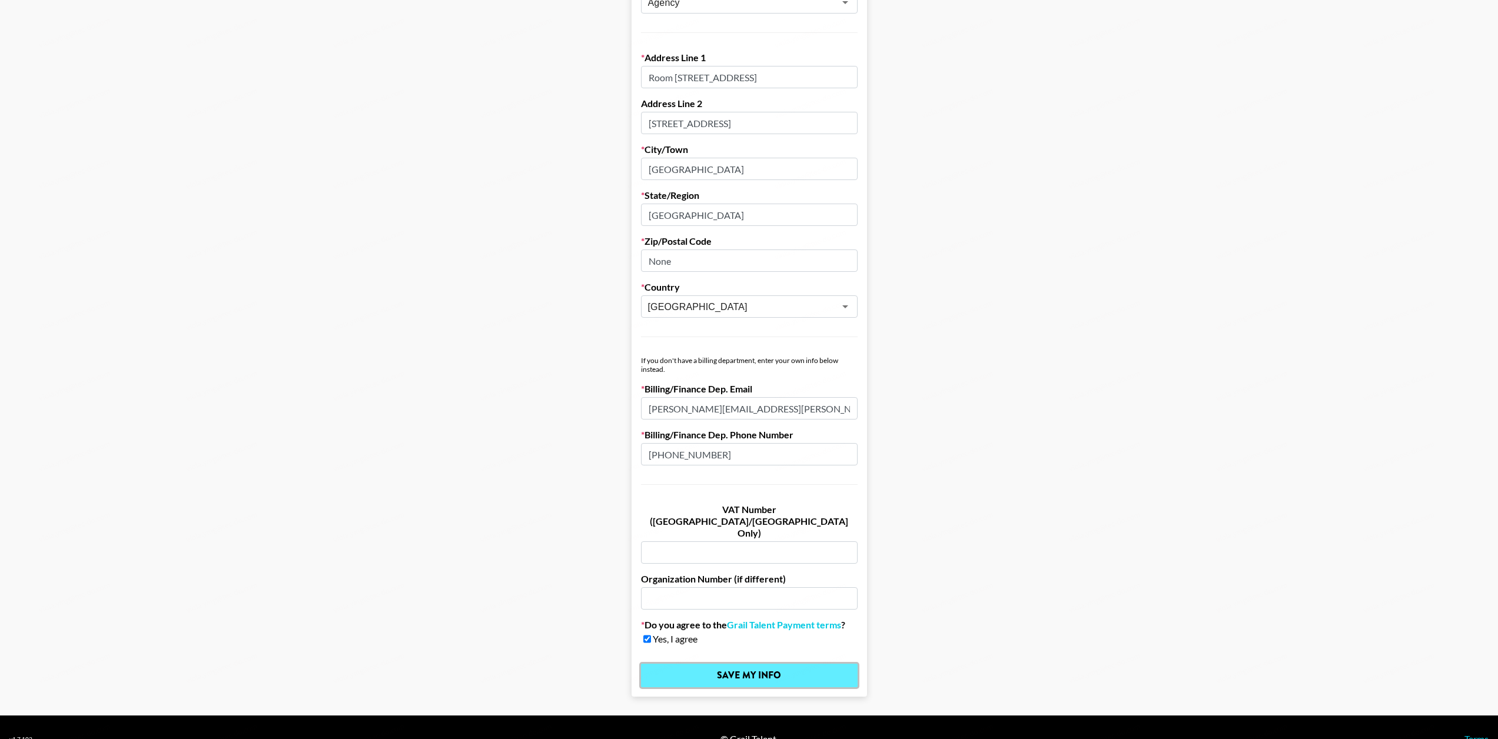
drag, startPoint x: 753, startPoint y: 653, endPoint x: 757, endPoint y: 646, distance: 7.9
click at [753, 664] on input "Save My Info" at bounding box center [749, 676] width 217 height 24
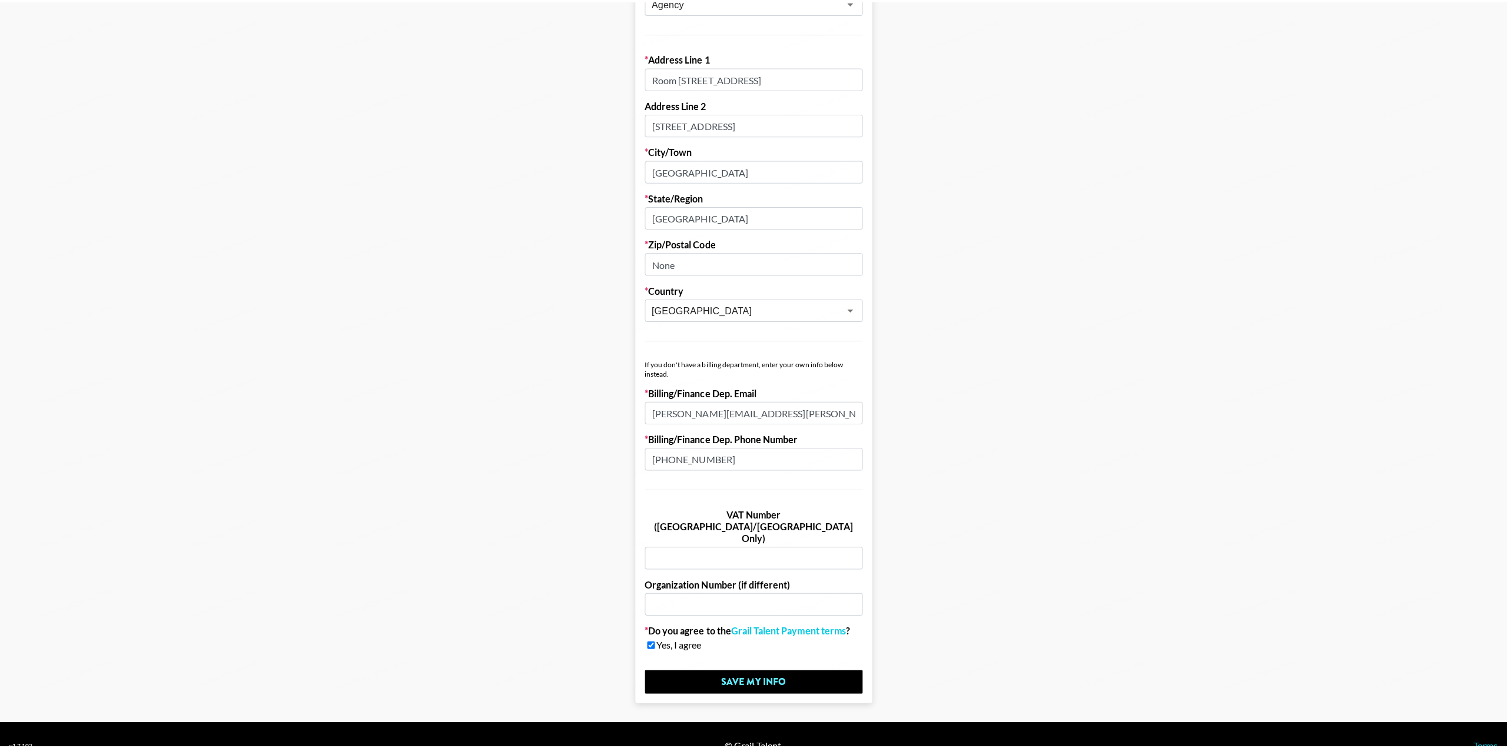
scroll to position [0, 0]
